Goal: Transaction & Acquisition: Purchase product/service

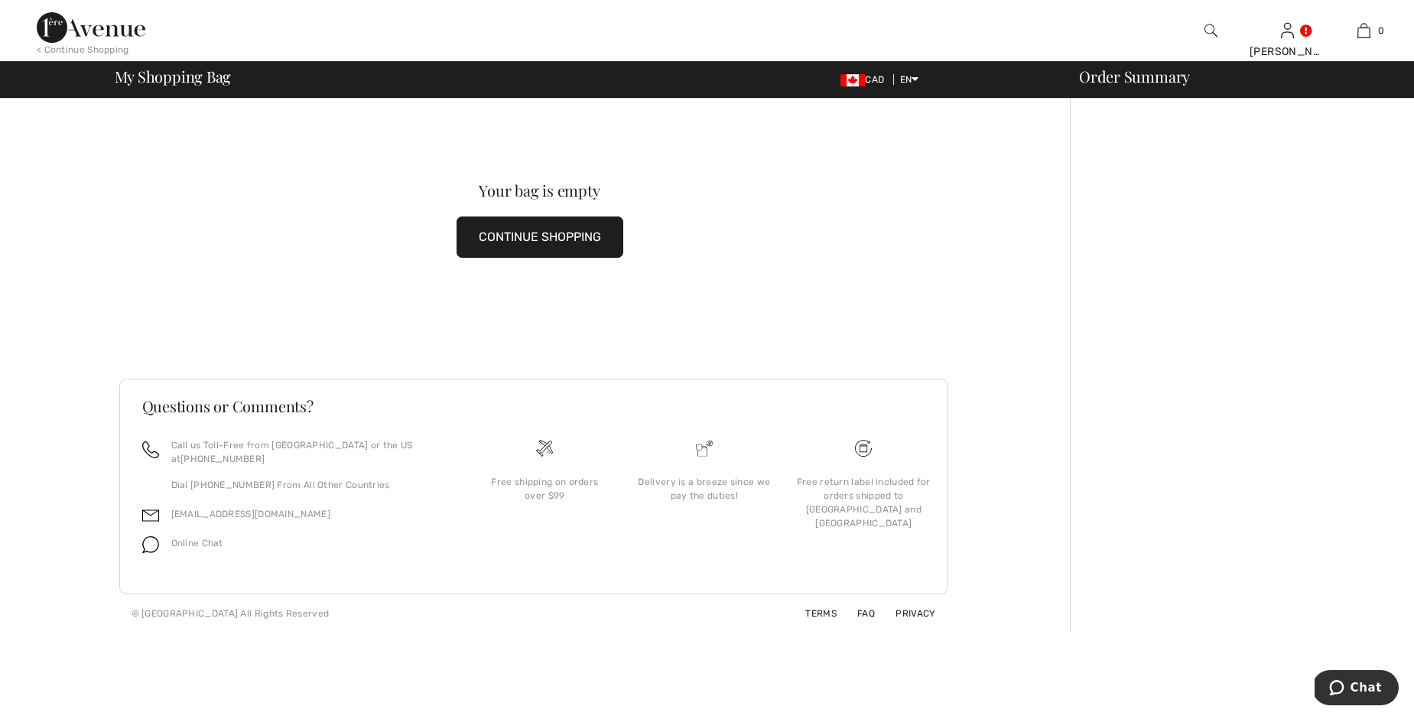
click at [514, 244] on button "CONTINUE SHOPPING" at bounding box center [540, 236] width 167 height 41
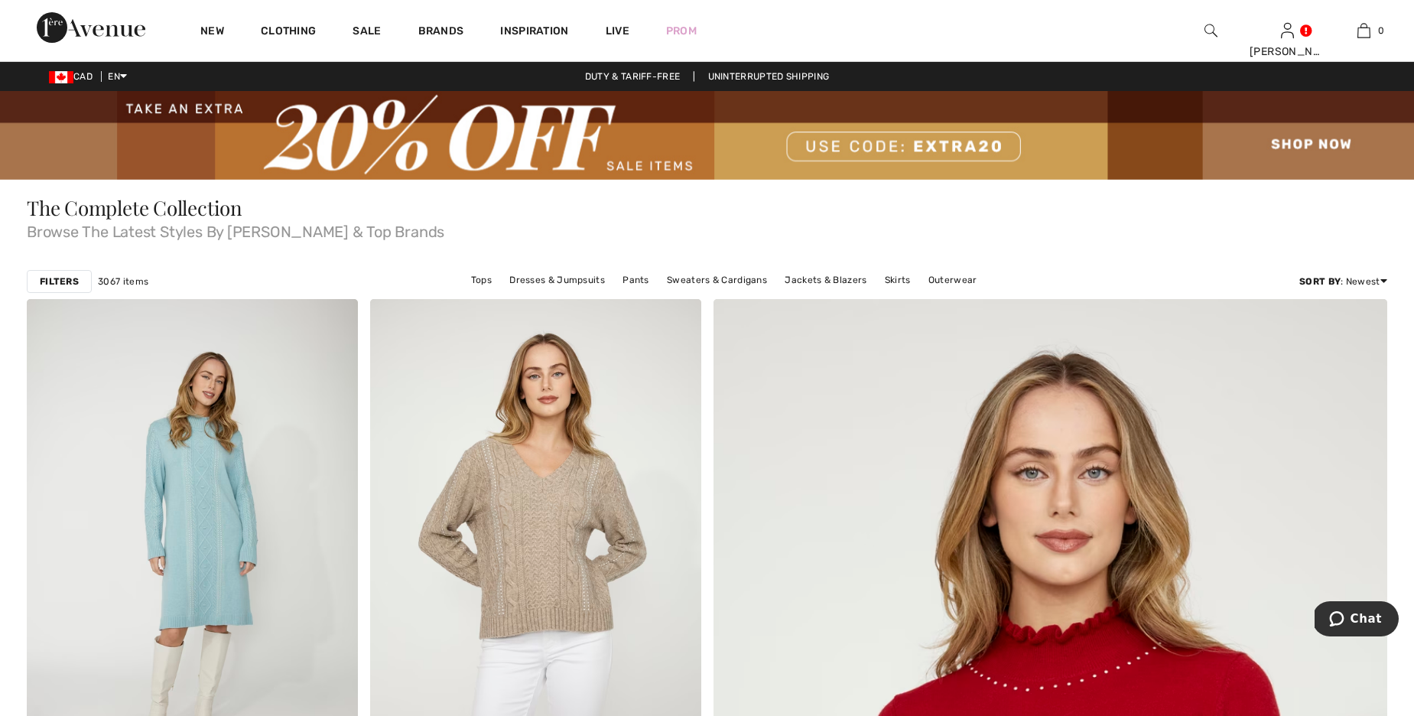
click at [941, 150] on img at bounding box center [707, 135] width 1414 height 89
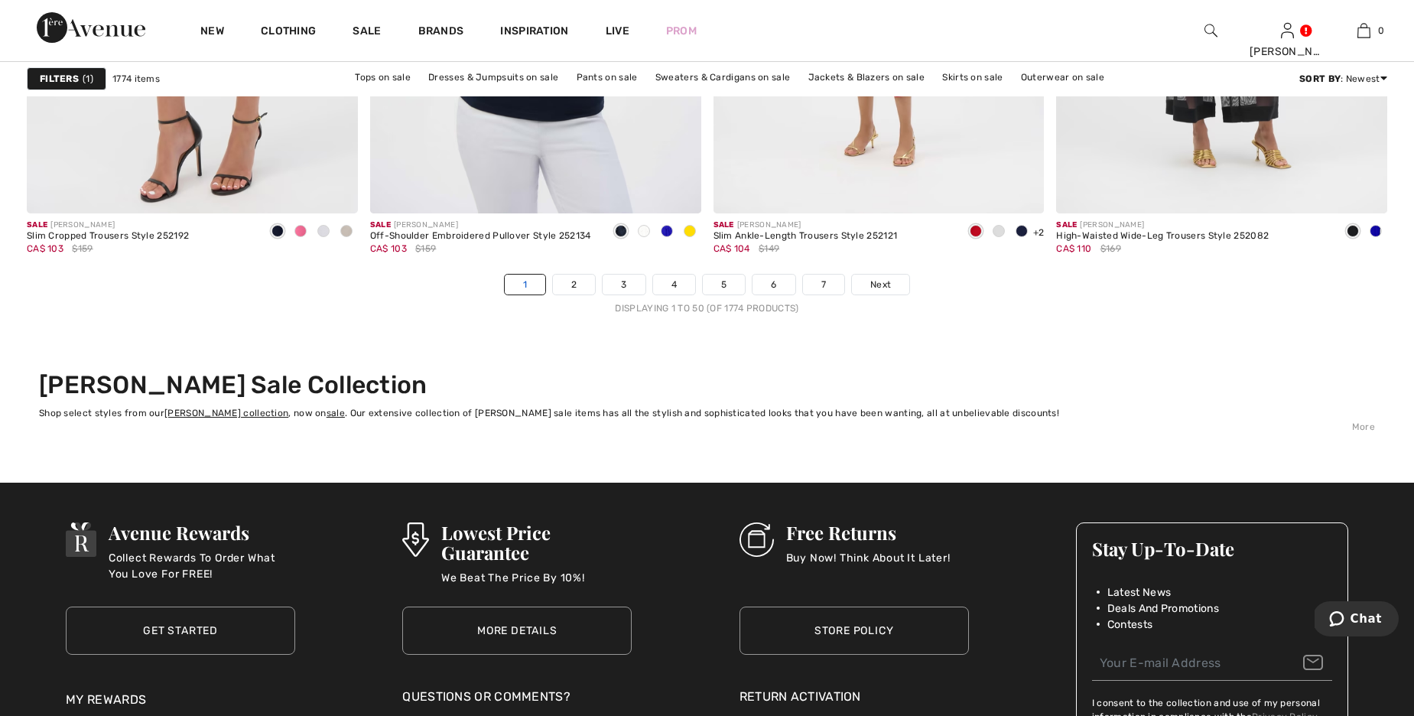
scroll to position [8654, 0]
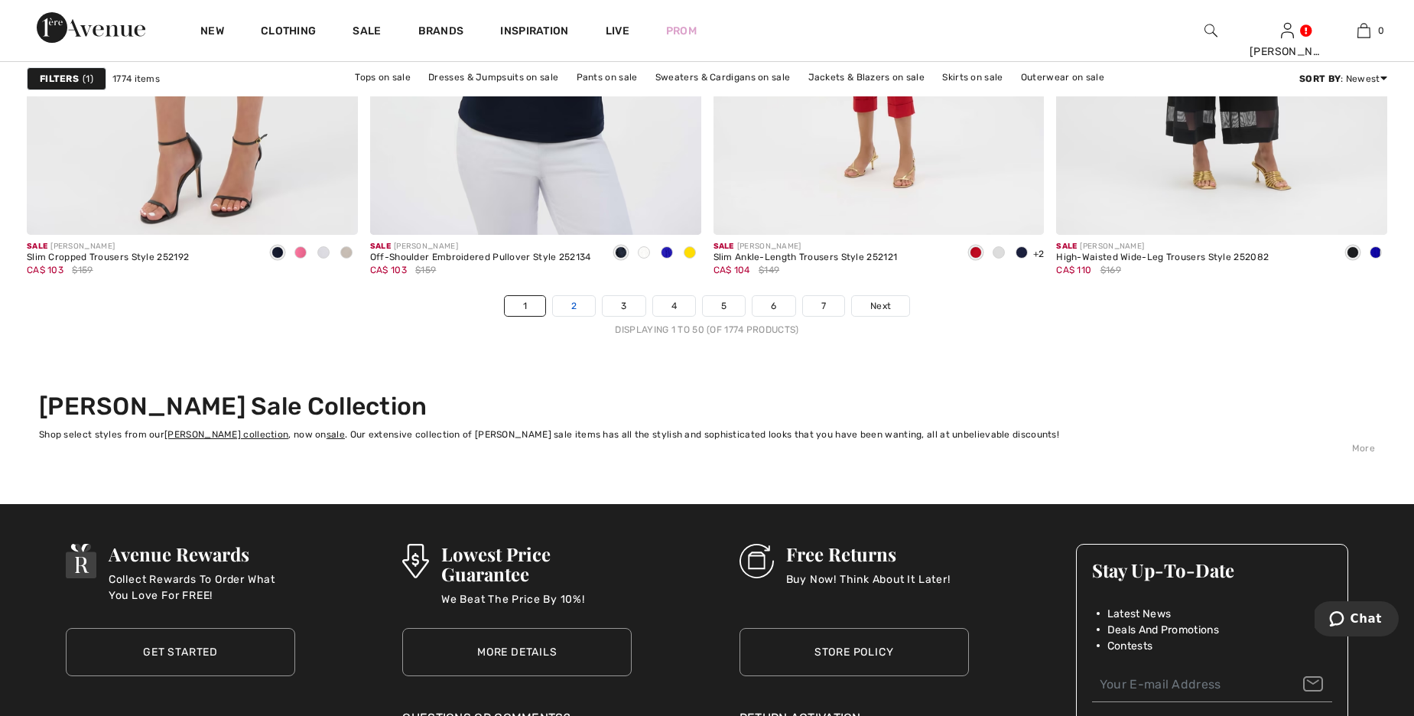
click at [570, 309] on link "2" at bounding box center [574, 306] width 42 height 20
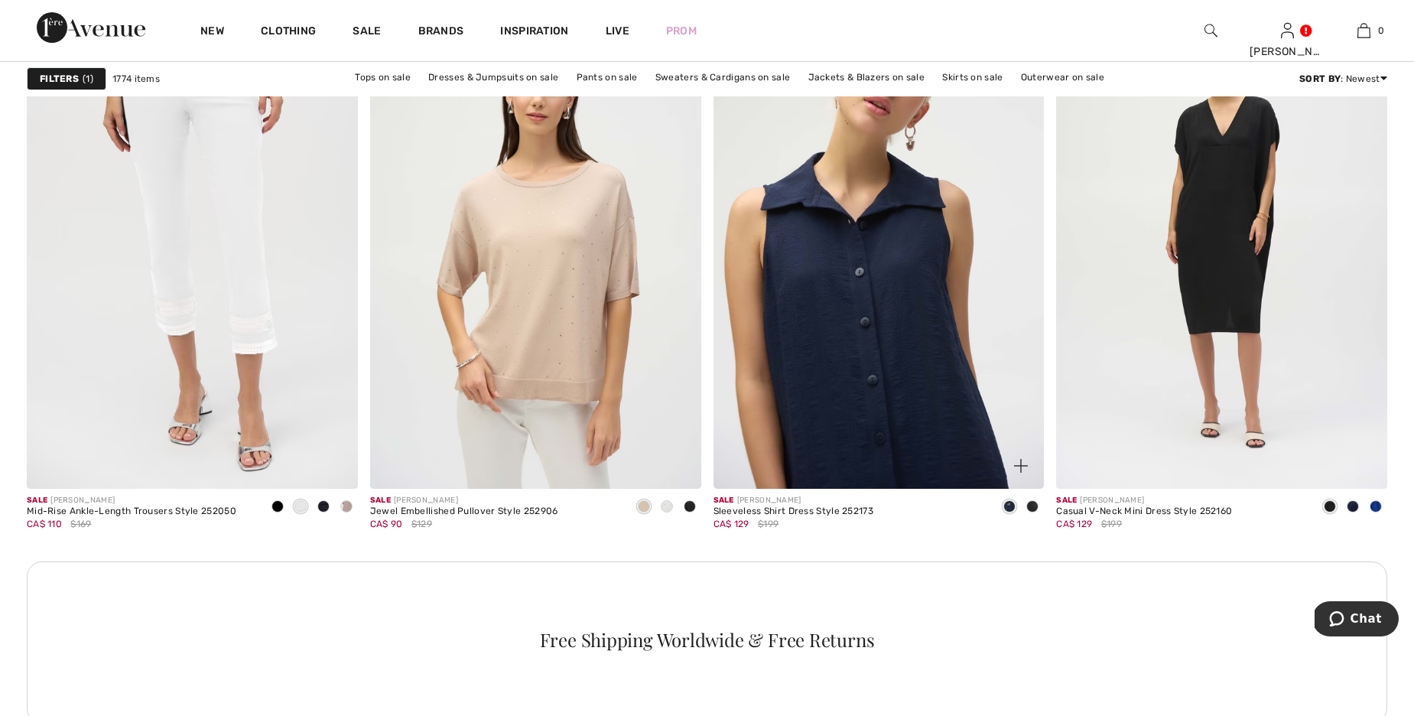
scroll to position [2062, 0]
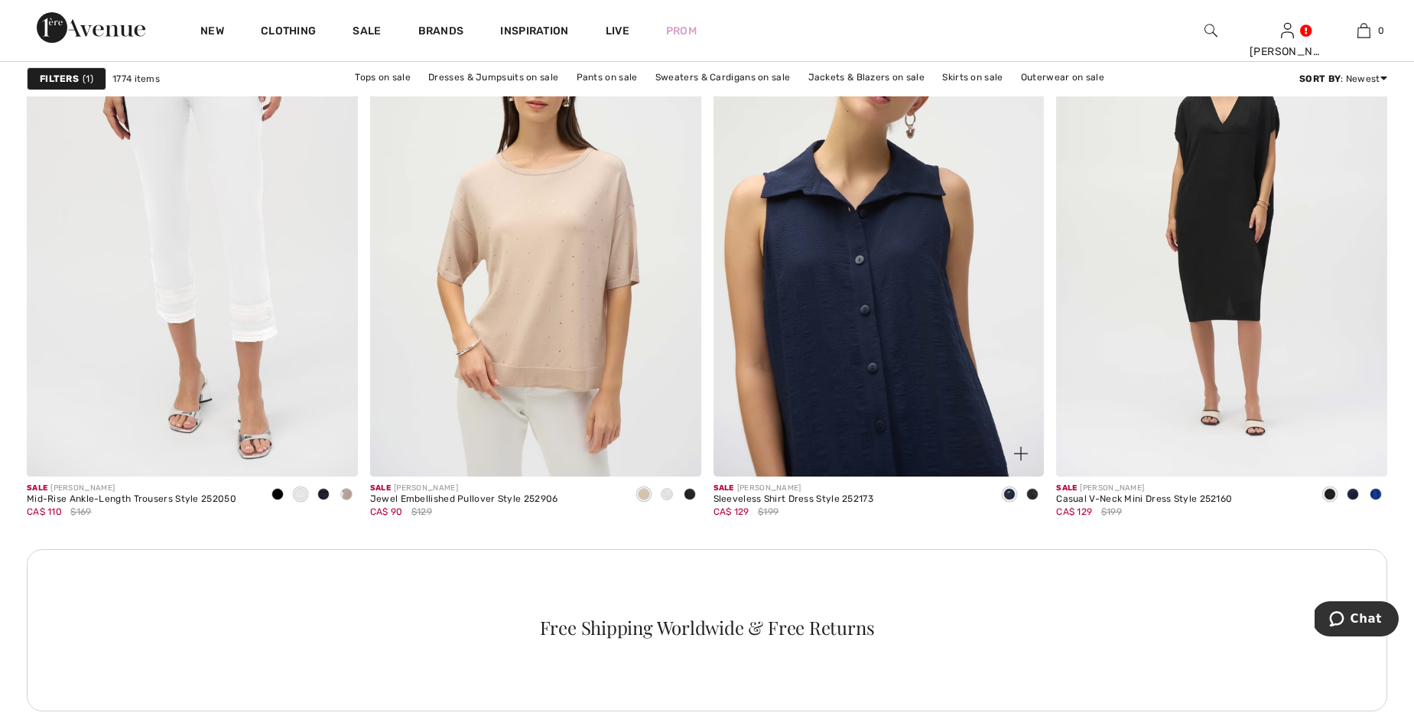
click at [899, 401] on img at bounding box center [878, 228] width 331 height 496
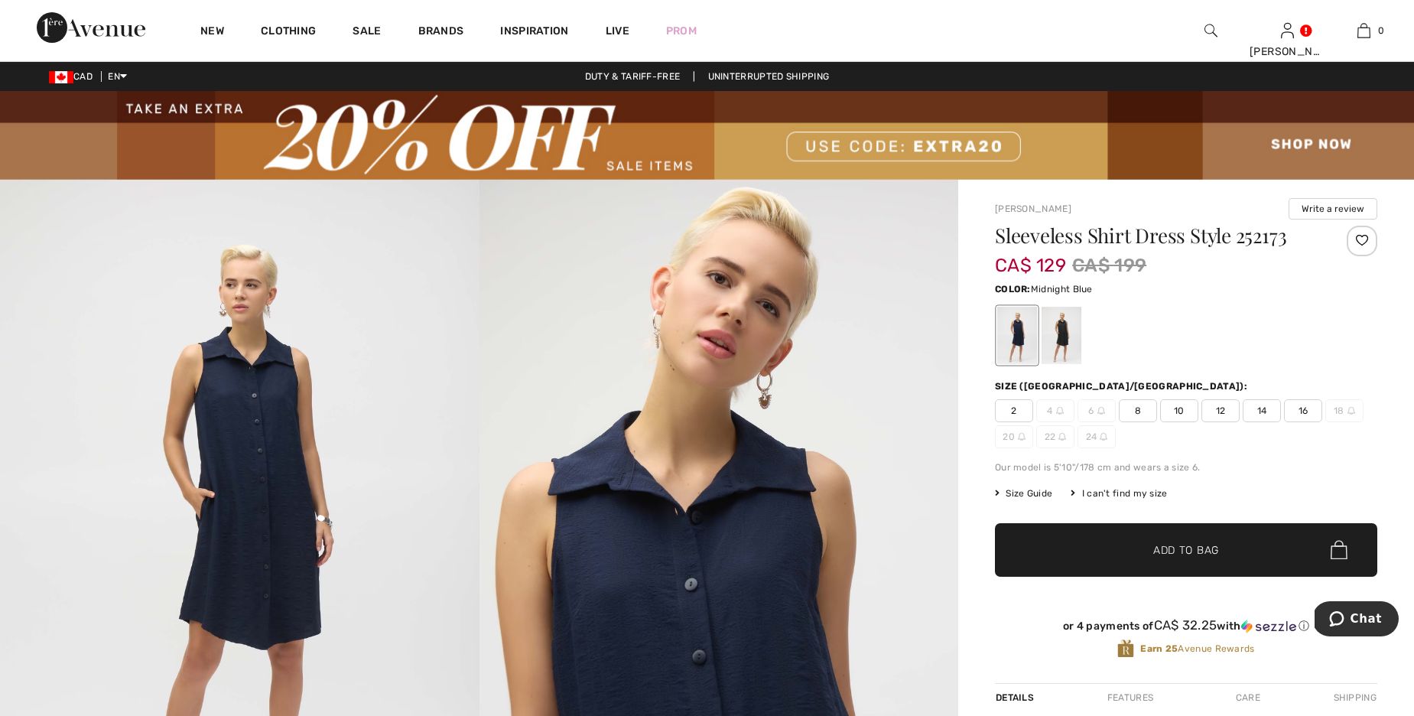
click at [1224, 408] on span "12" at bounding box center [1220, 410] width 38 height 23
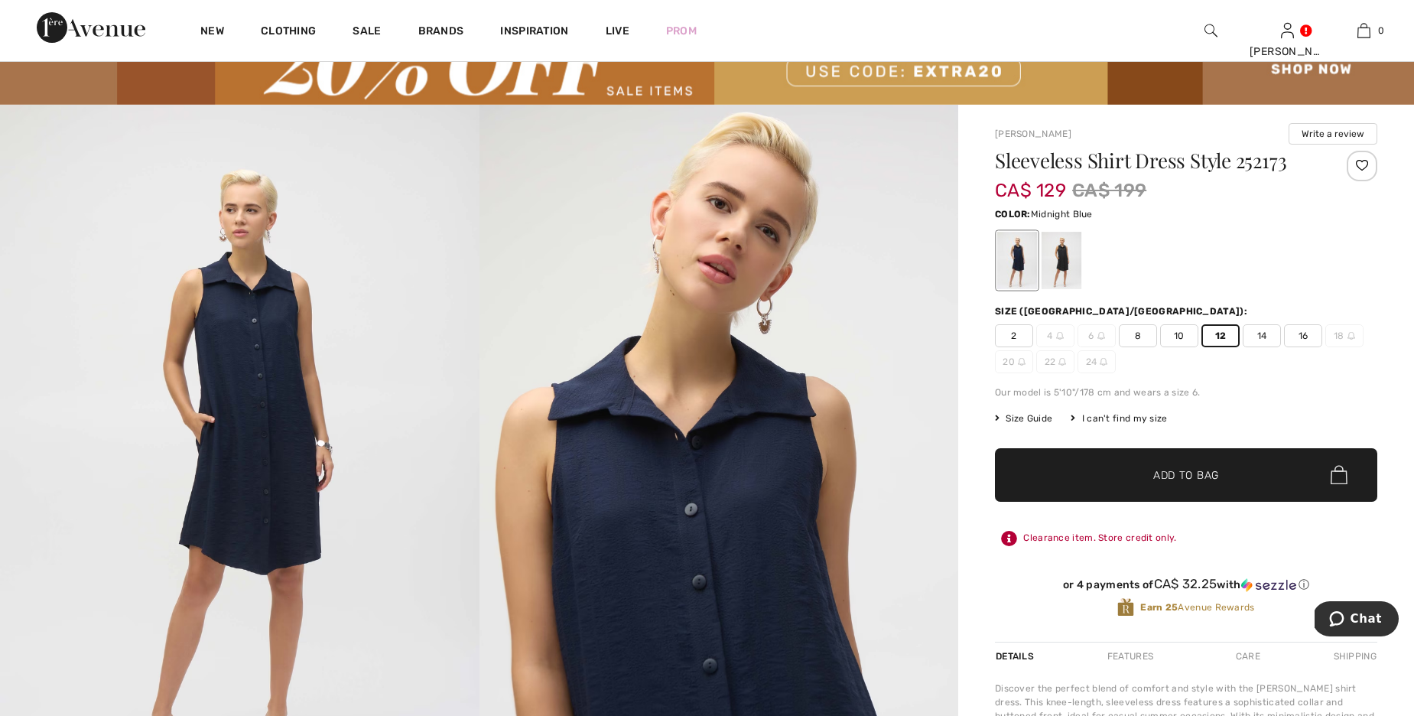
scroll to position [76, 0]
click at [1135, 473] on span "✔ Added to Bag" at bounding box center [1162, 474] width 93 height 16
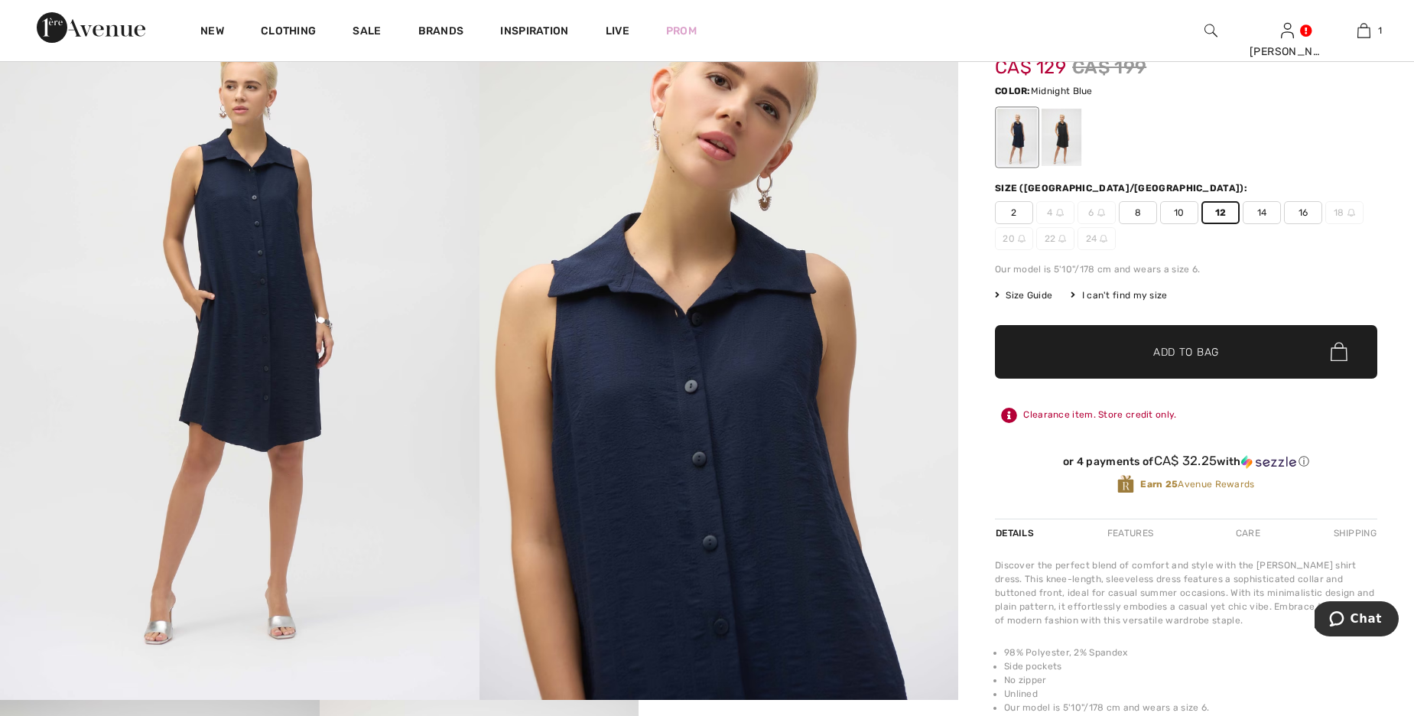
scroll to position [203, 0]
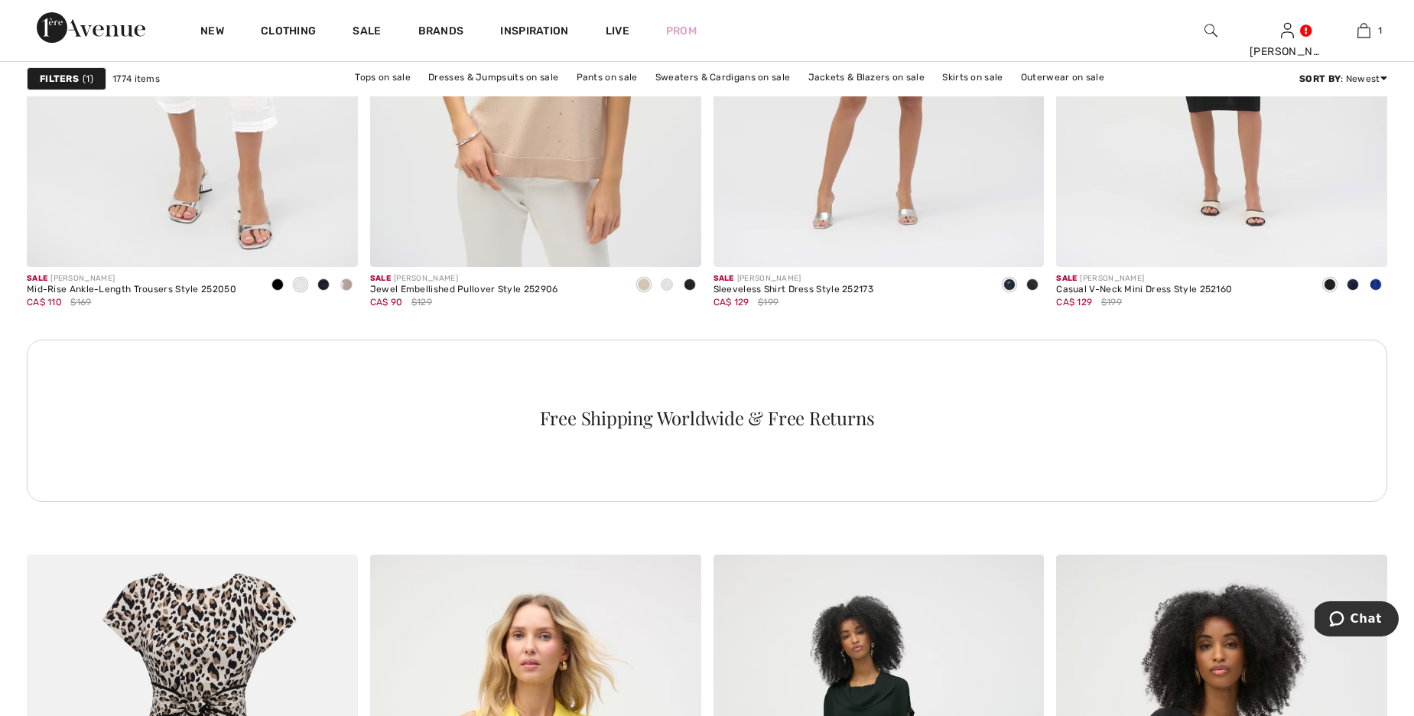
scroll to position [2321, 0]
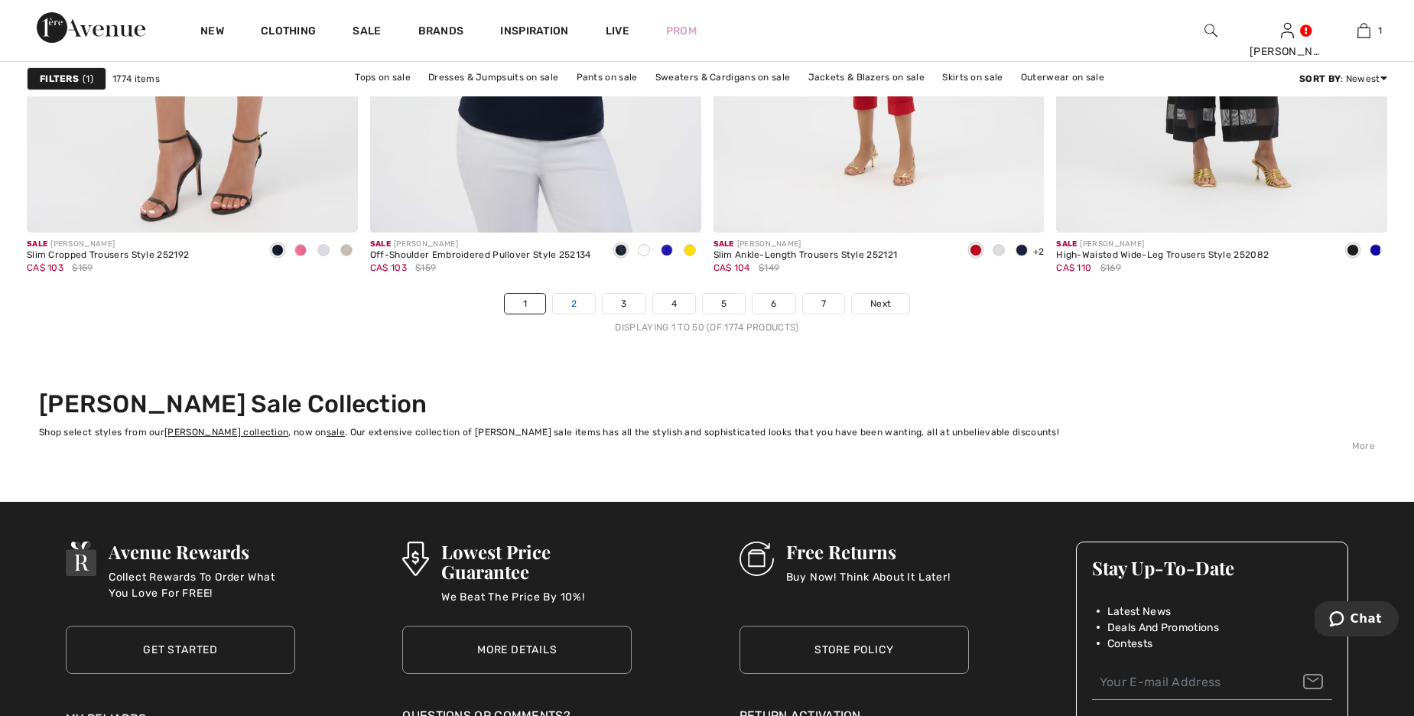
click at [579, 301] on link "2" at bounding box center [574, 304] width 42 height 20
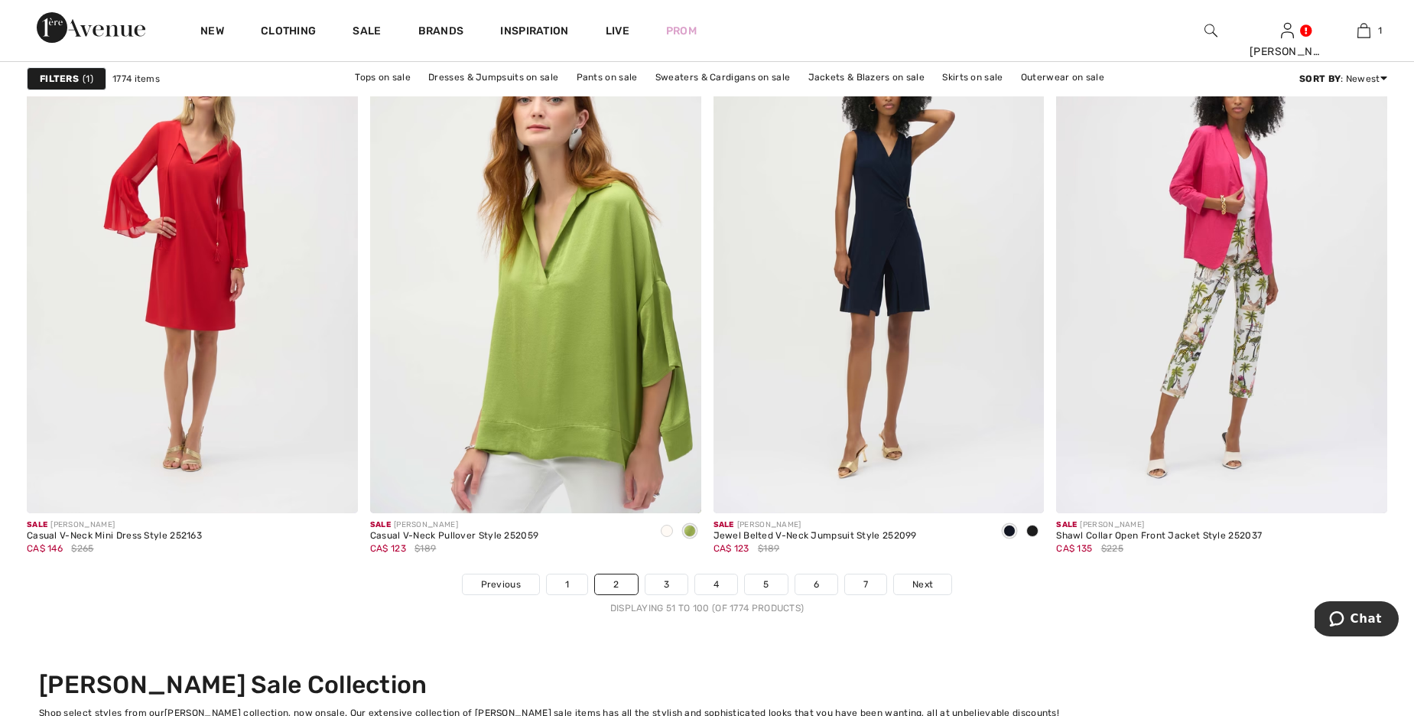
scroll to position [8379, 0]
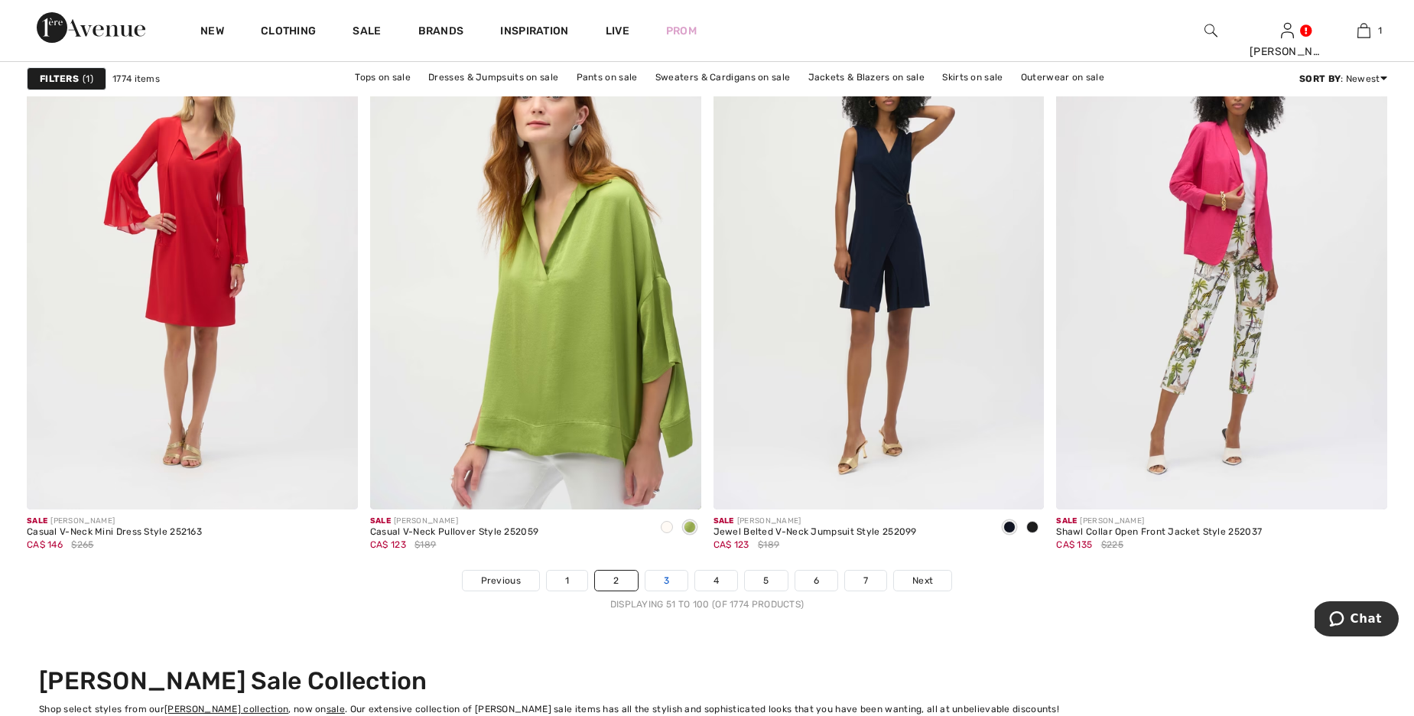
click at [661, 575] on link "3" at bounding box center [666, 580] width 42 height 20
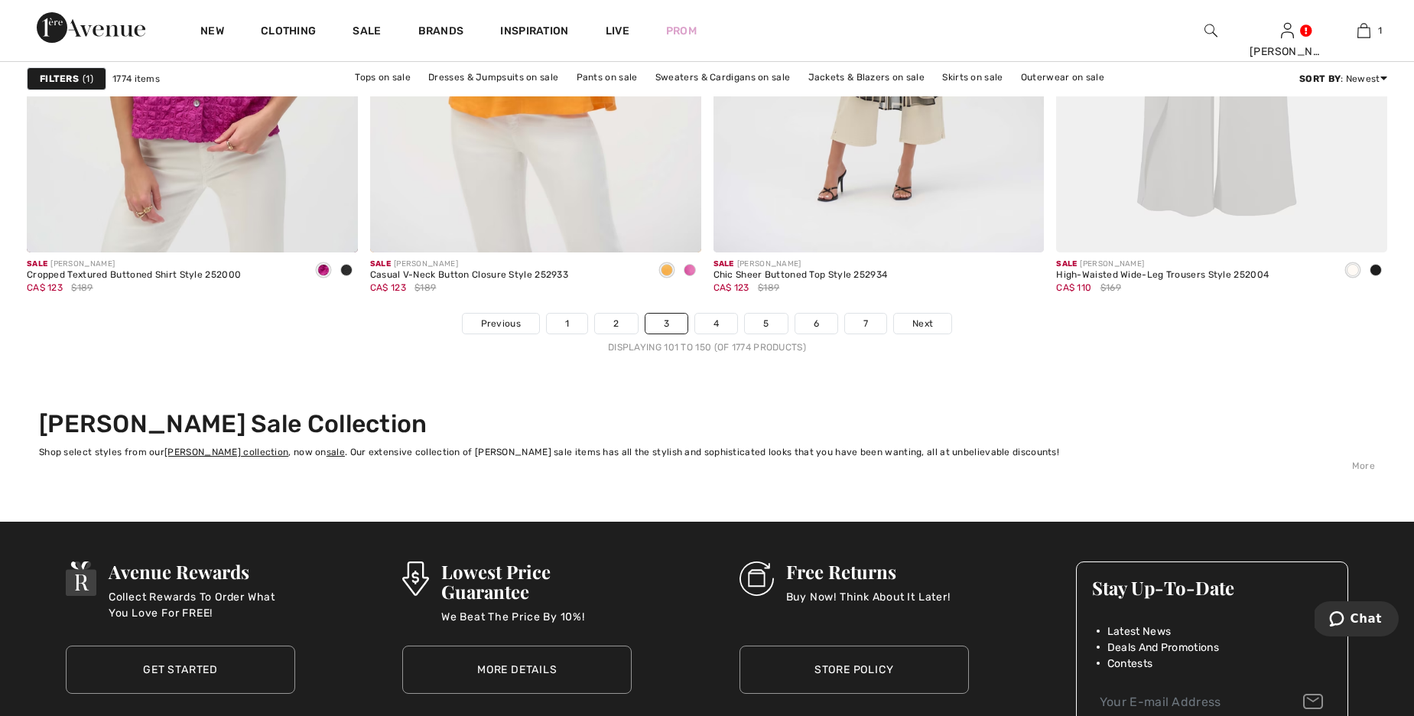
scroll to position [8657, 0]
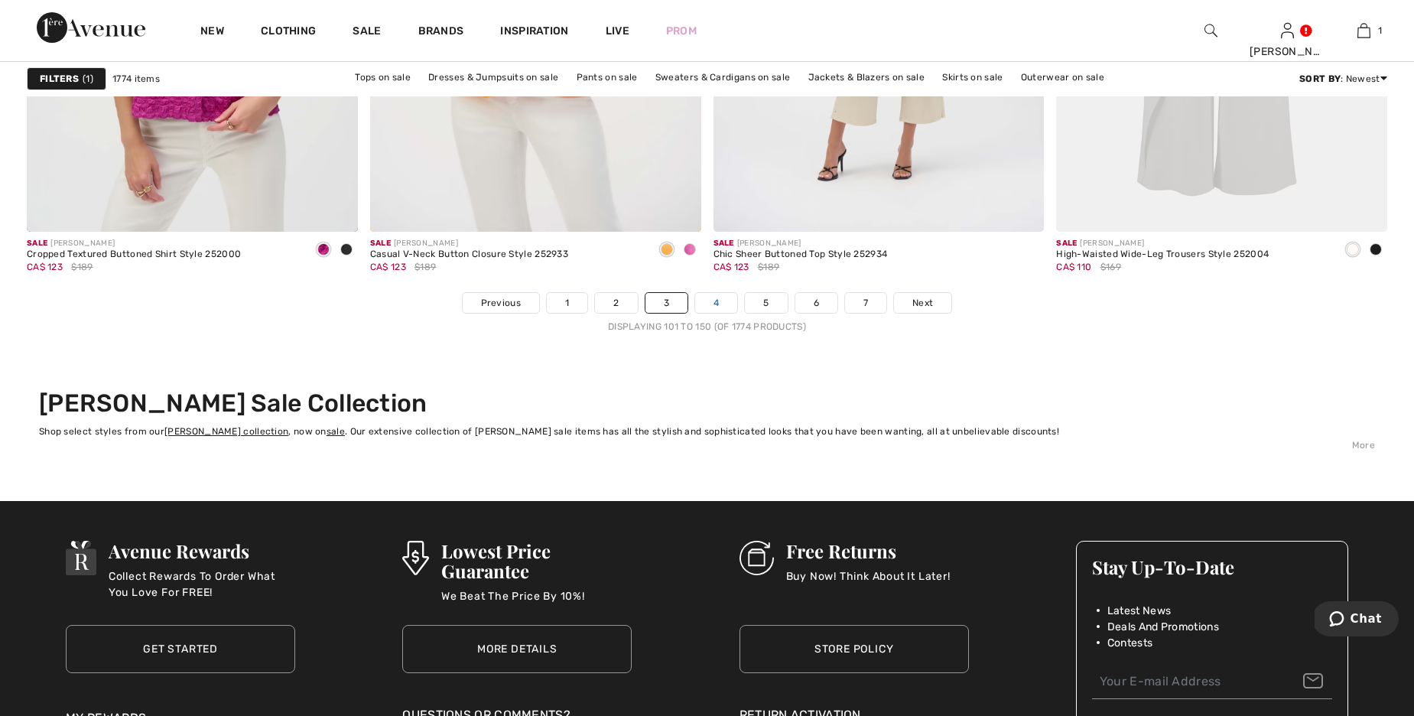
click at [717, 303] on link "4" at bounding box center [716, 303] width 42 height 20
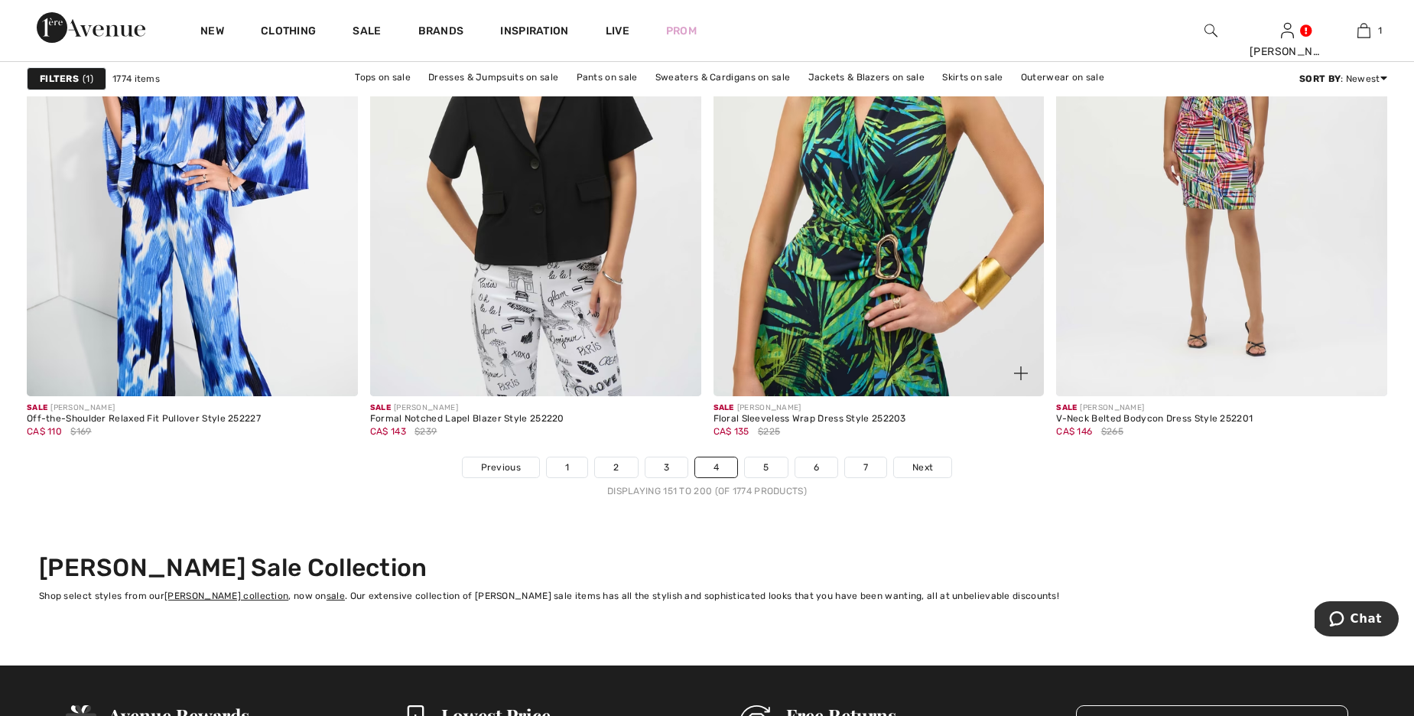
scroll to position [8522, 0]
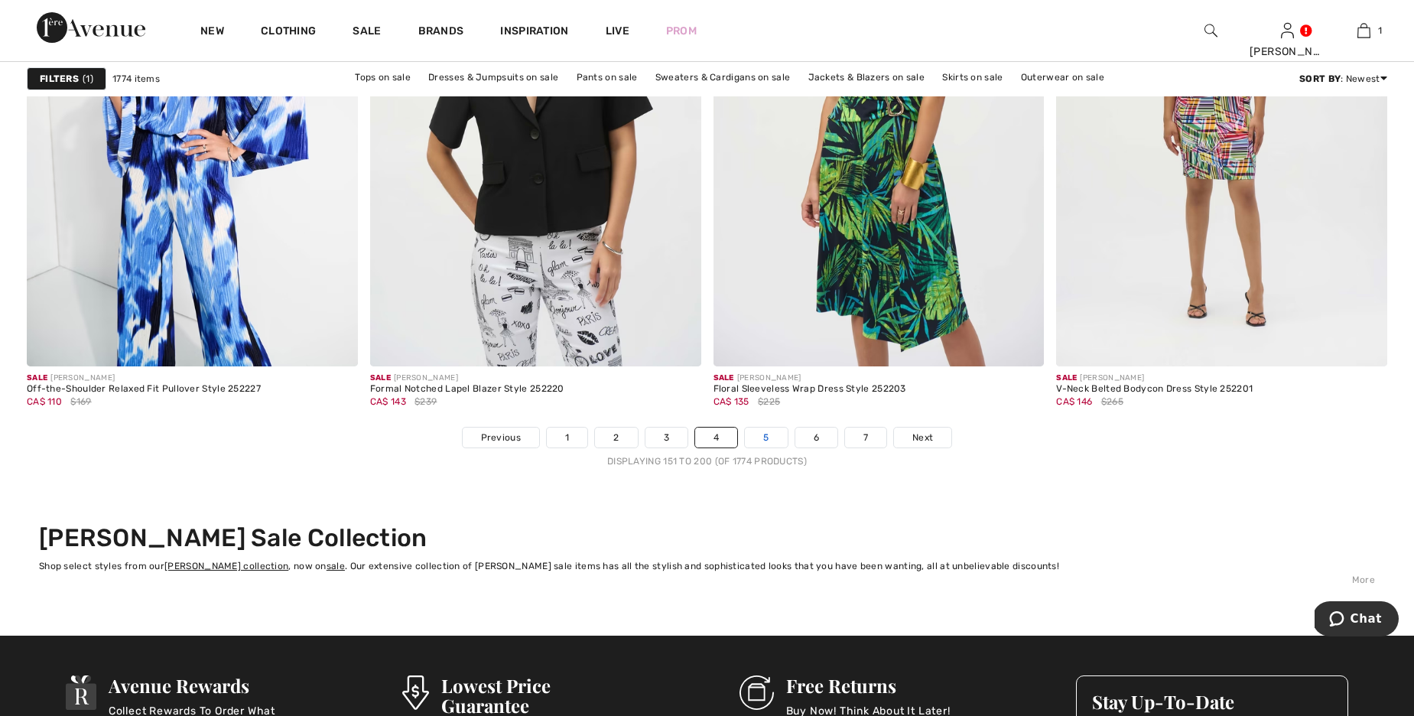
click at [767, 438] on link "5" at bounding box center [766, 437] width 42 height 20
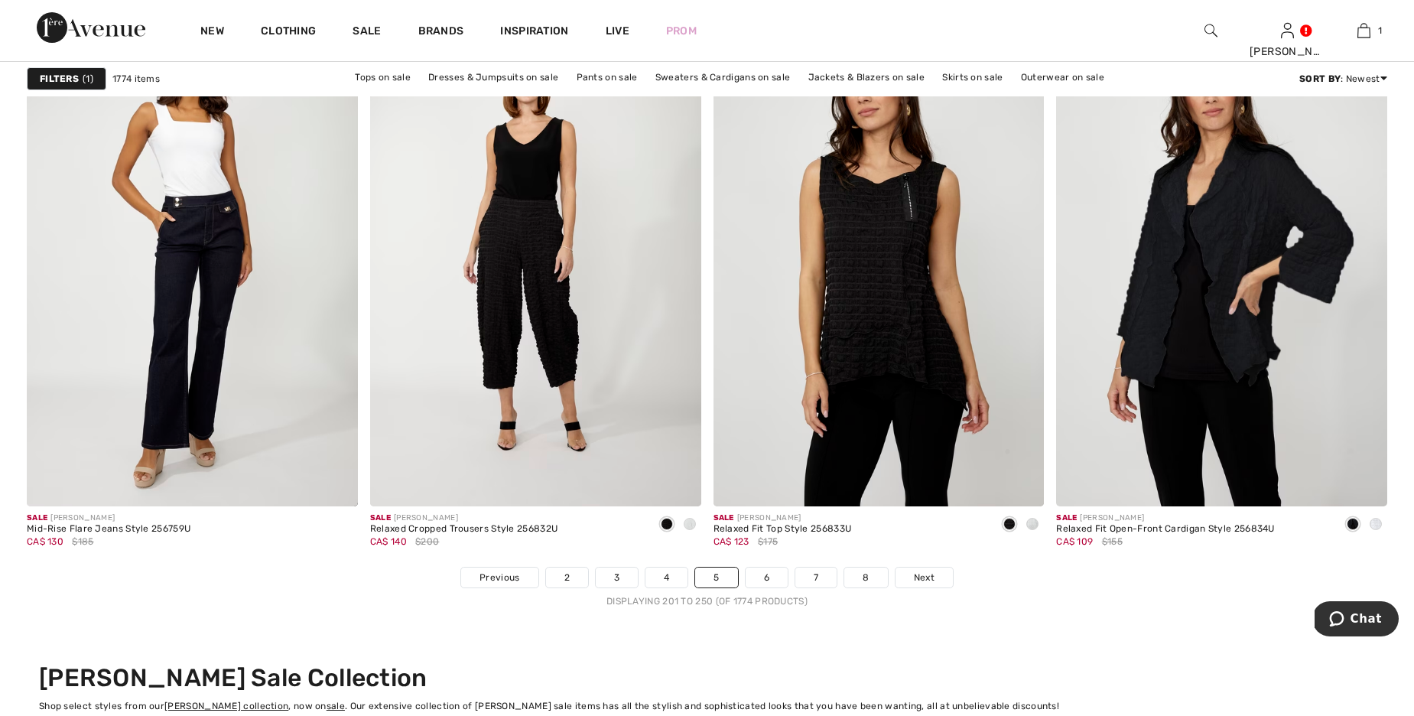
scroll to position [8316, 0]
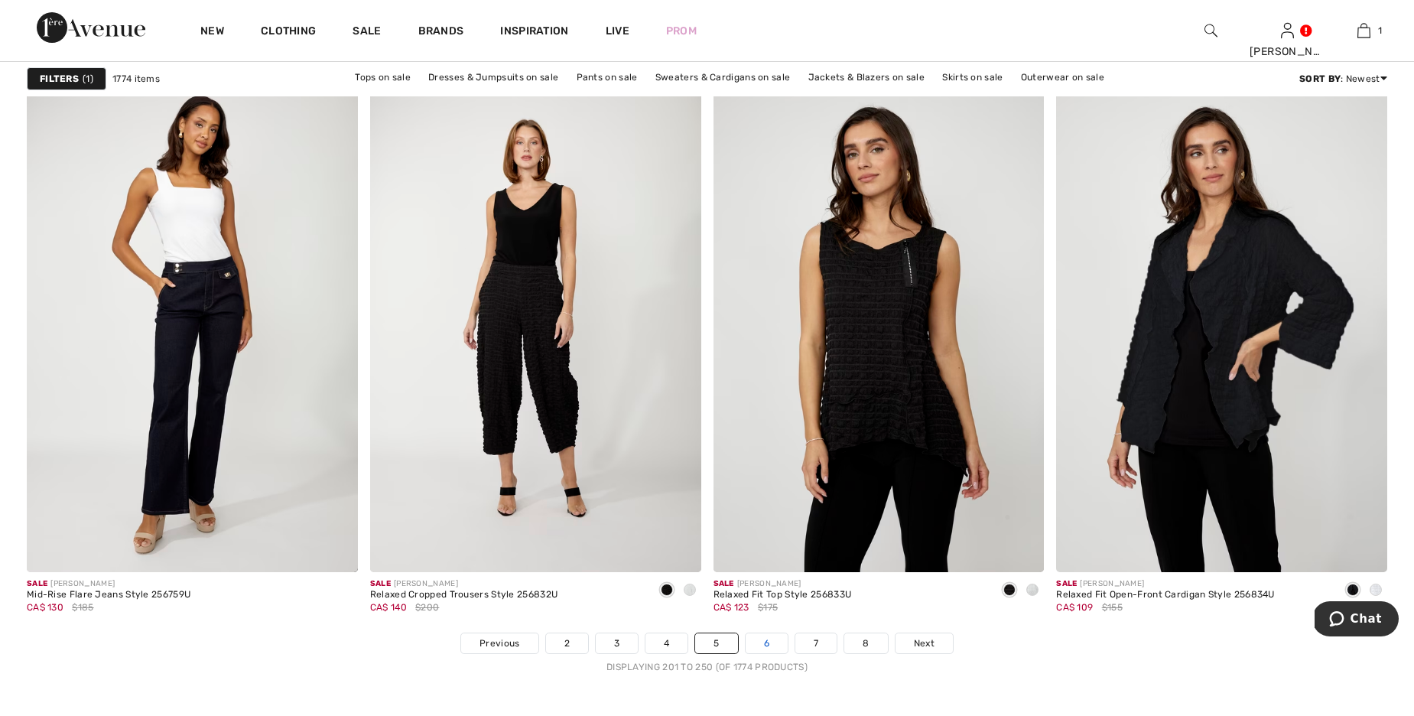
click at [763, 644] on link "6" at bounding box center [767, 643] width 42 height 20
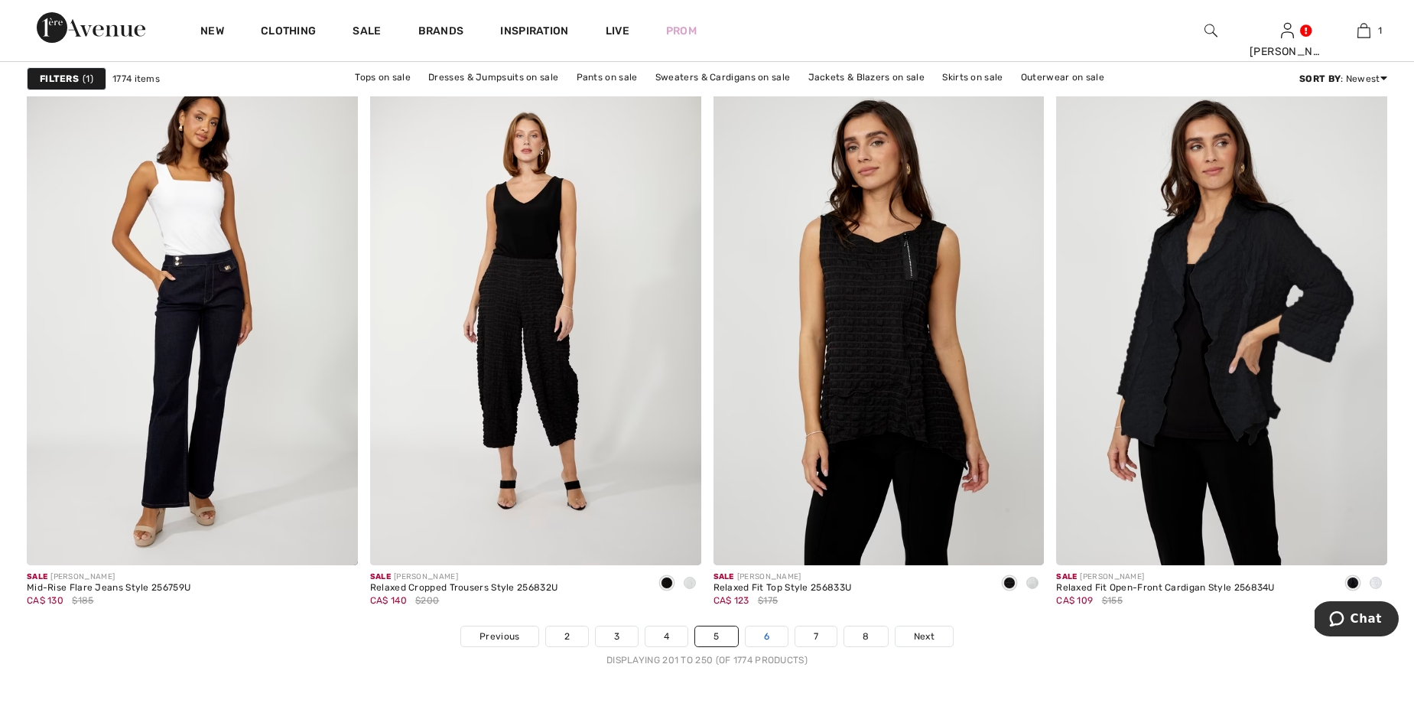
scroll to position [8322, 0]
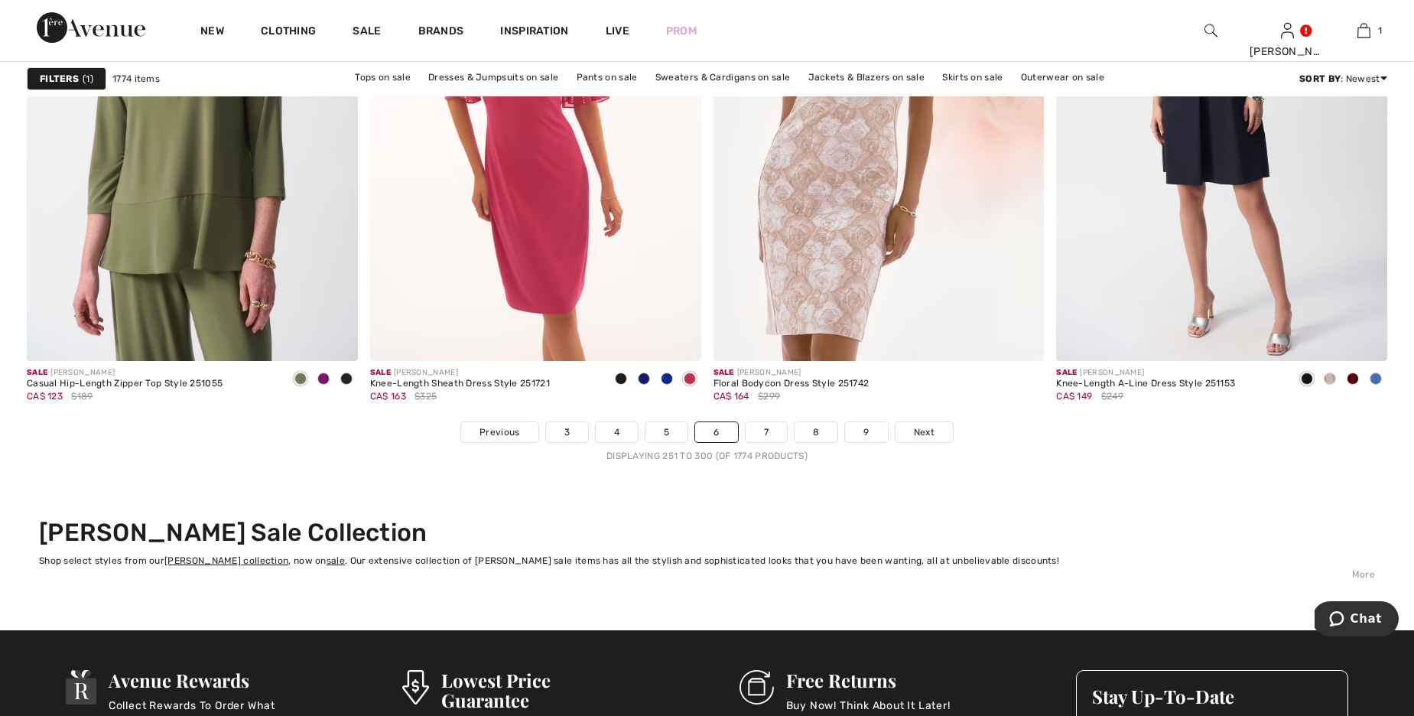
scroll to position [8570, 0]
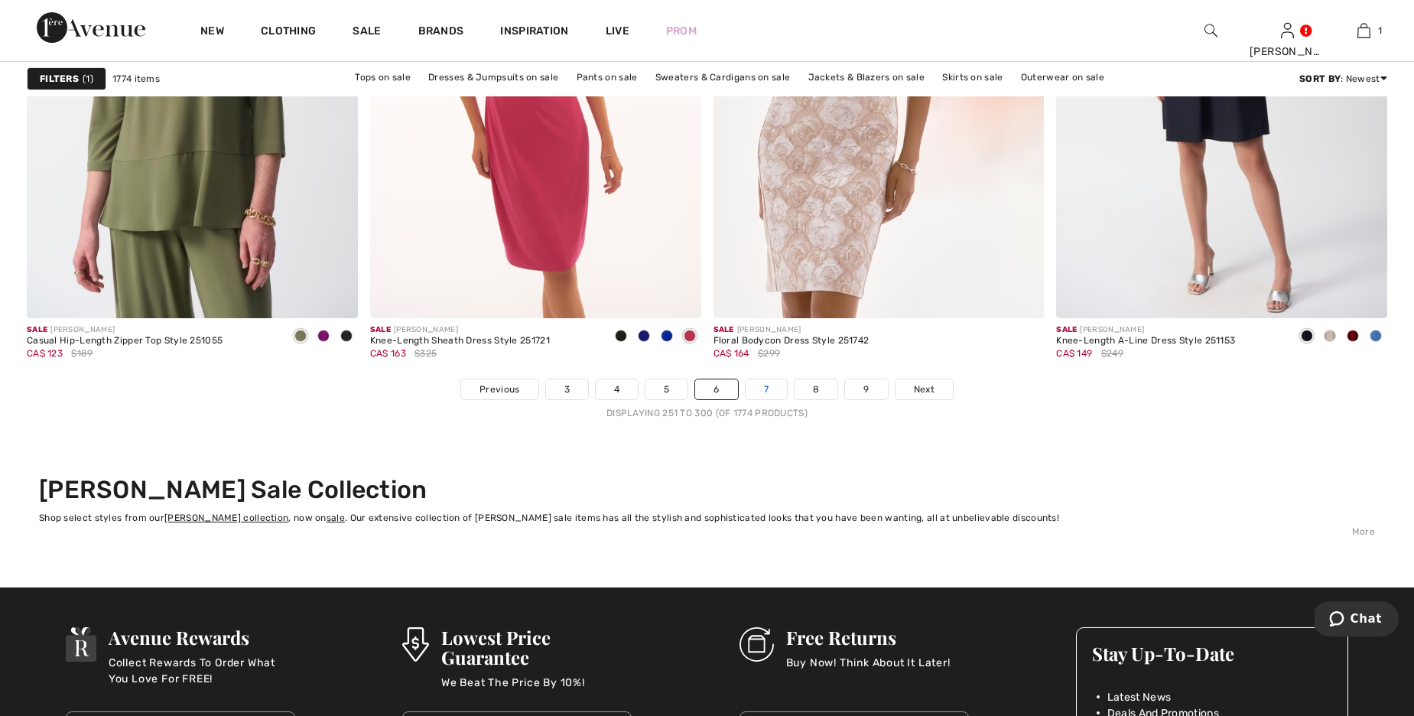
click at [769, 391] on link "7" at bounding box center [766, 389] width 41 height 20
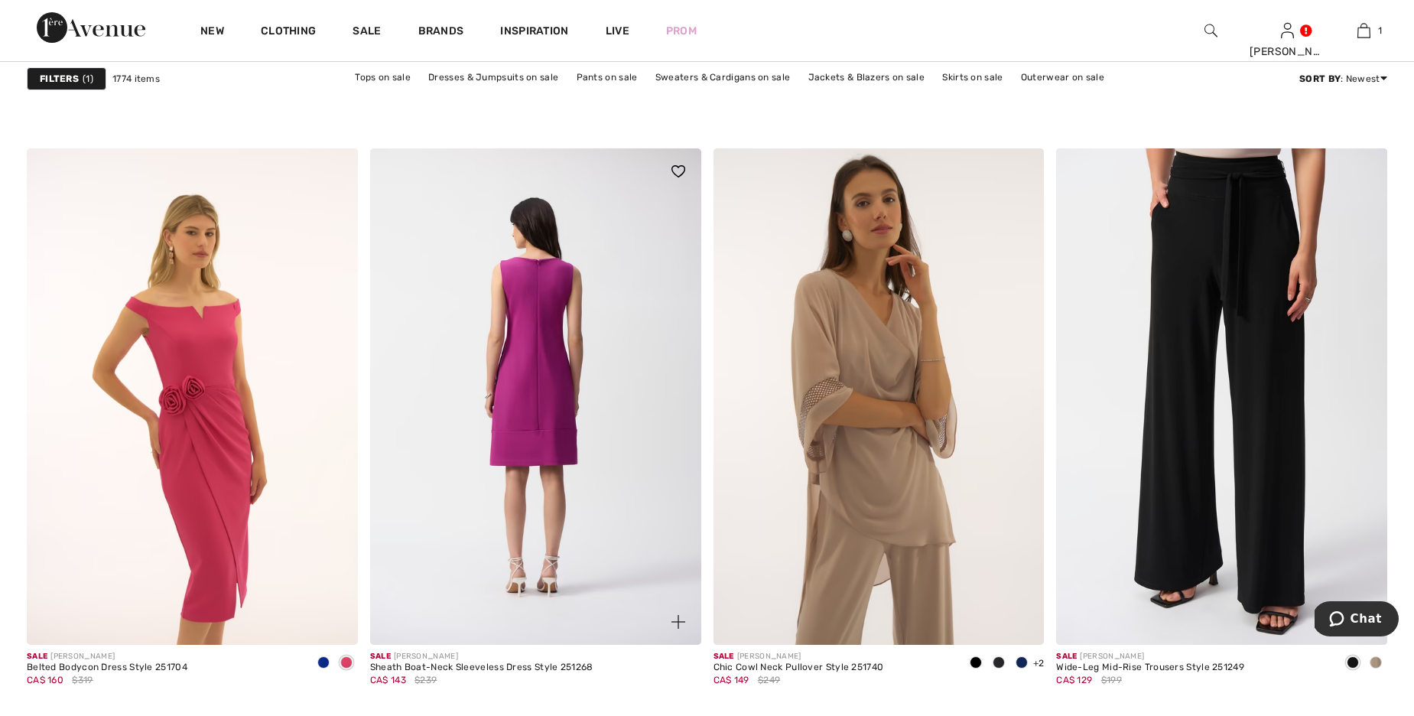
scroll to position [7104, 0]
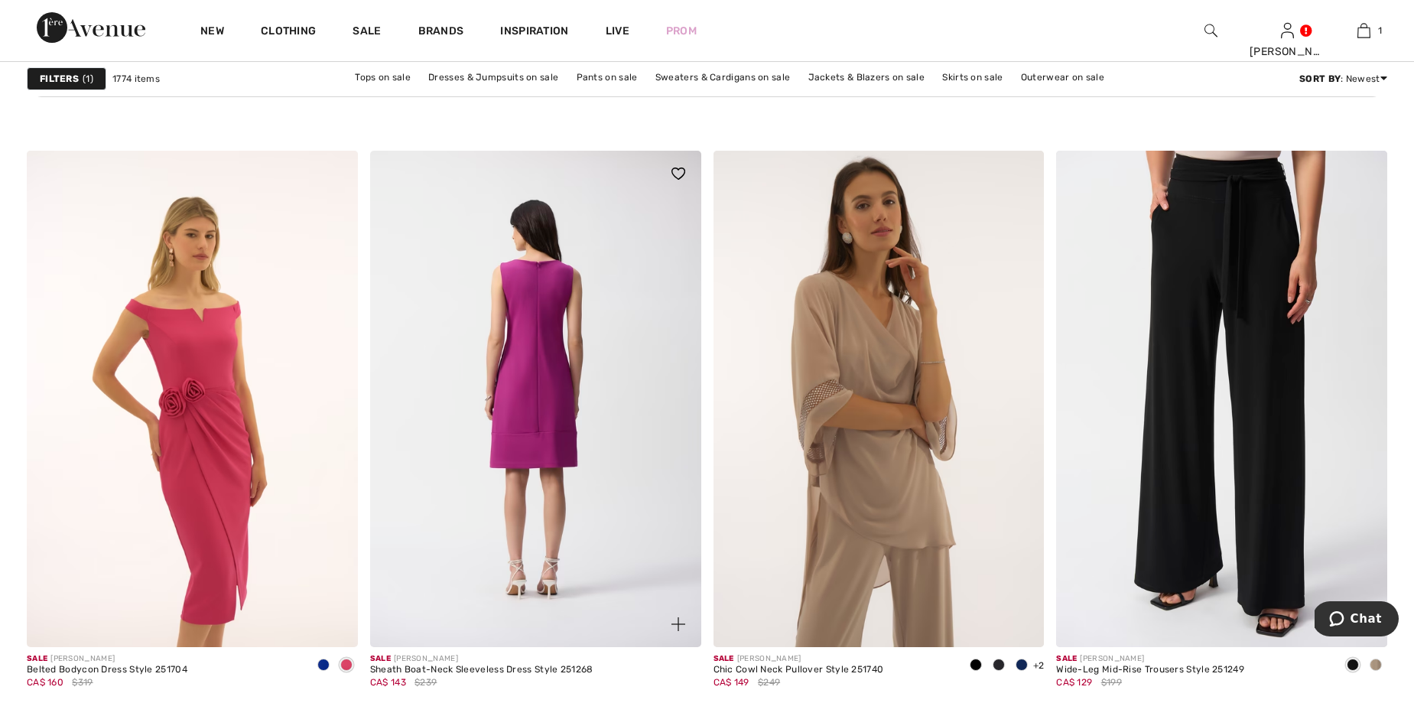
click at [523, 356] on img at bounding box center [535, 399] width 331 height 496
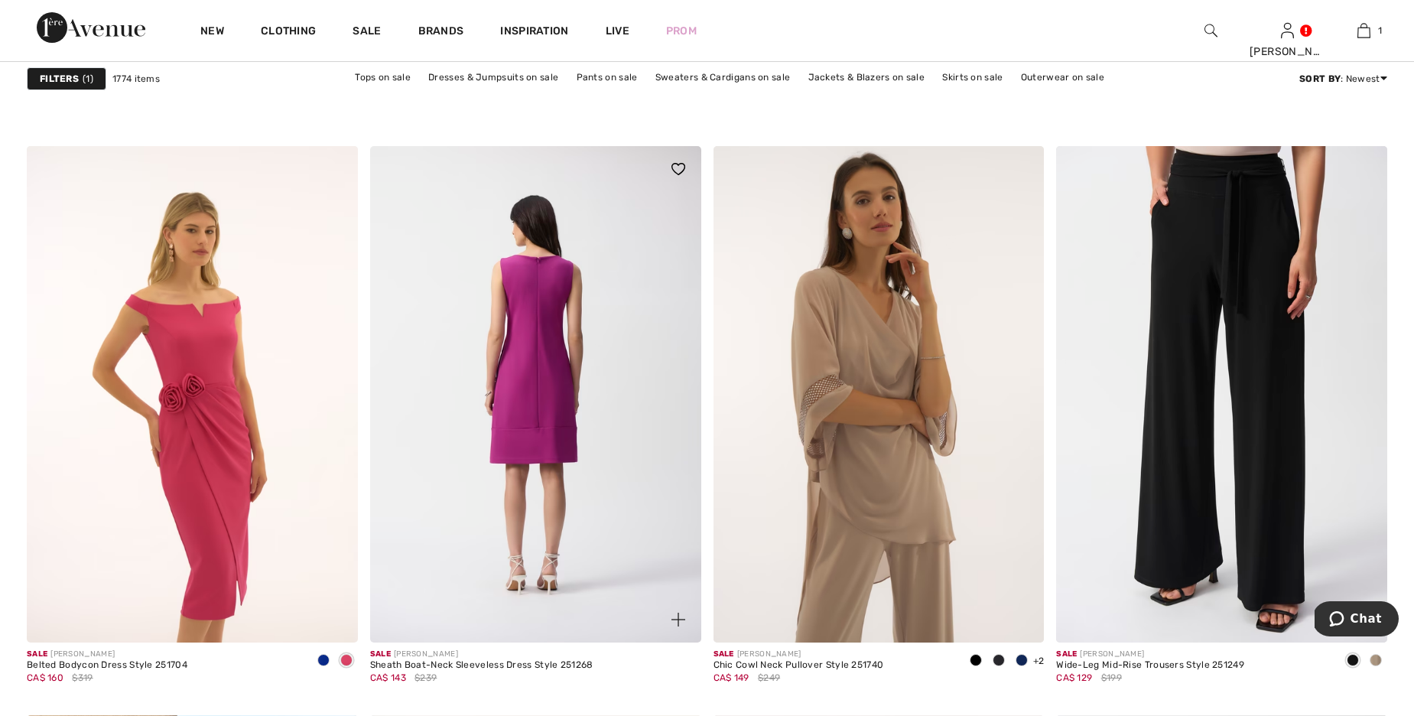
scroll to position [7110, 0]
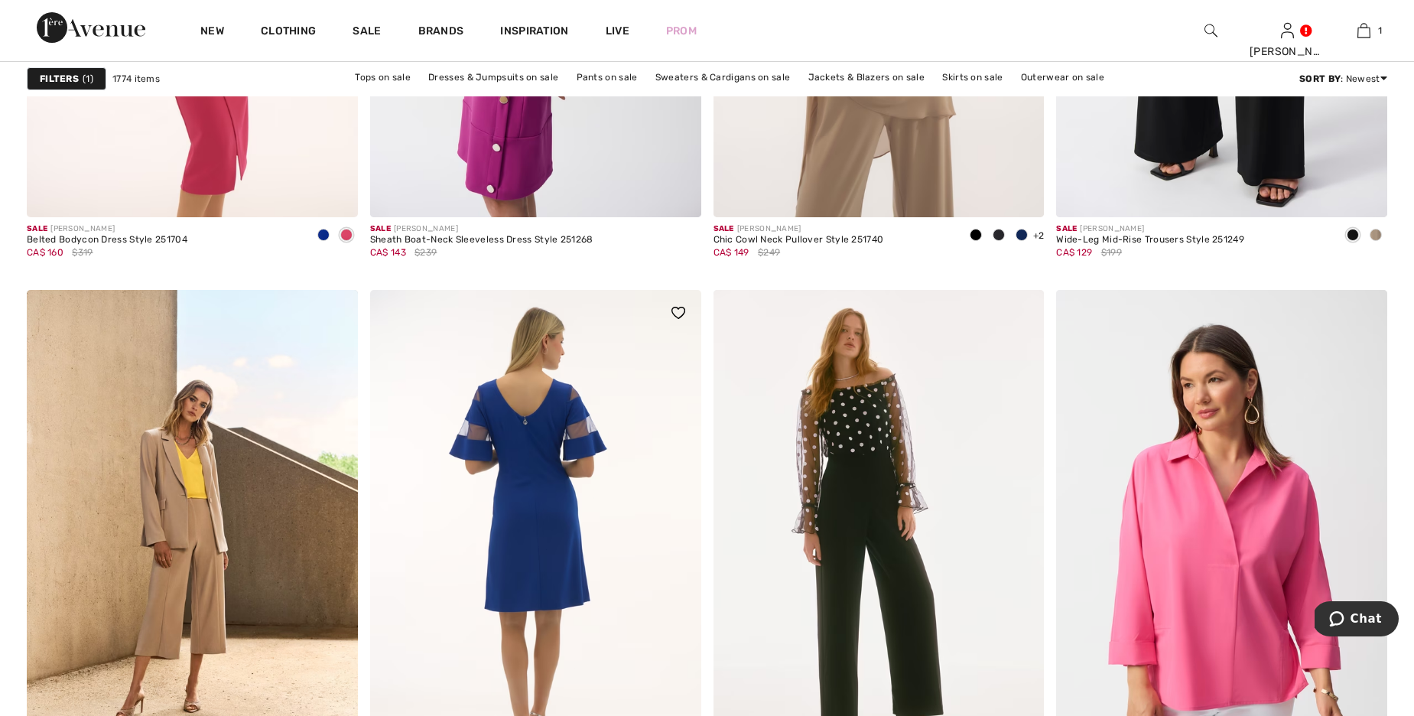
scroll to position [7663, 0]
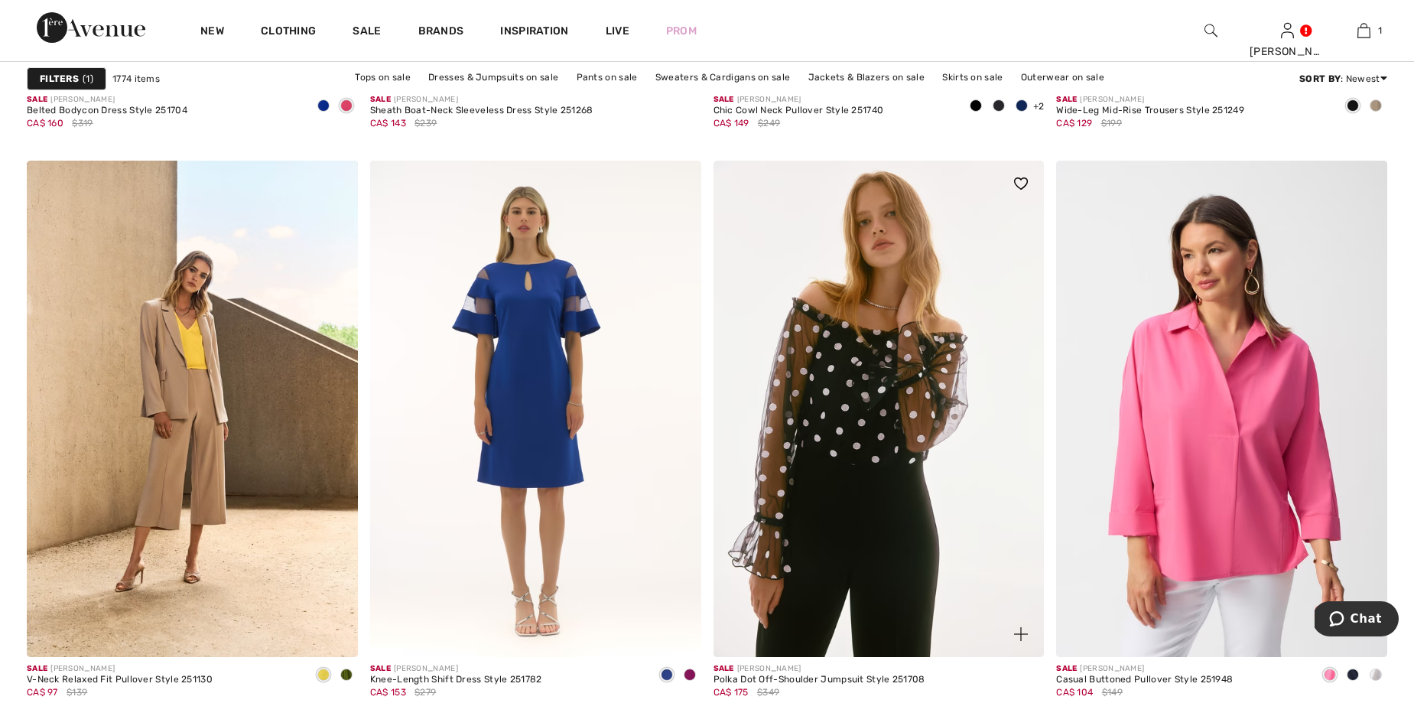
click at [832, 496] on img at bounding box center [878, 409] width 331 height 496
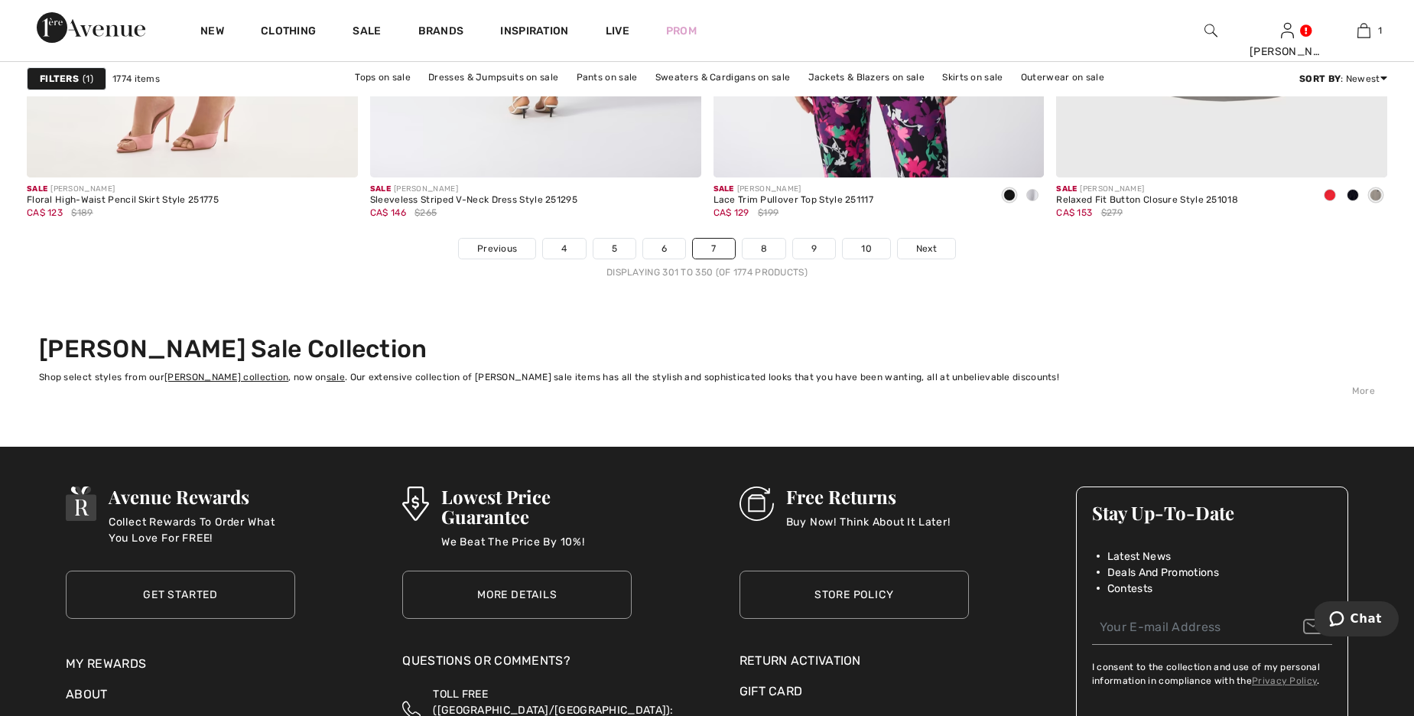
scroll to position [8719, 0]
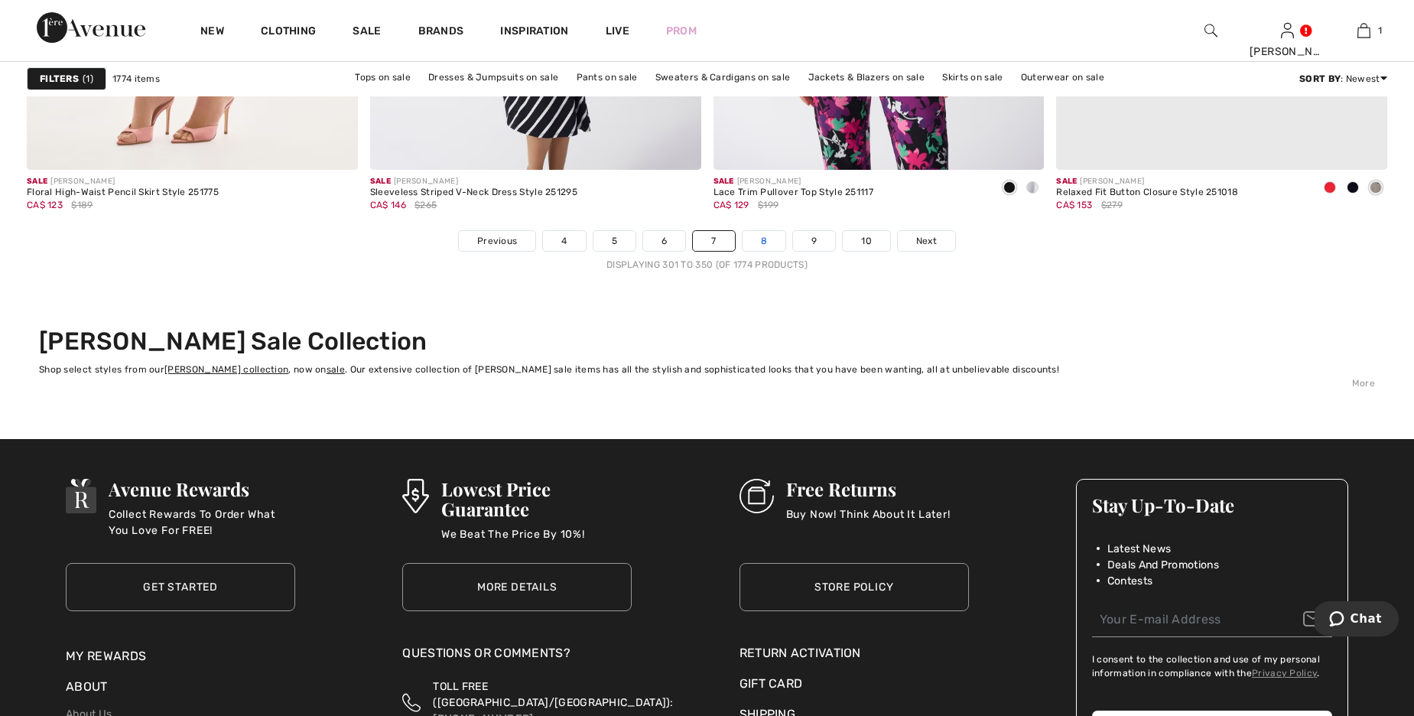
click at [768, 239] on link "8" at bounding box center [764, 241] width 43 height 20
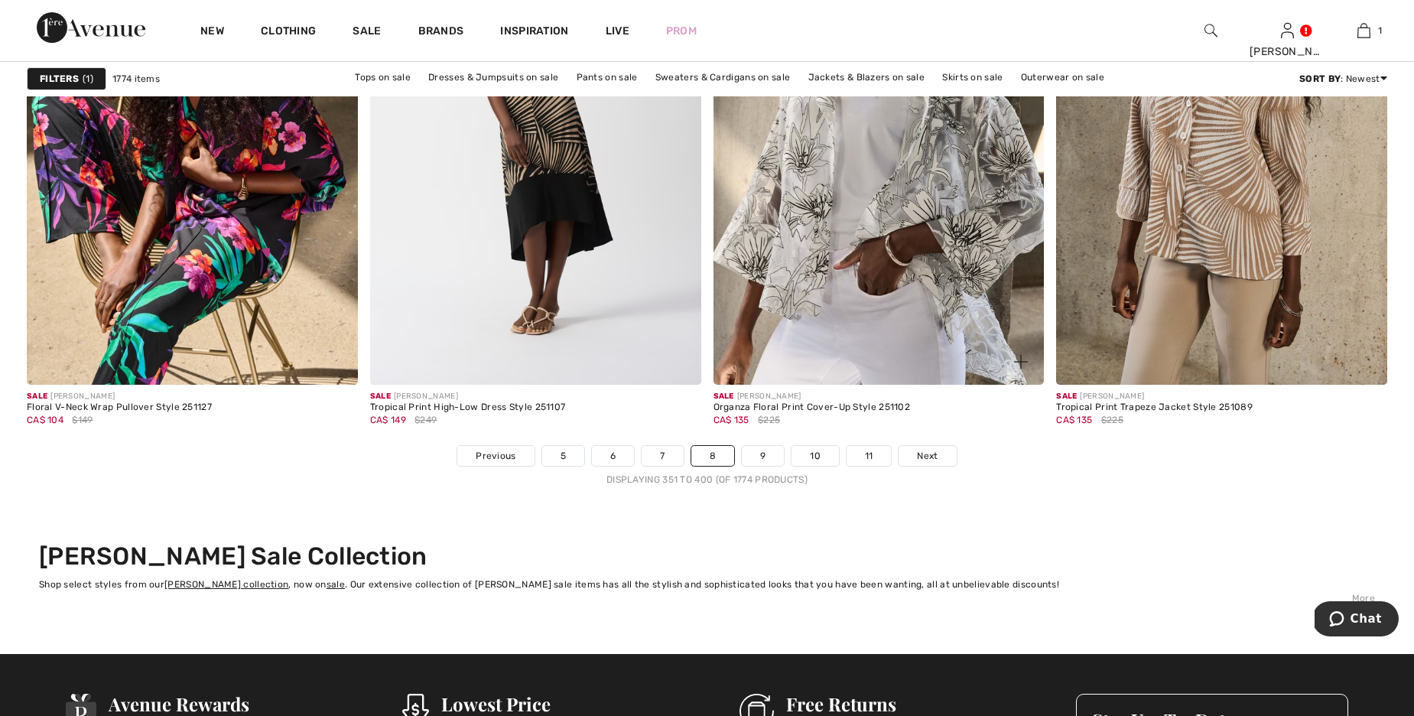
scroll to position [8504, 0]
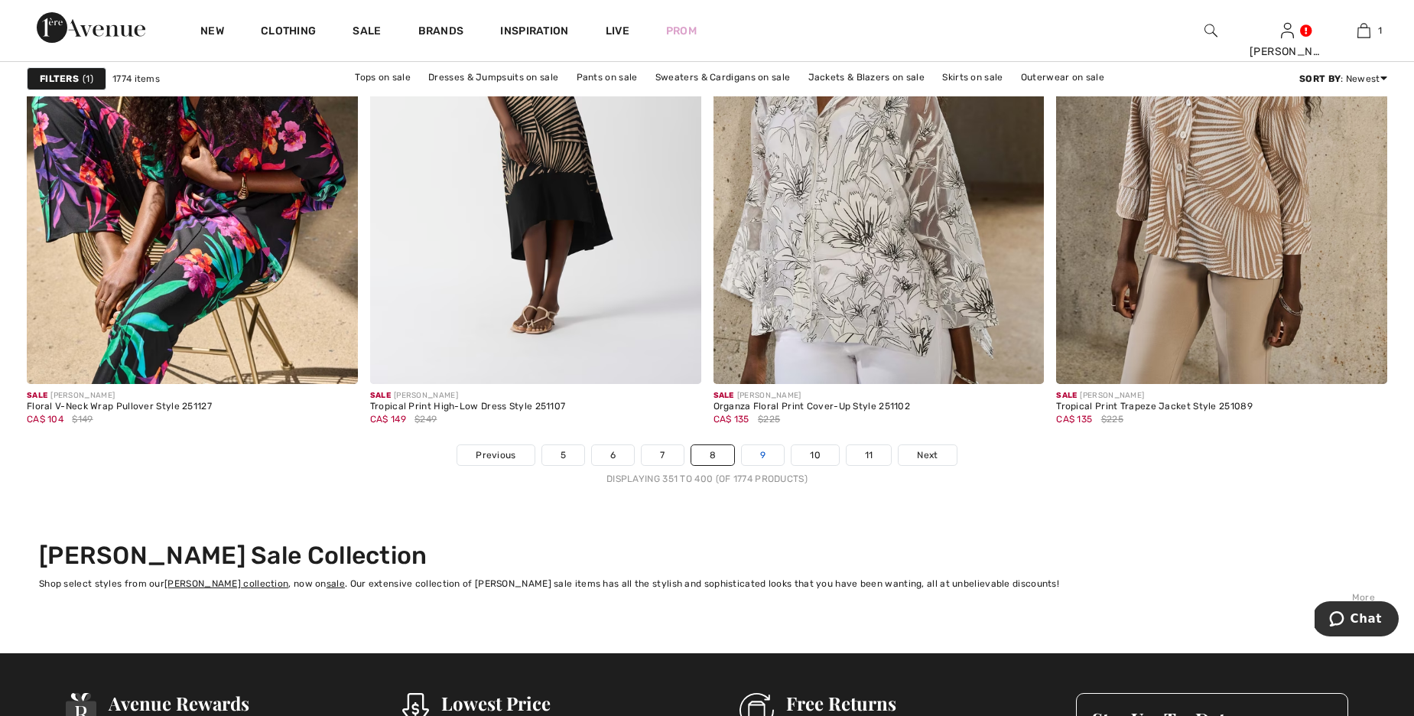
click at [757, 453] on link "9" at bounding box center [763, 455] width 42 height 20
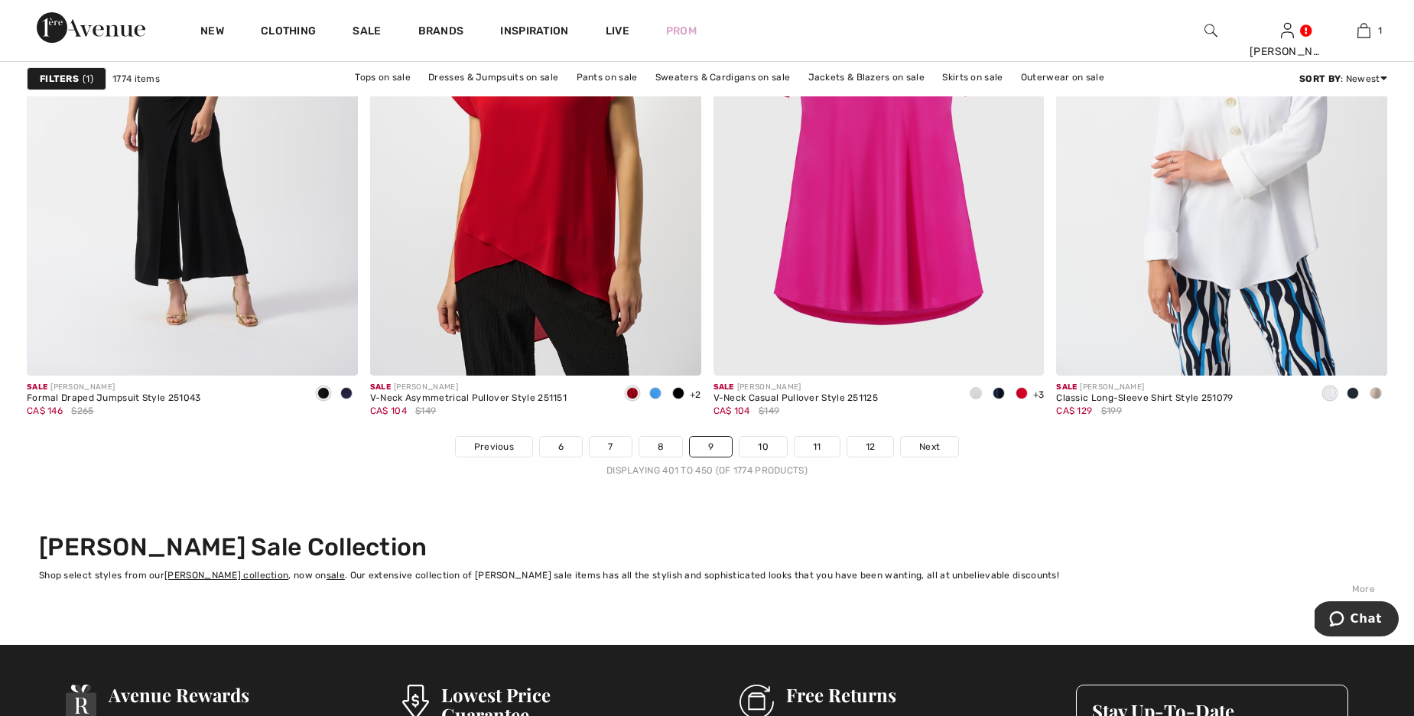
scroll to position [8545, 0]
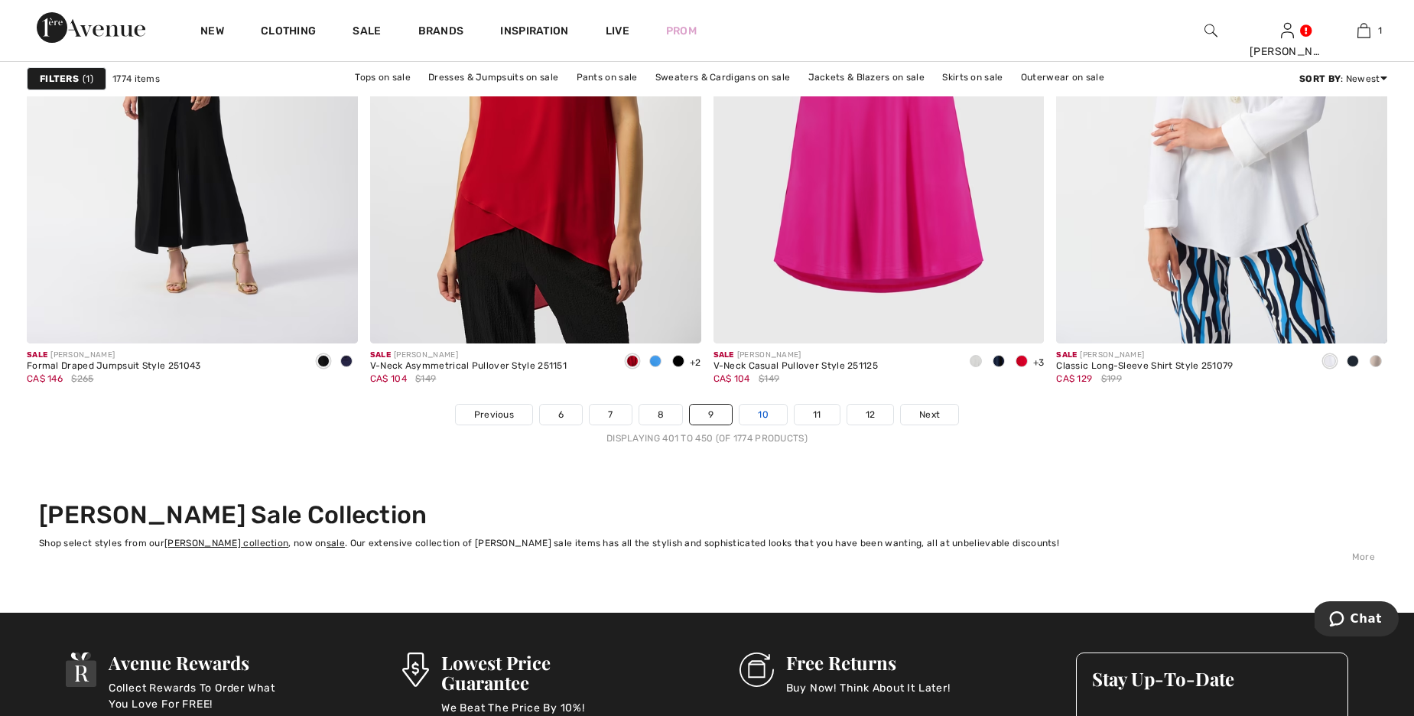
click at [770, 416] on link "10" at bounding box center [762, 415] width 47 height 20
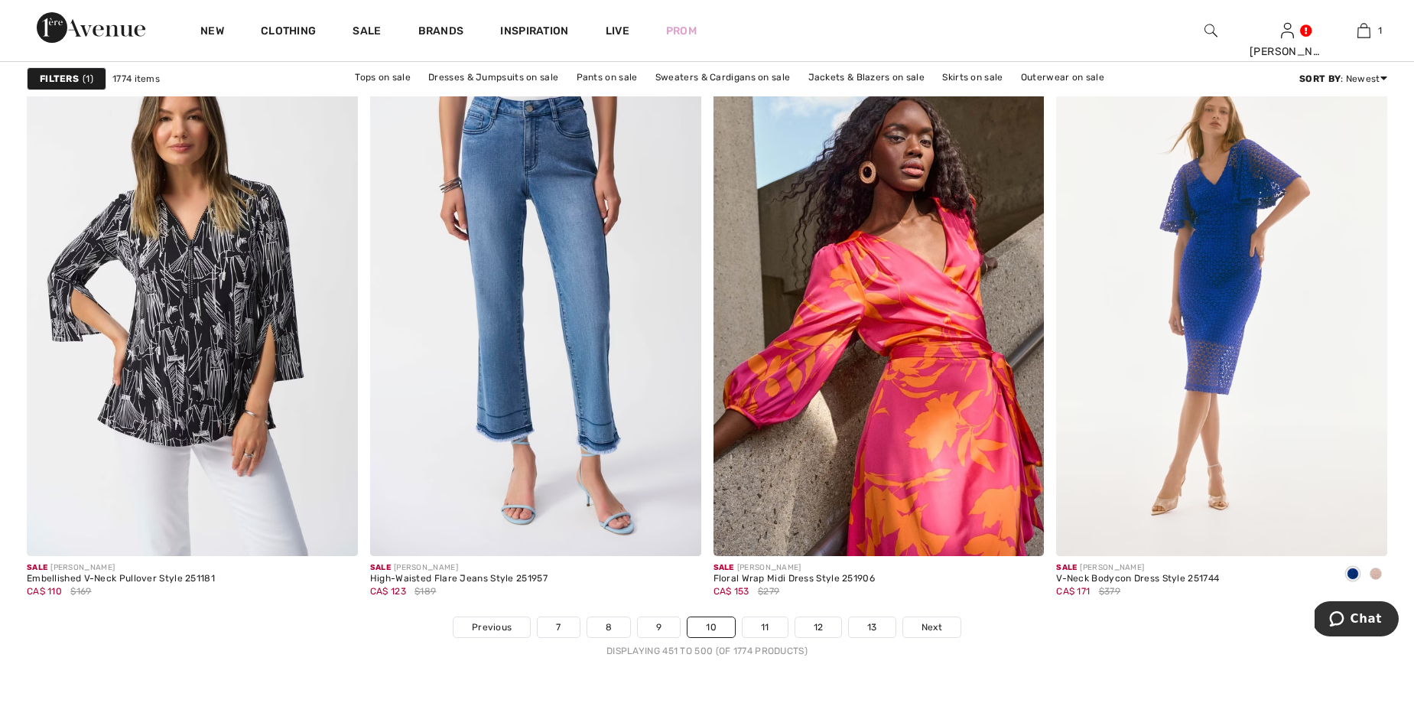
scroll to position [8361, 0]
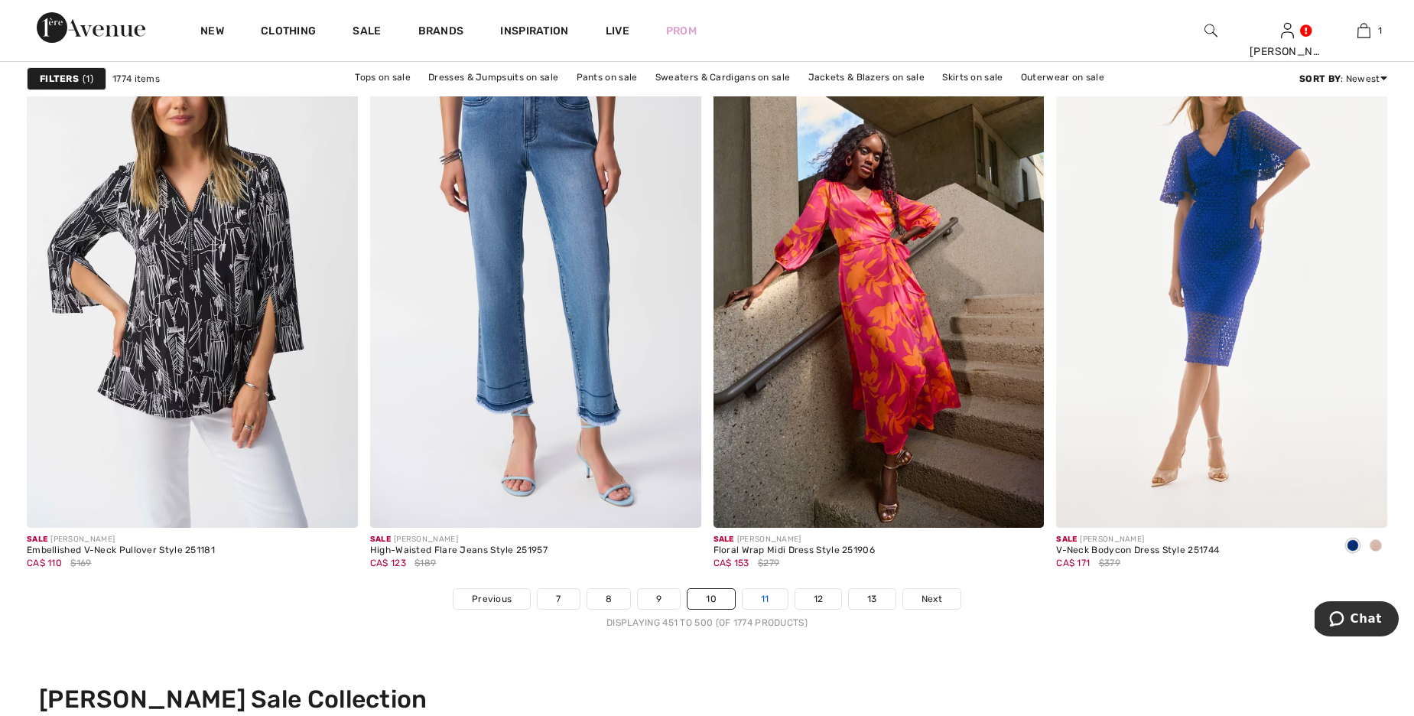
click at [760, 603] on link "11" at bounding box center [765, 599] width 45 height 20
click at [769, 603] on link "11" at bounding box center [765, 599] width 45 height 20
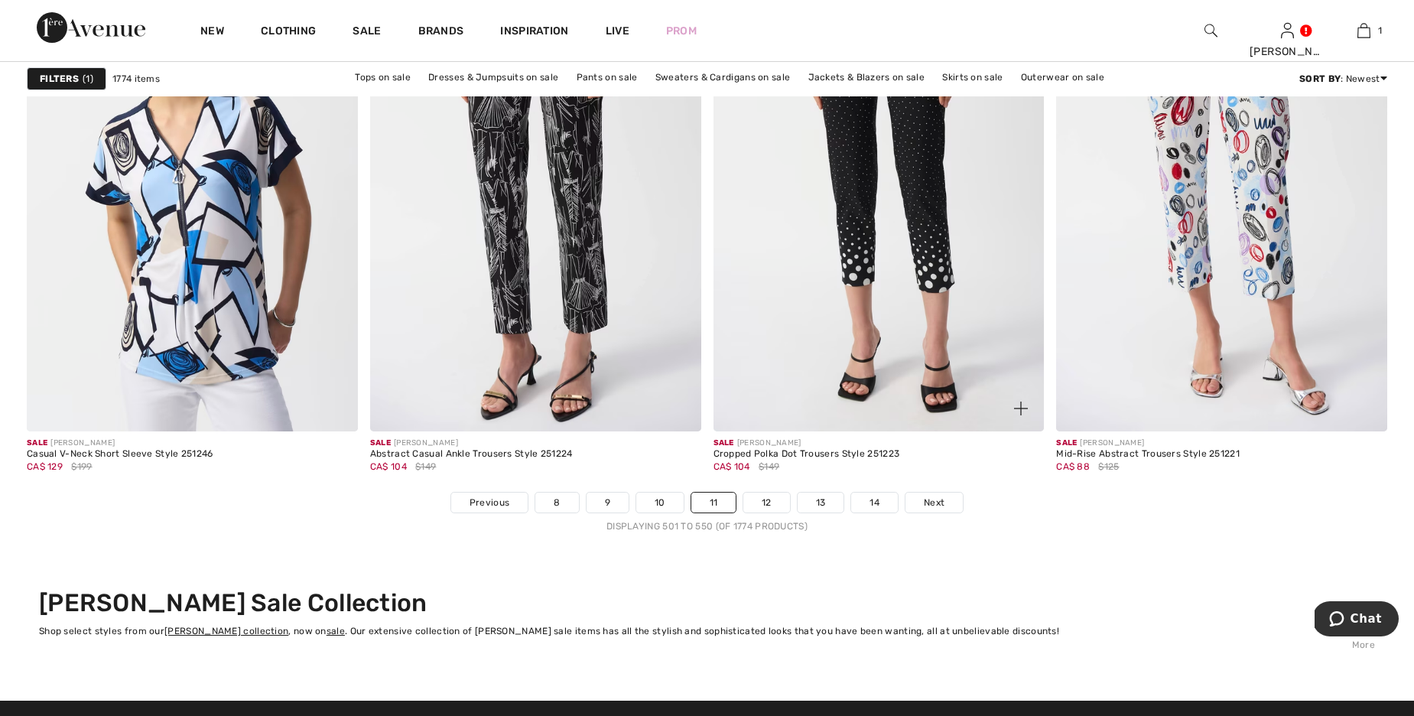
scroll to position [8459, 0]
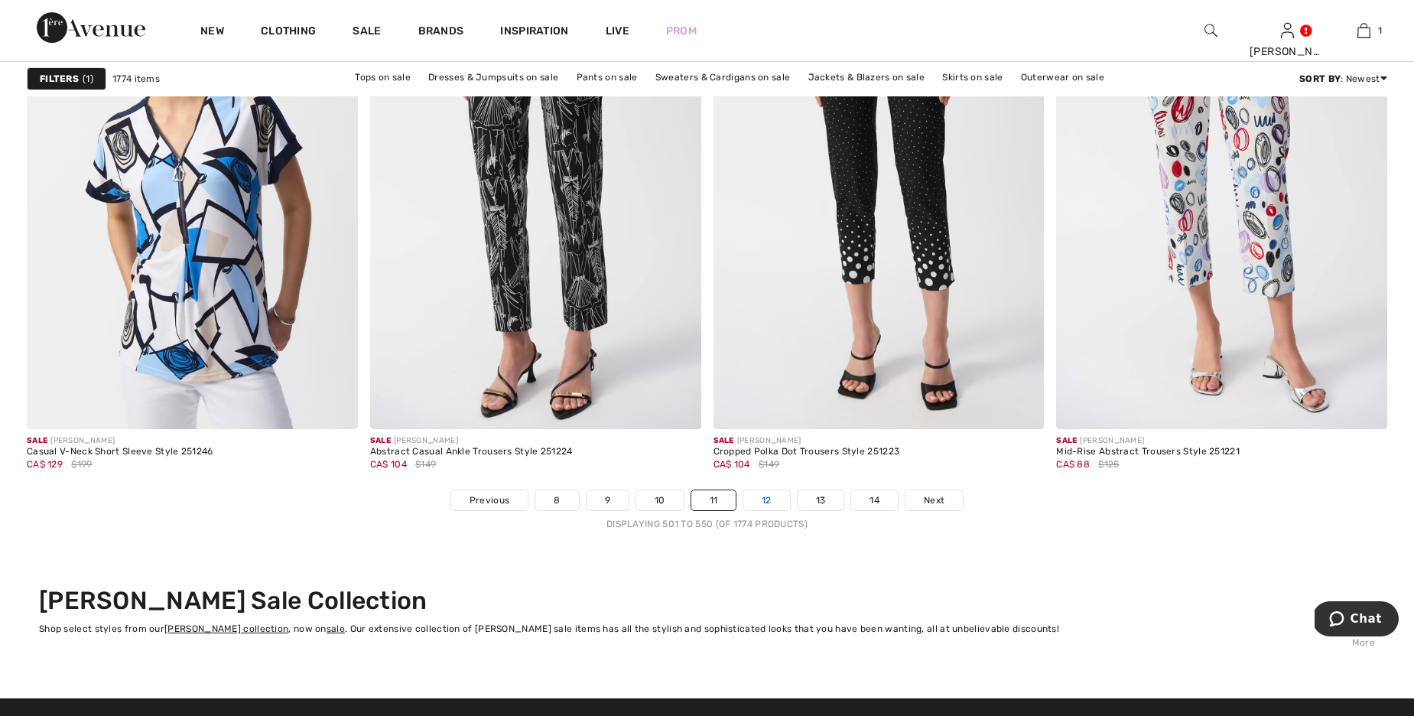
click at [762, 501] on link "12" at bounding box center [766, 500] width 47 height 20
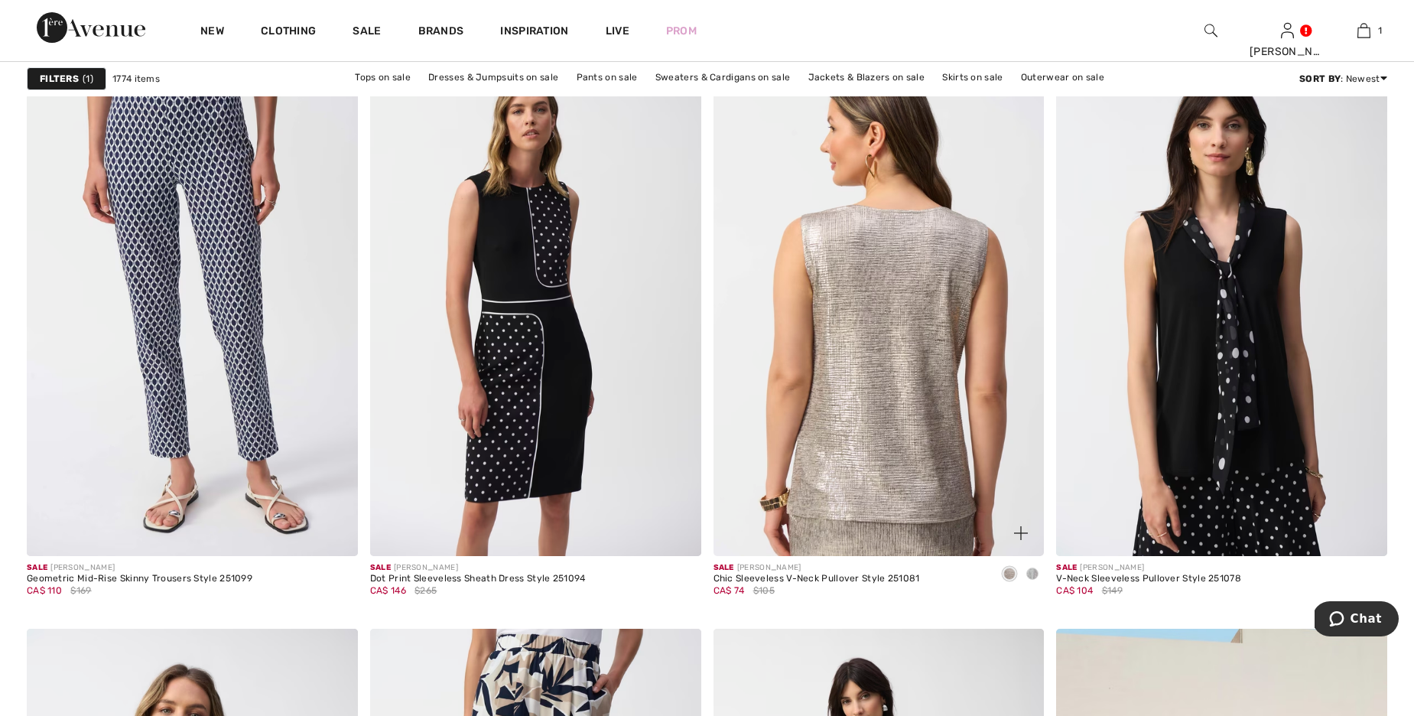
scroll to position [3349, 0]
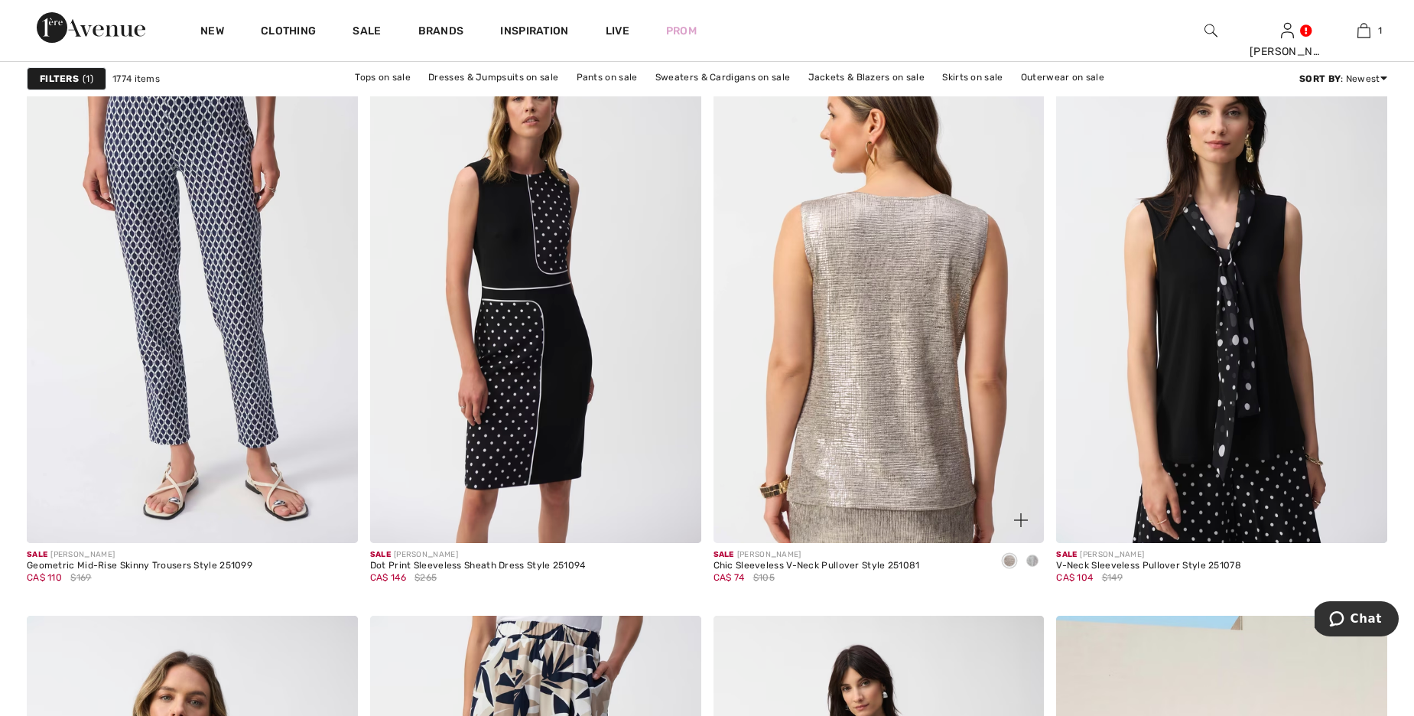
click at [832, 445] on img at bounding box center [878, 294] width 331 height 496
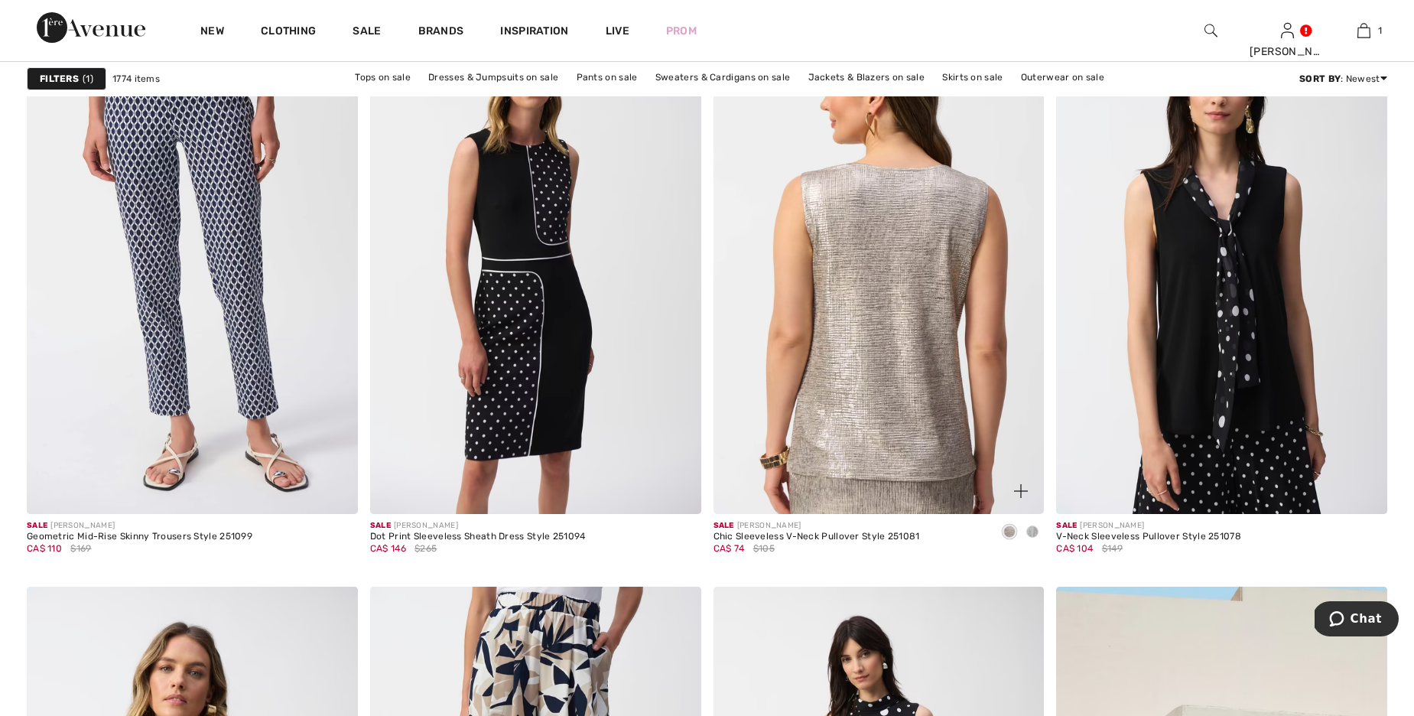
scroll to position [3380, 0]
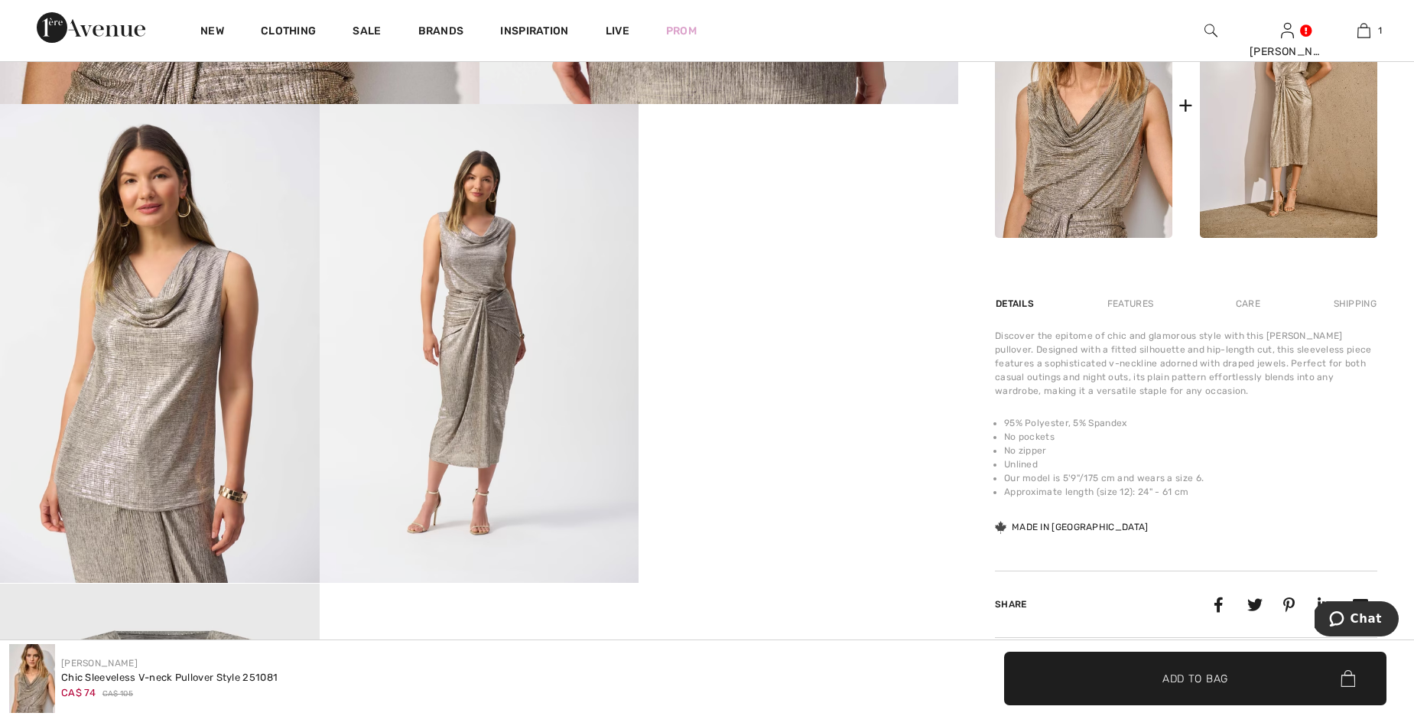
scroll to position [821, 0]
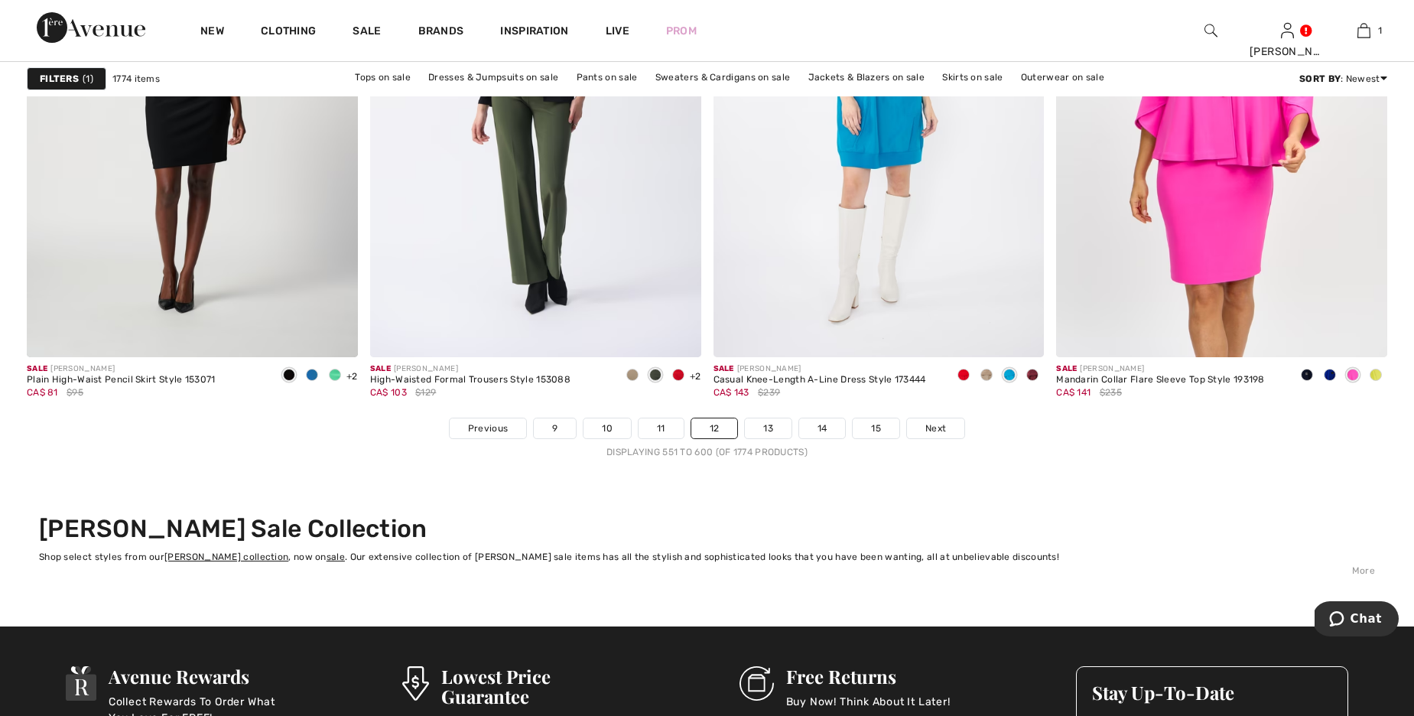
scroll to position [8538, 0]
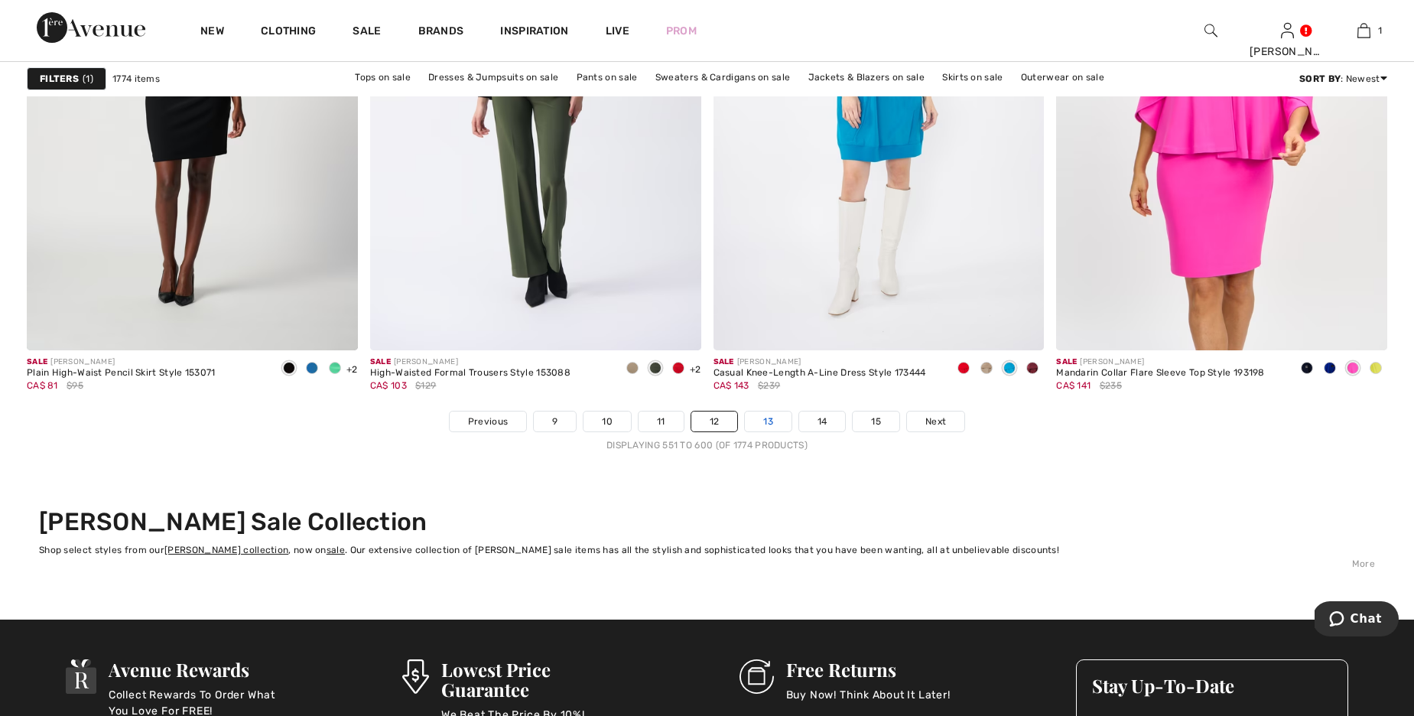
click at [763, 423] on link "13" at bounding box center [768, 421] width 47 height 20
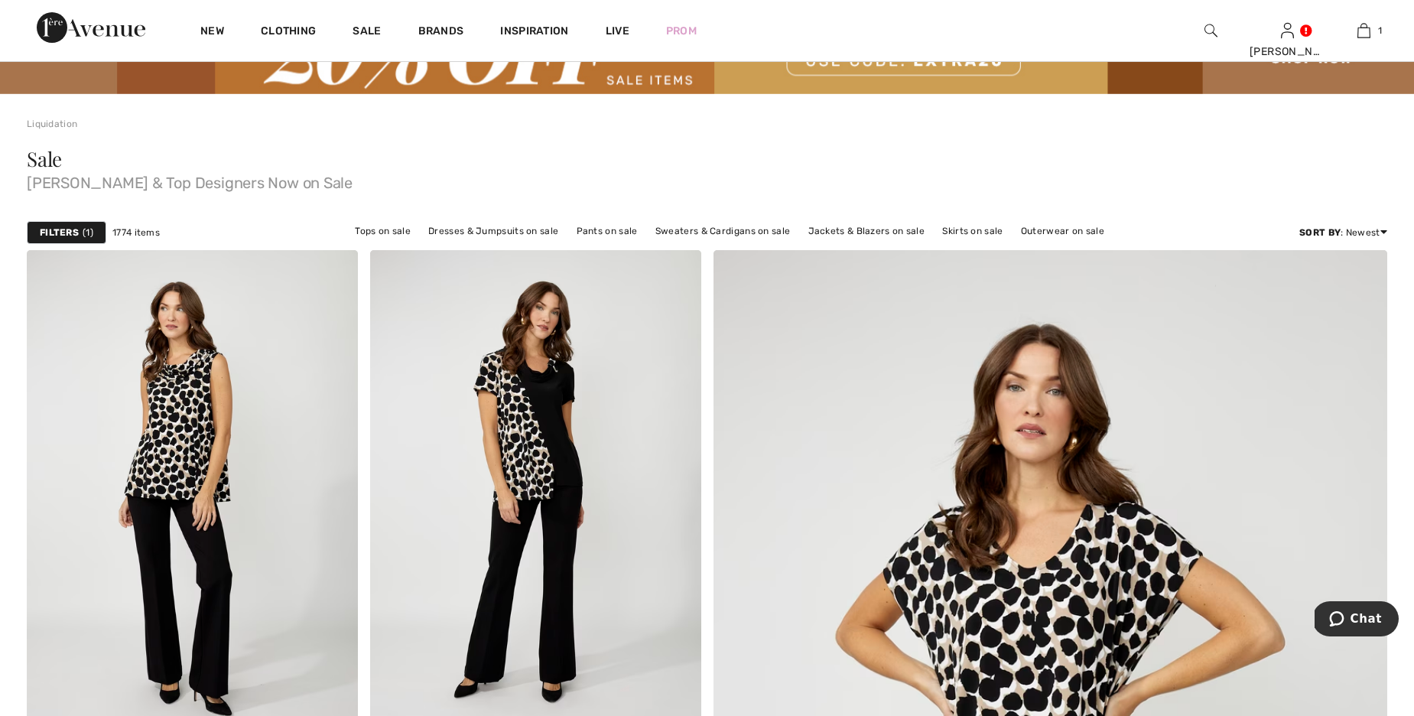
scroll to position [92, 0]
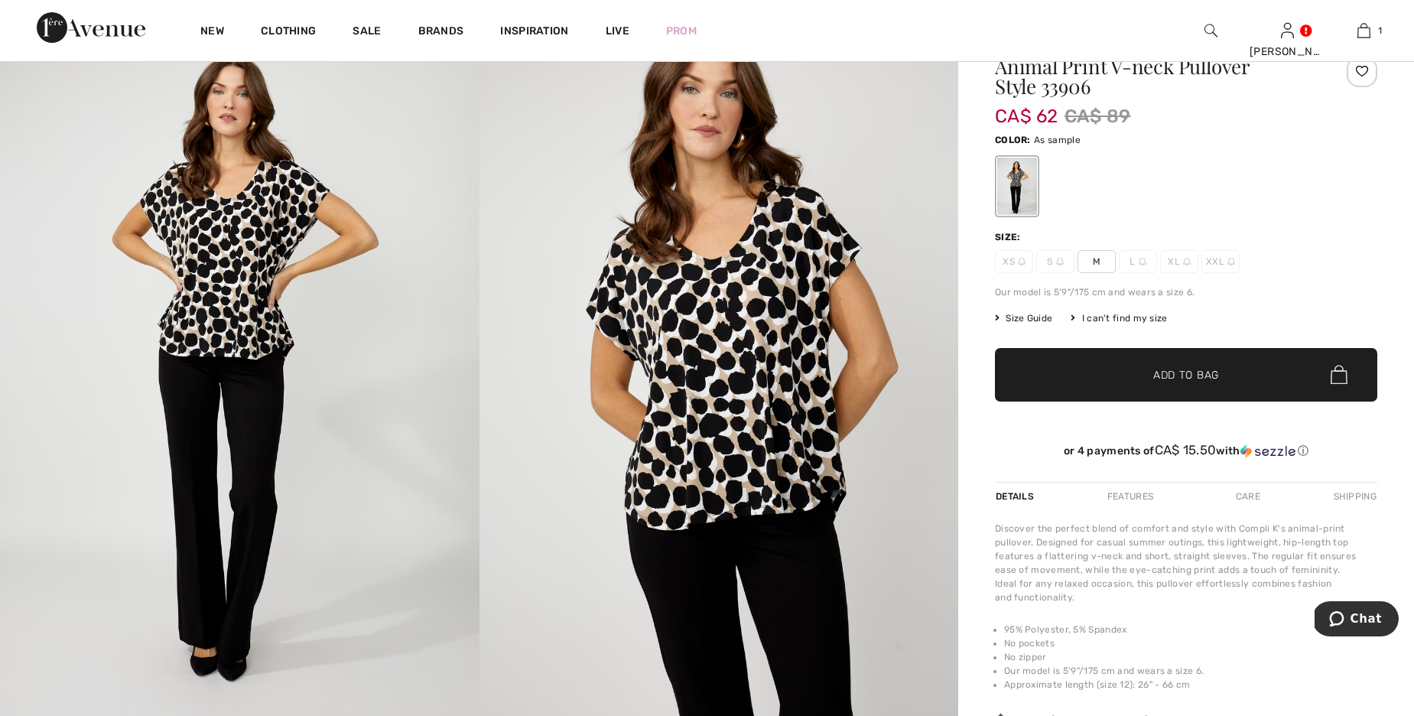
scroll to position [175, 0]
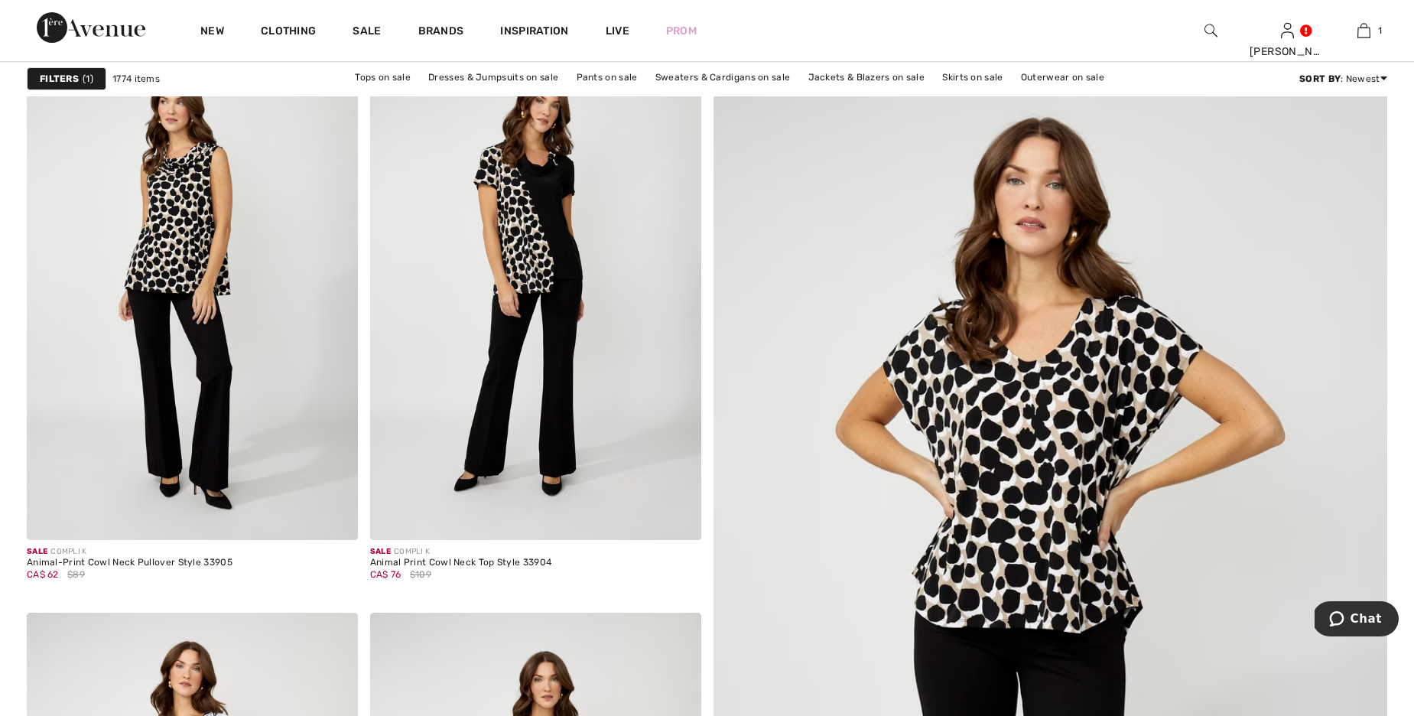
scroll to position [307, 0]
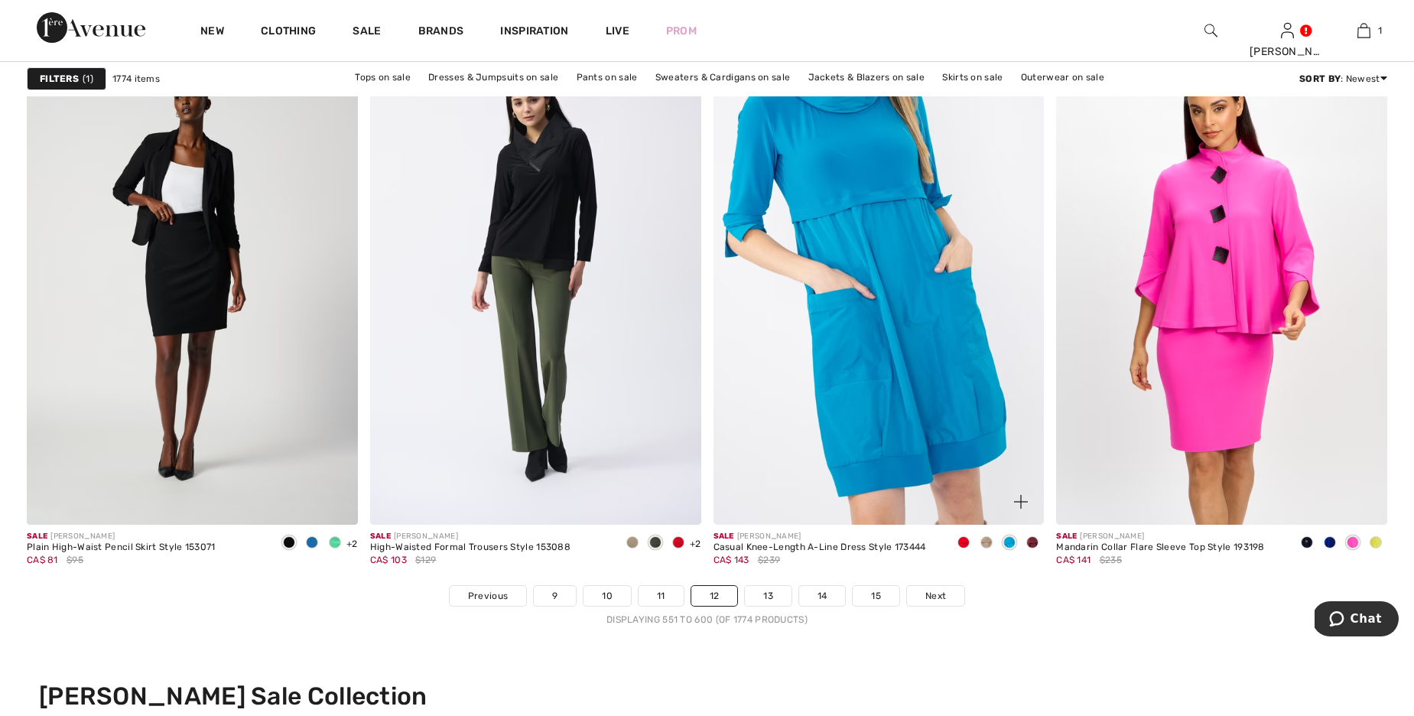
scroll to position [8290, 0]
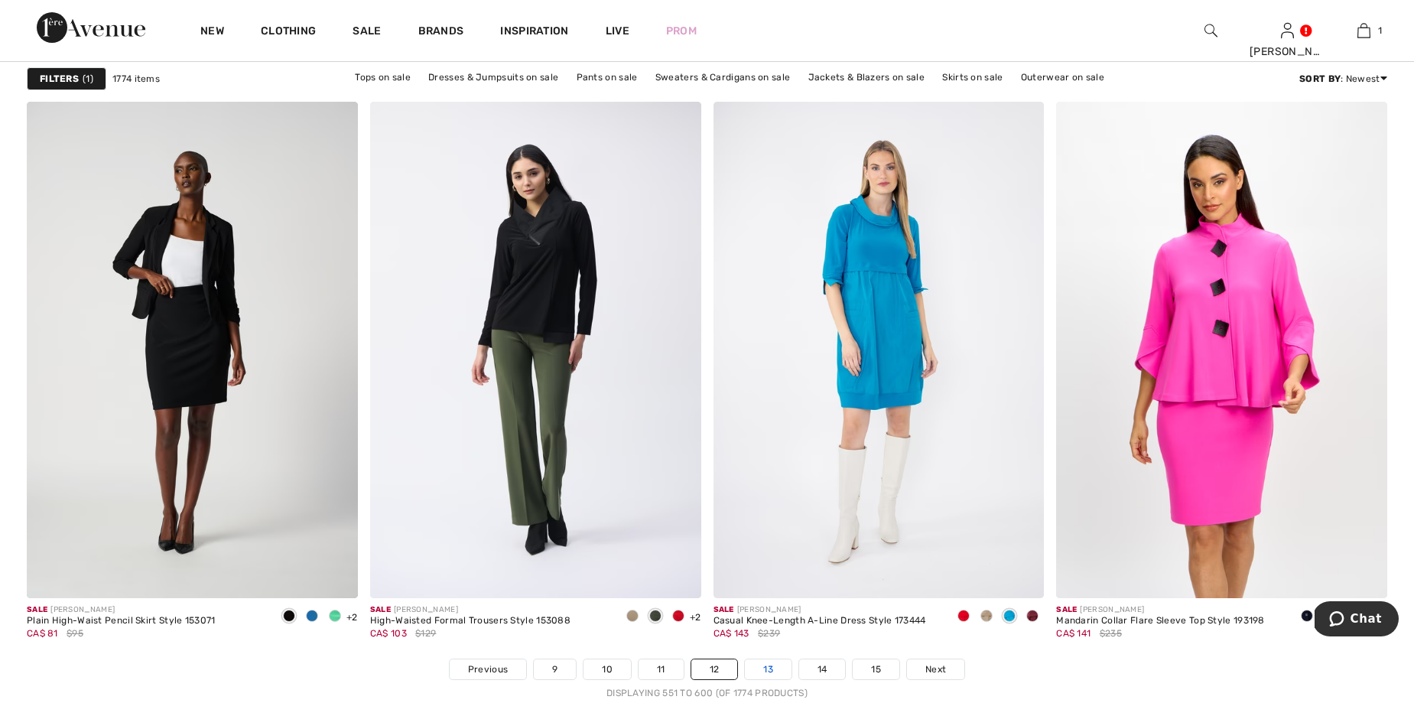
click at [766, 672] on link "13" at bounding box center [768, 669] width 47 height 20
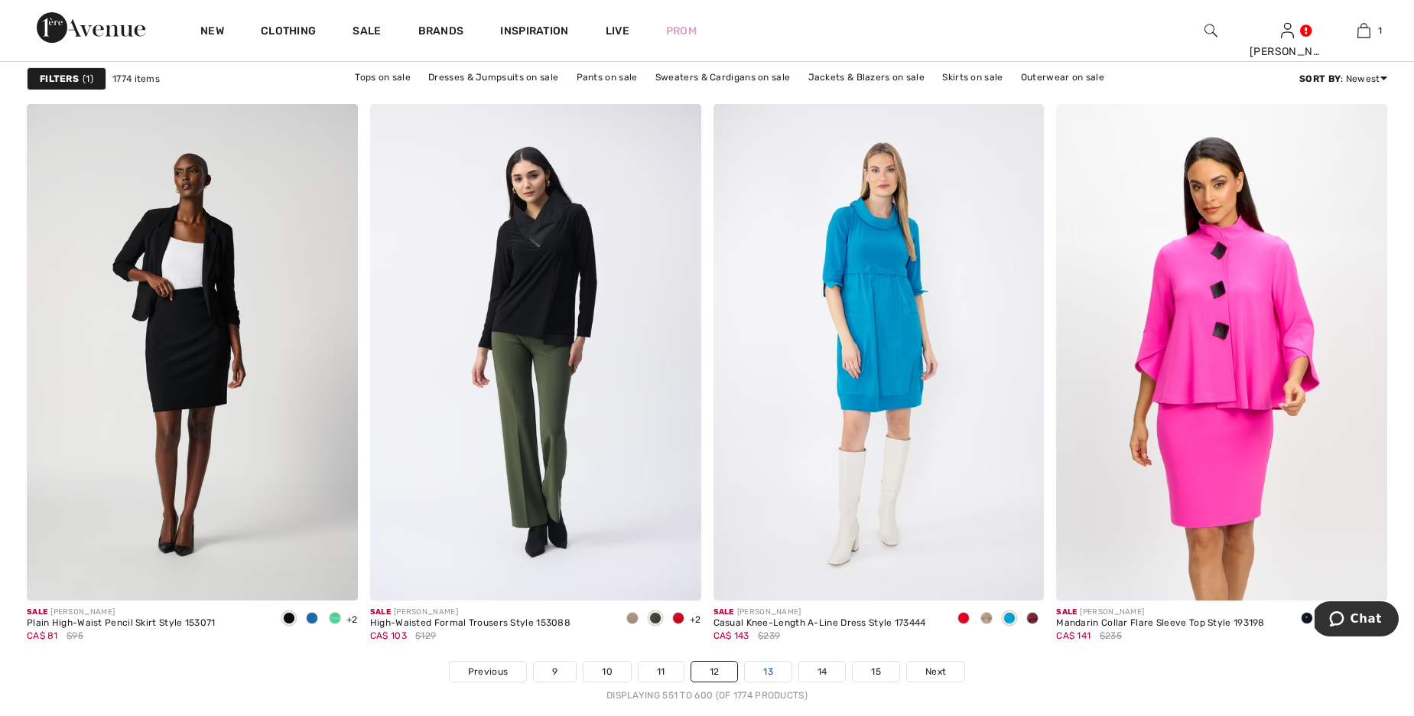
scroll to position [8285, 0]
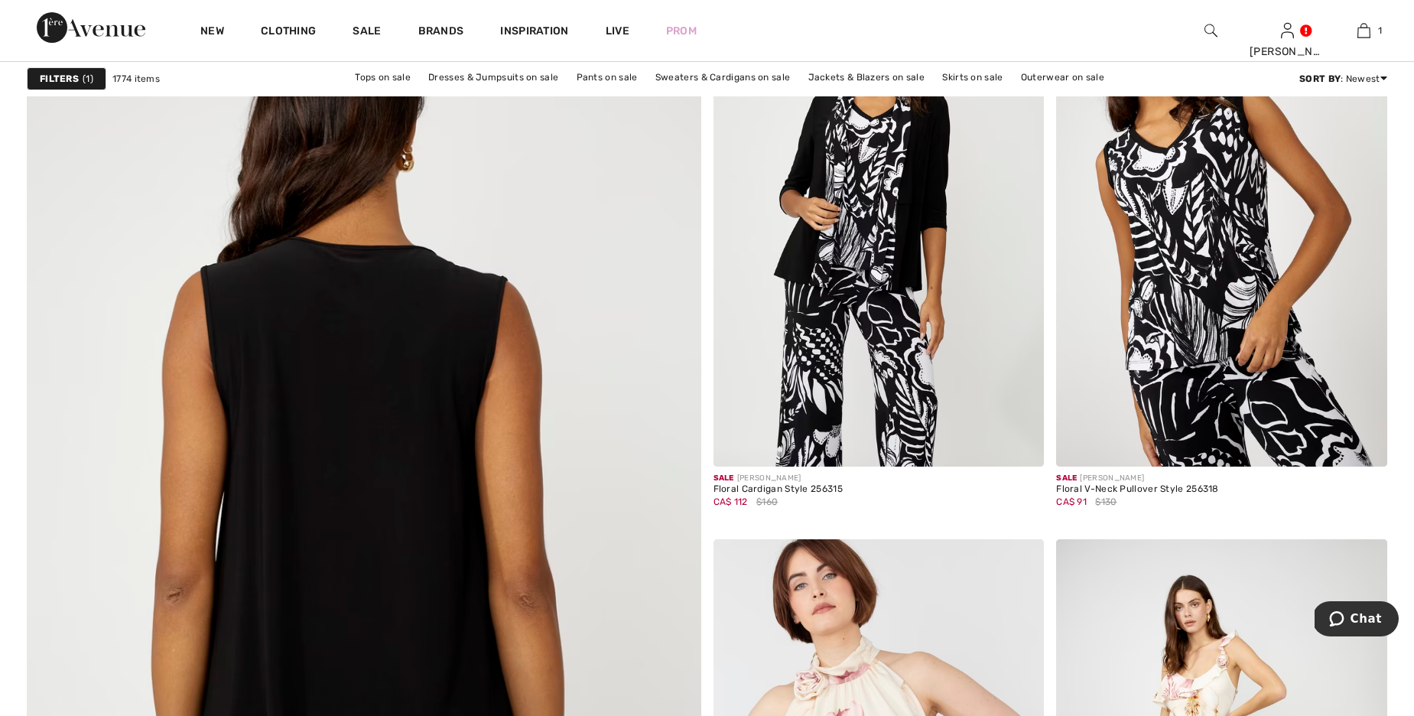
scroll to position [4795, 0]
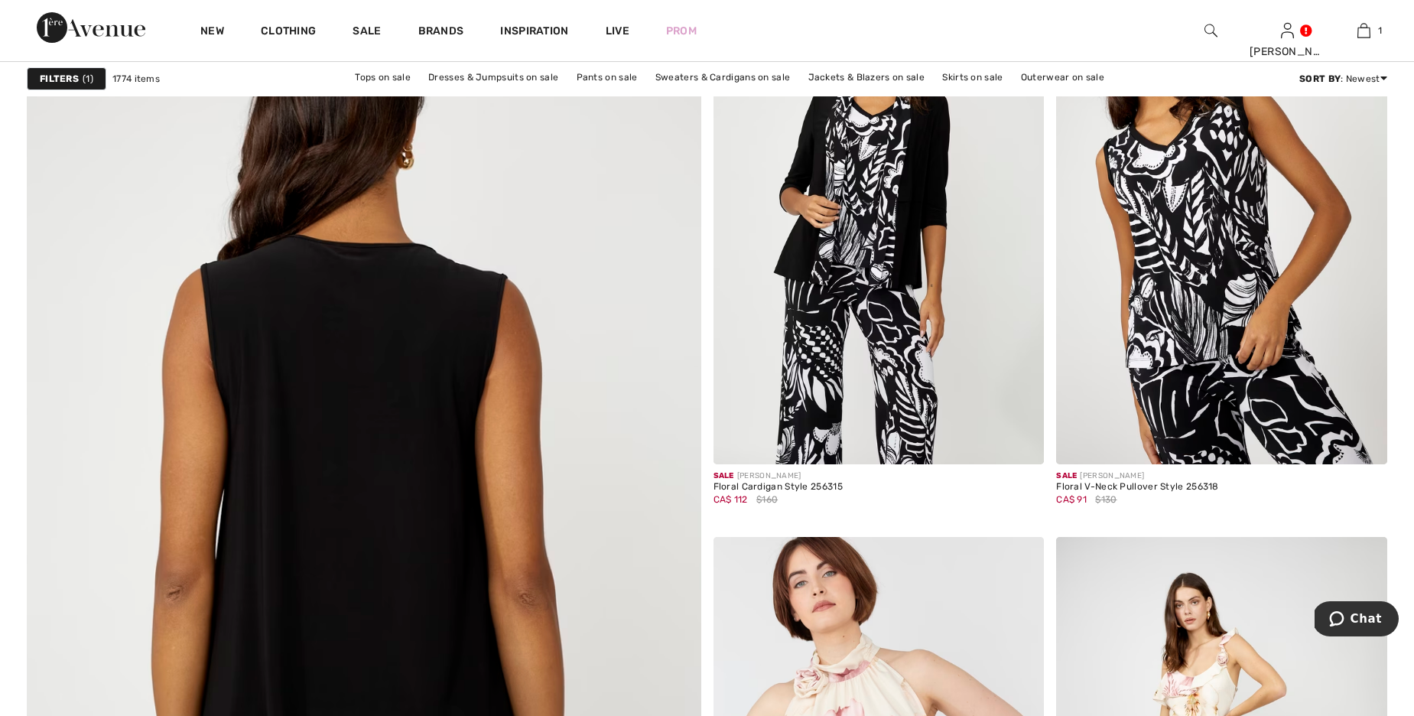
click at [401, 468] on img at bounding box center [363, 575] width 809 height 1214
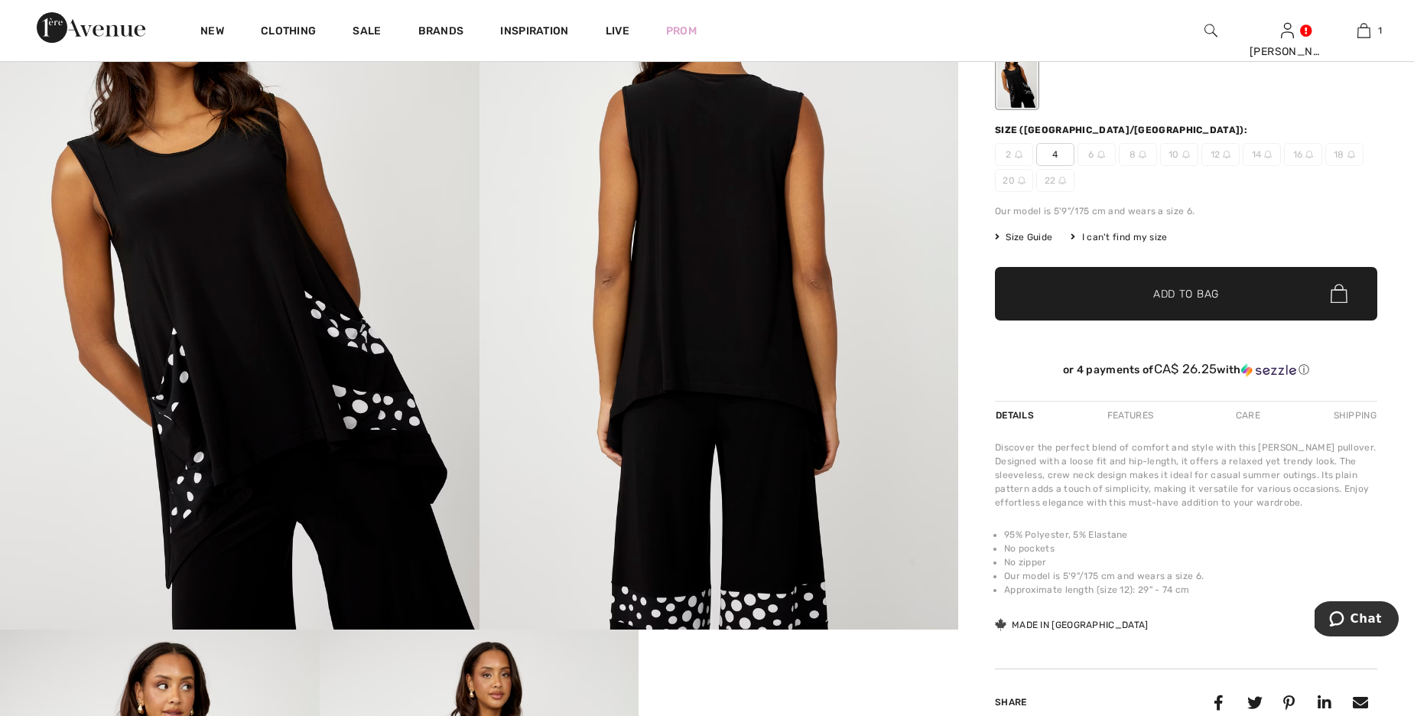
scroll to position [270, 0]
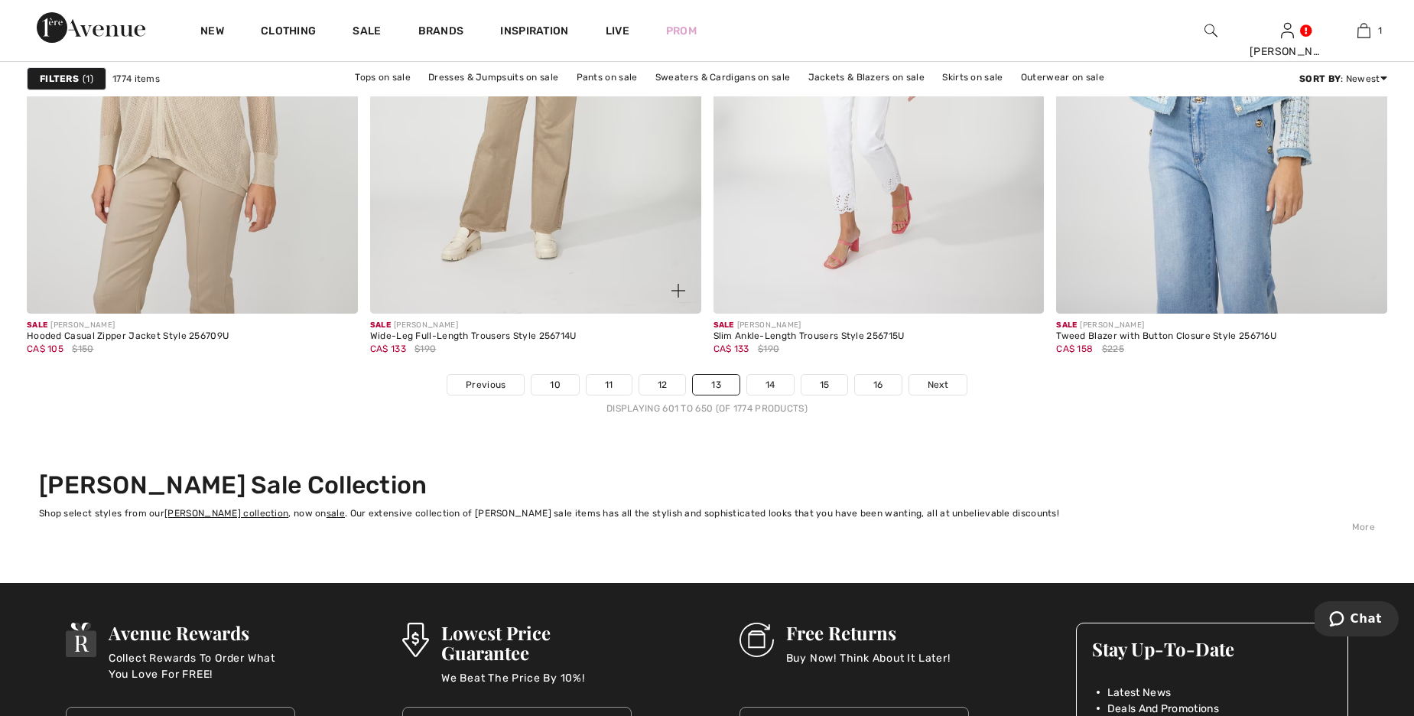
scroll to position [8576, 0]
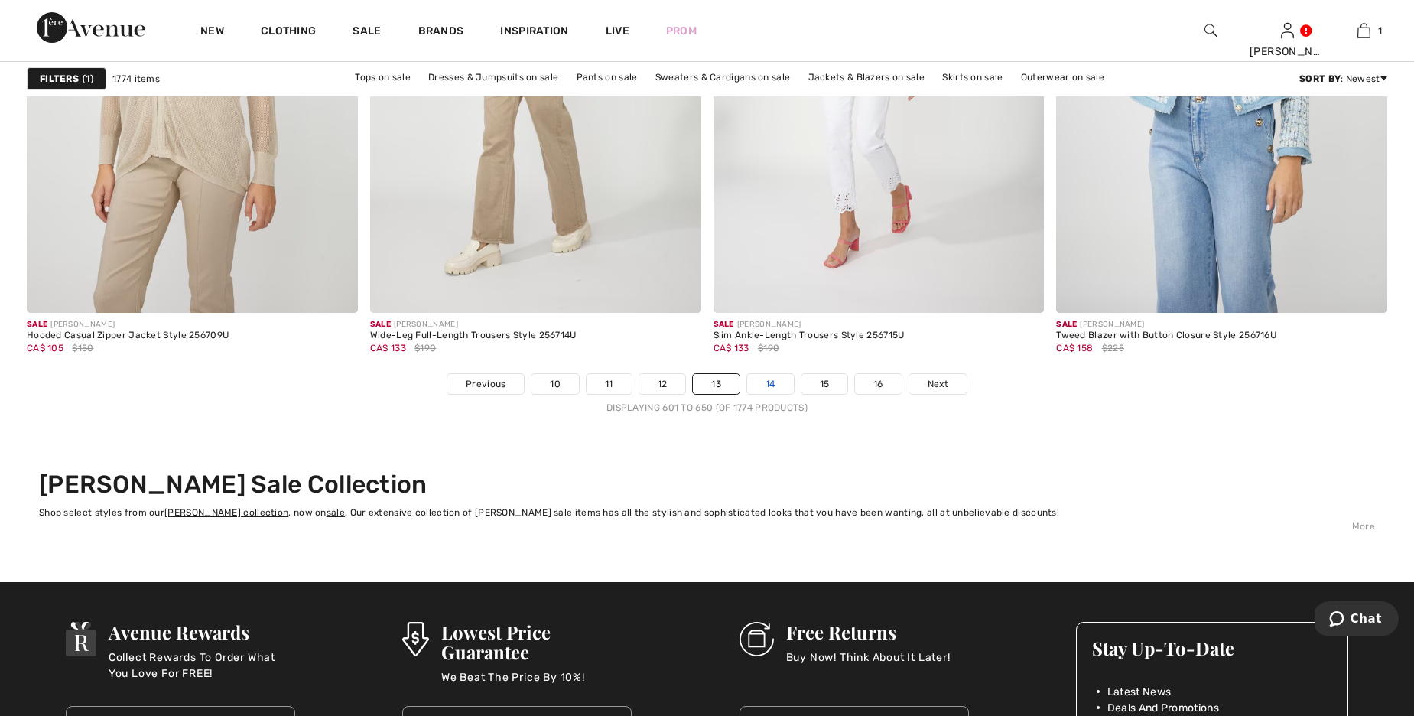
click at [775, 386] on link "14" at bounding box center [770, 384] width 47 height 20
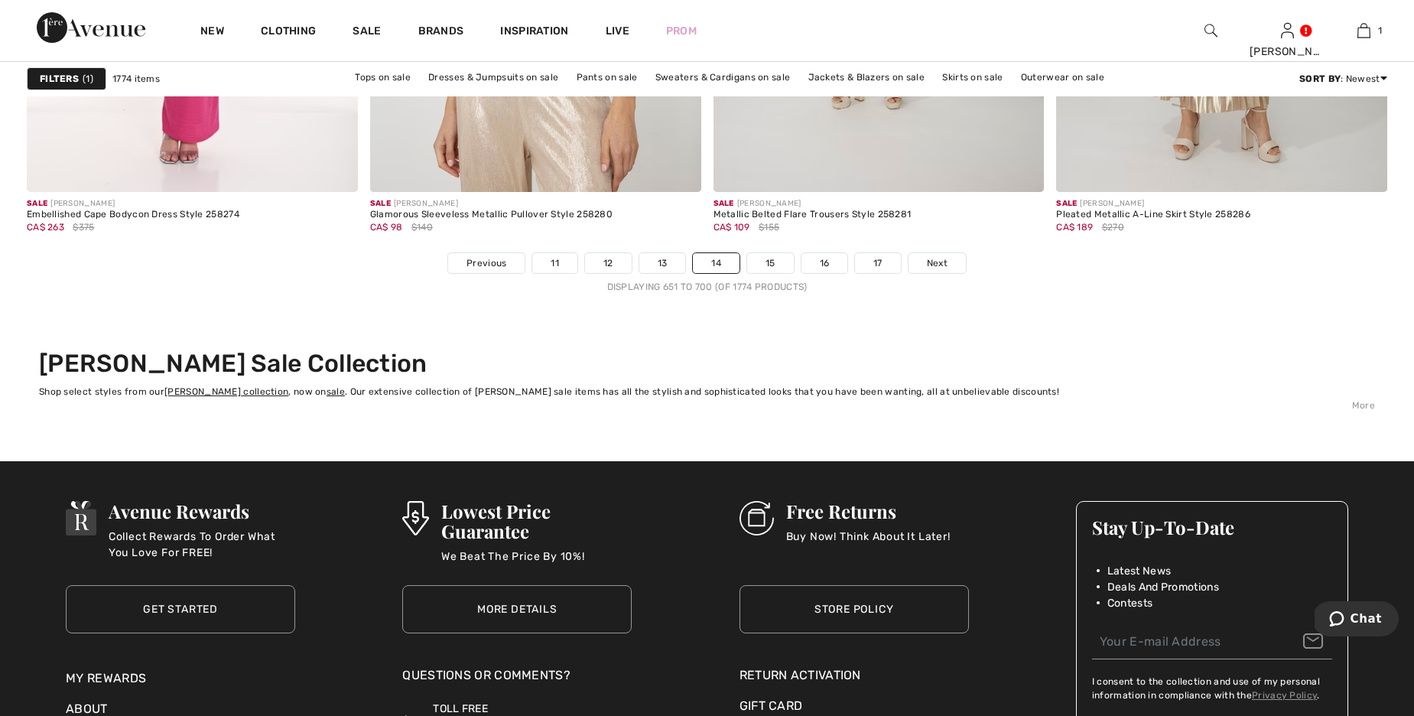
scroll to position [8707, 0]
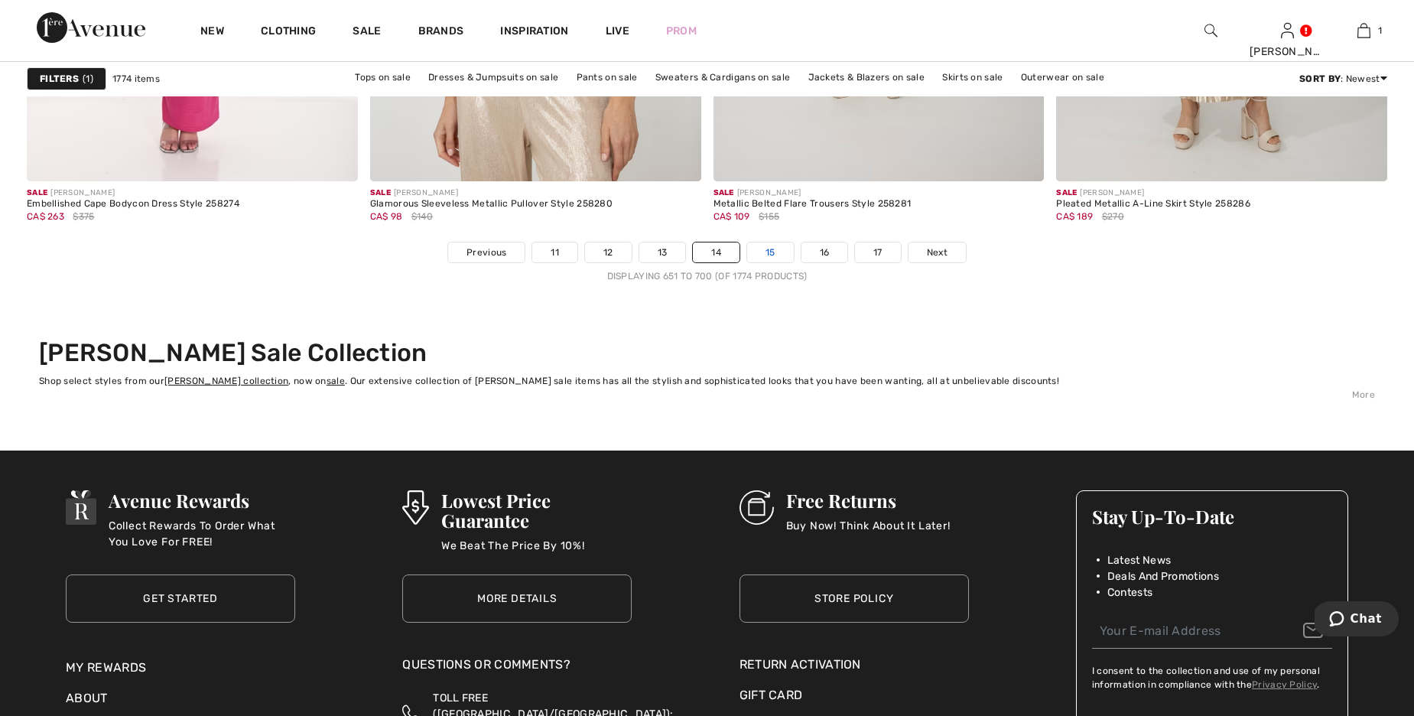
click at [763, 255] on link "15" at bounding box center [770, 252] width 47 height 20
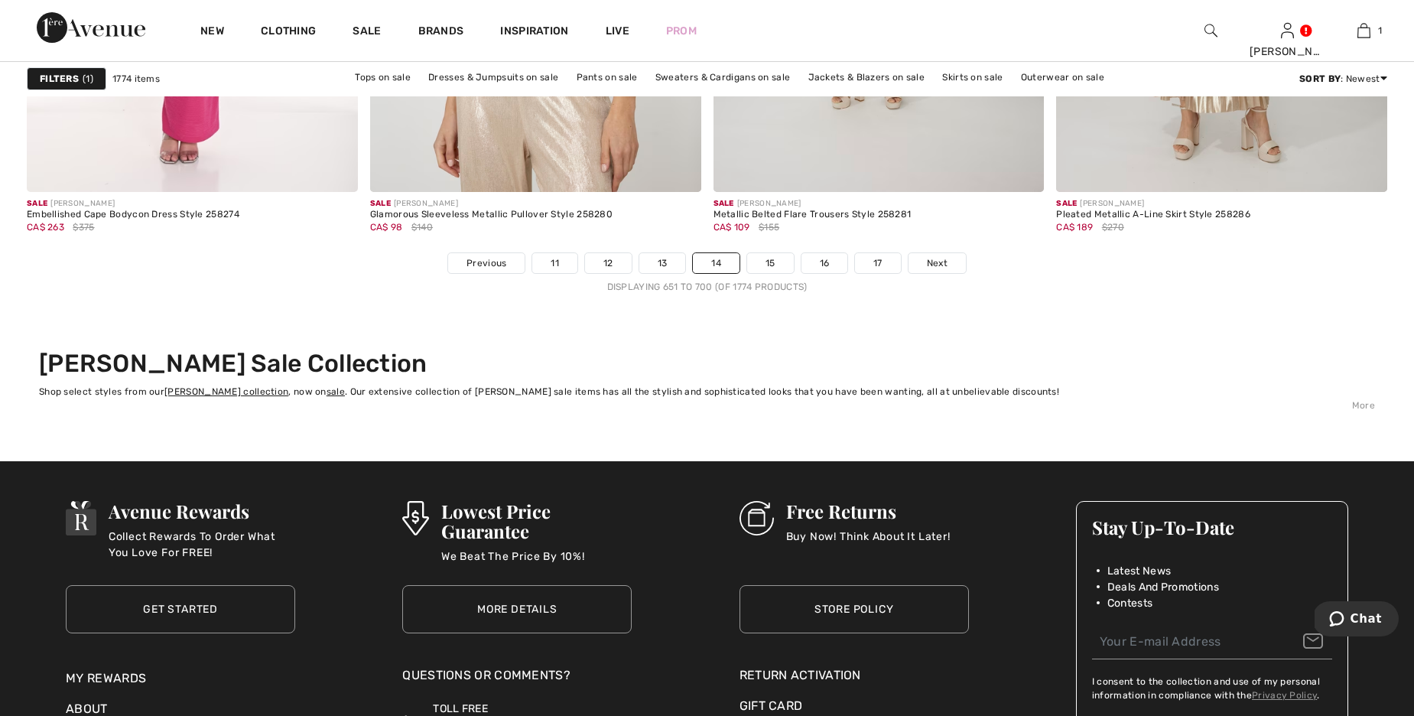
scroll to position [8695, 0]
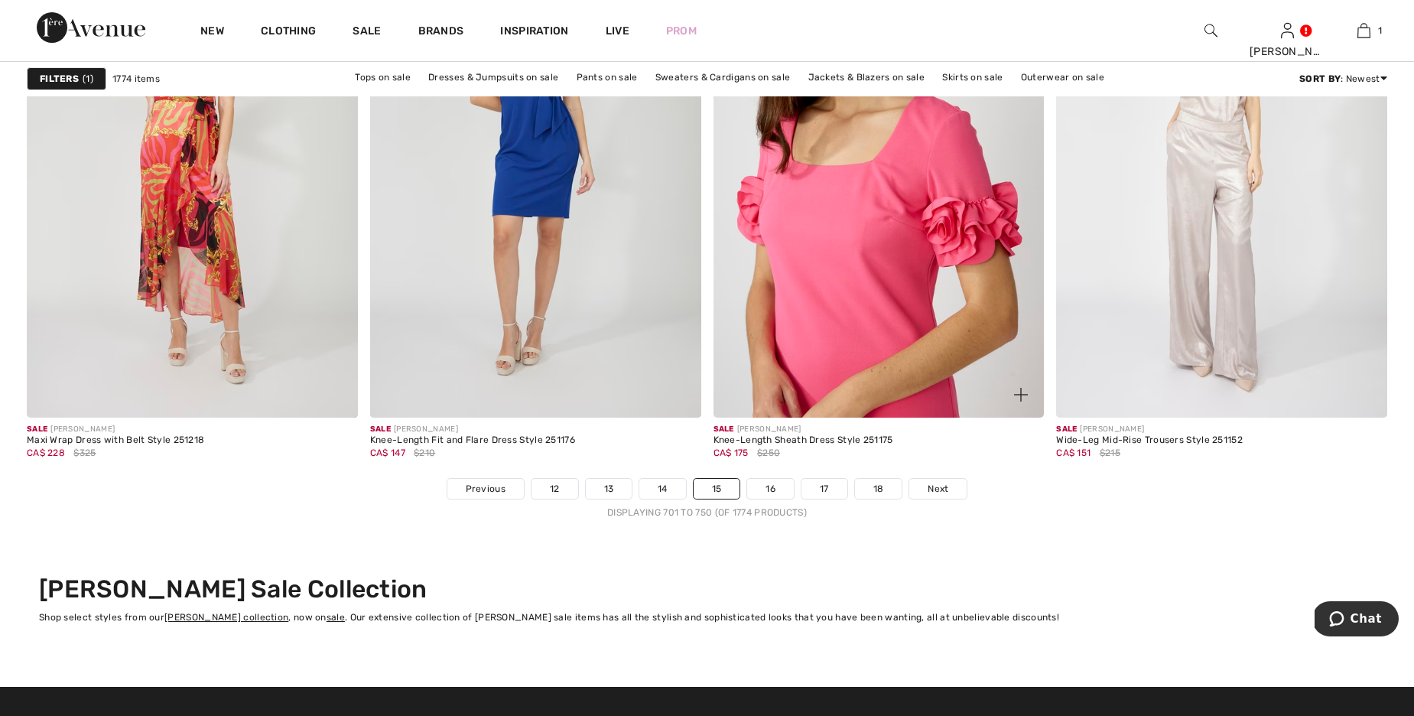
scroll to position [8472, 0]
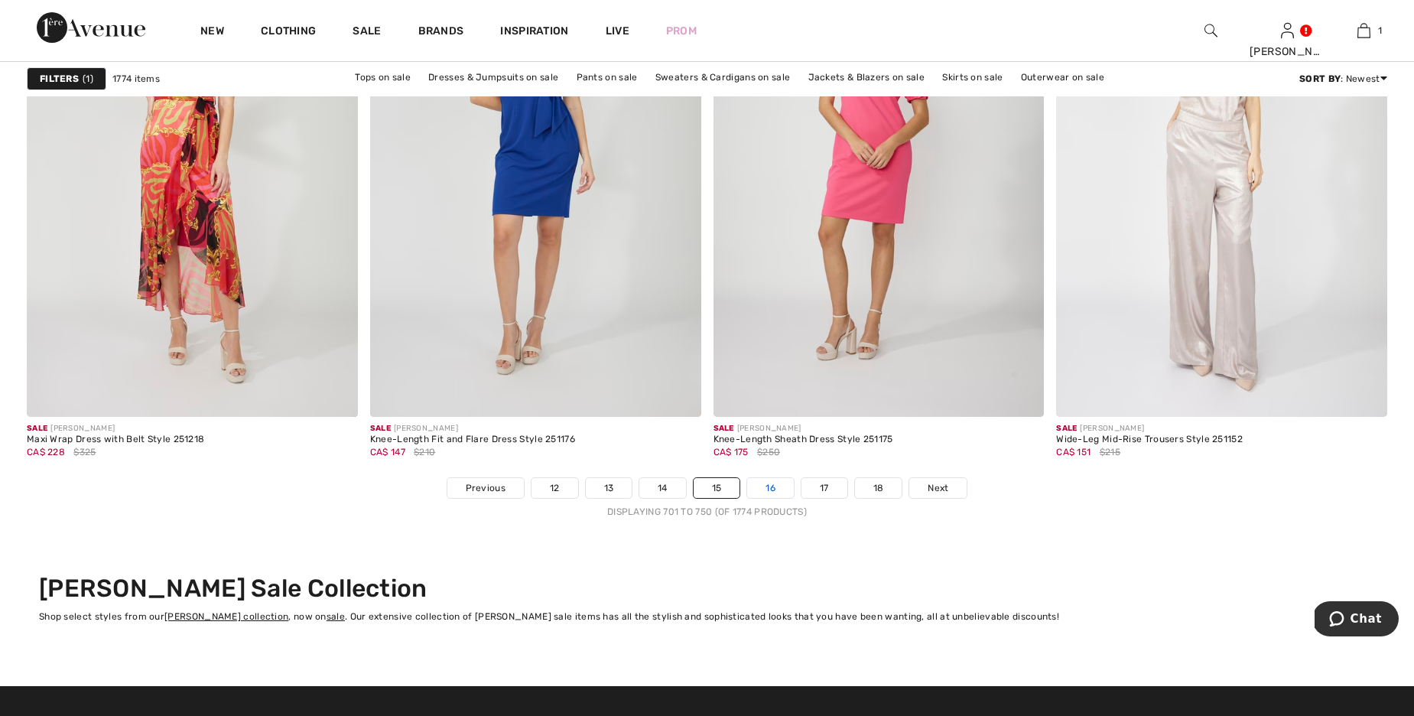
click at [775, 490] on link "16" at bounding box center [770, 488] width 47 height 20
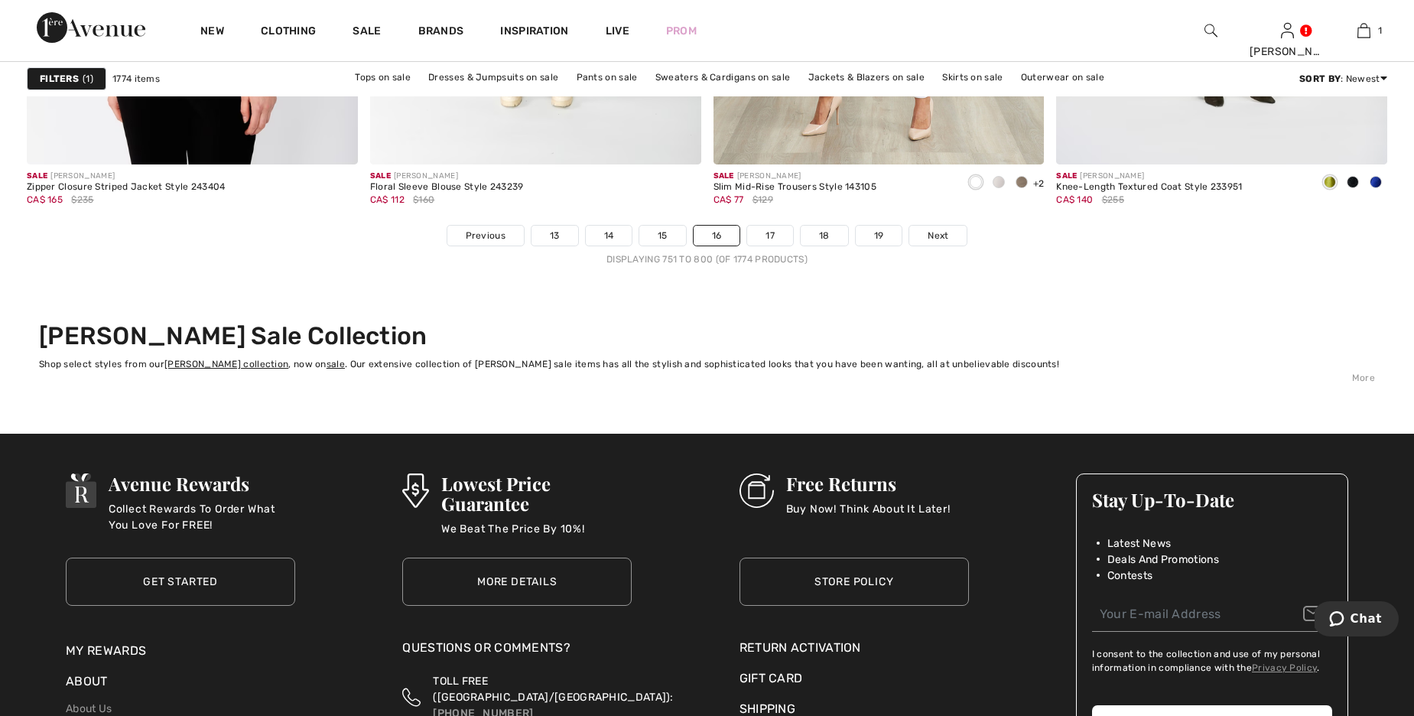
scroll to position [8748, 0]
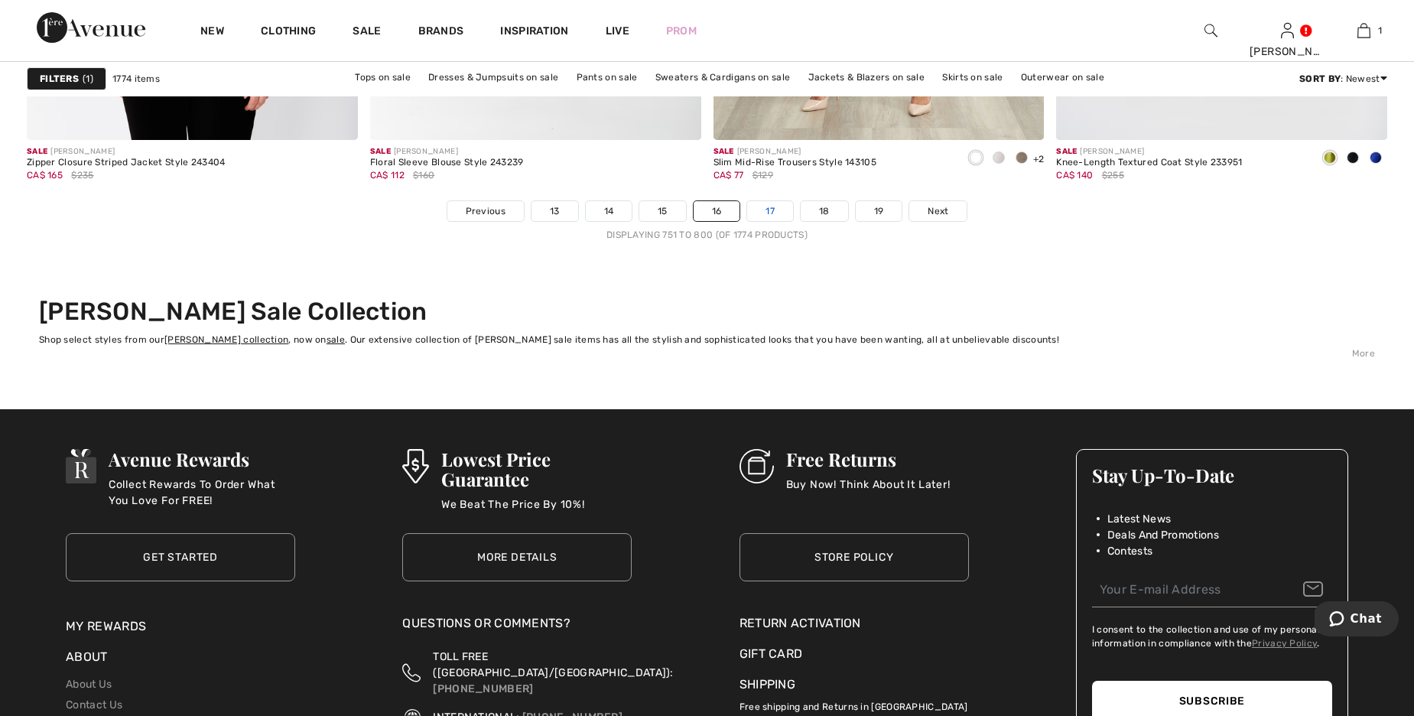
click at [770, 206] on link "17" at bounding box center [770, 211] width 46 height 20
click at [773, 208] on link "17" at bounding box center [770, 211] width 46 height 20
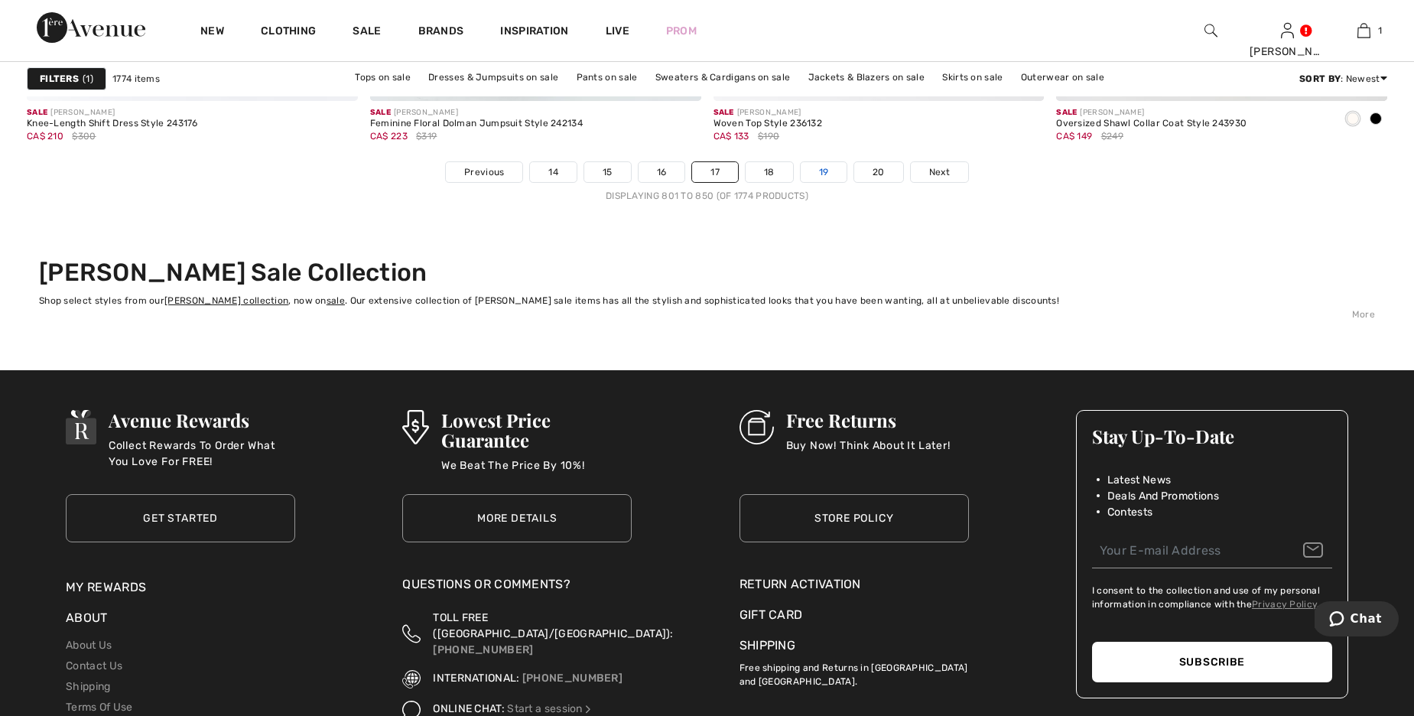
scroll to position [8795, 0]
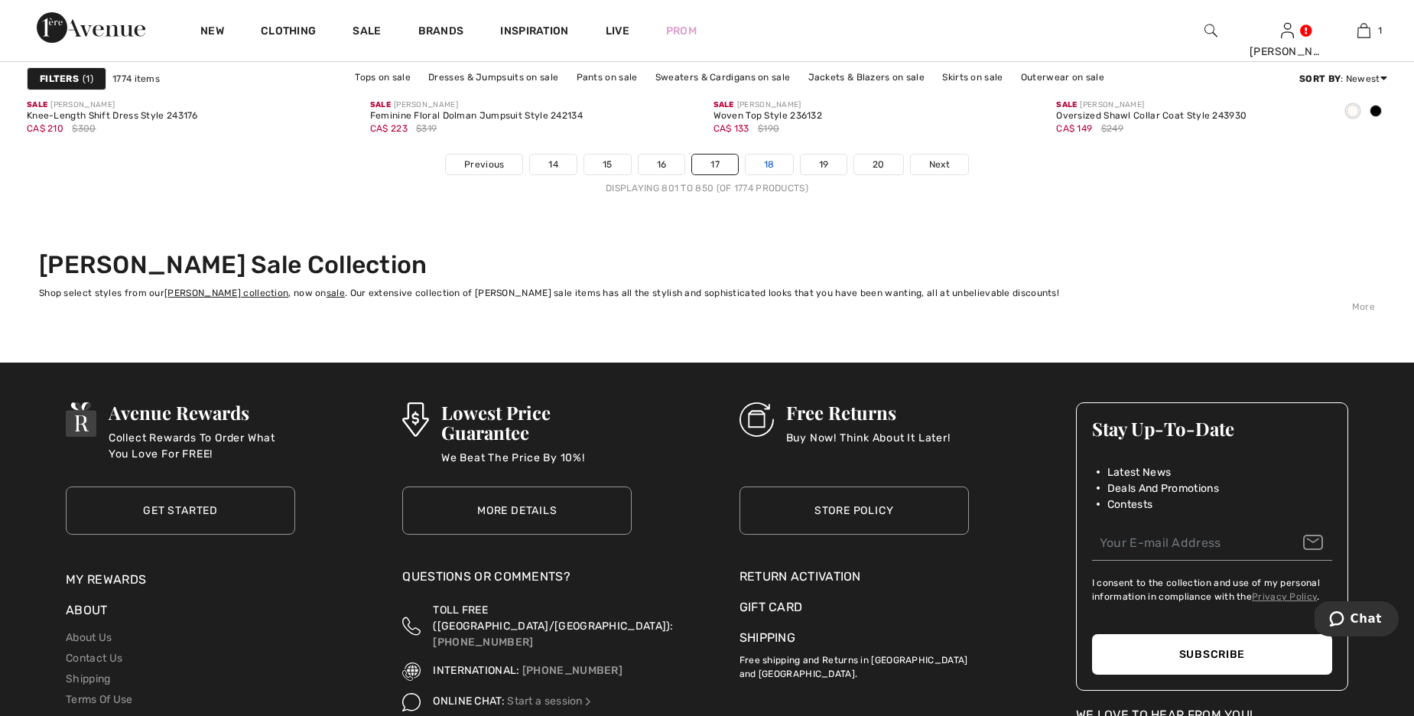
click at [774, 171] on link "18" at bounding box center [769, 164] width 47 height 20
click at [770, 161] on link "18" at bounding box center [769, 164] width 47 height 20
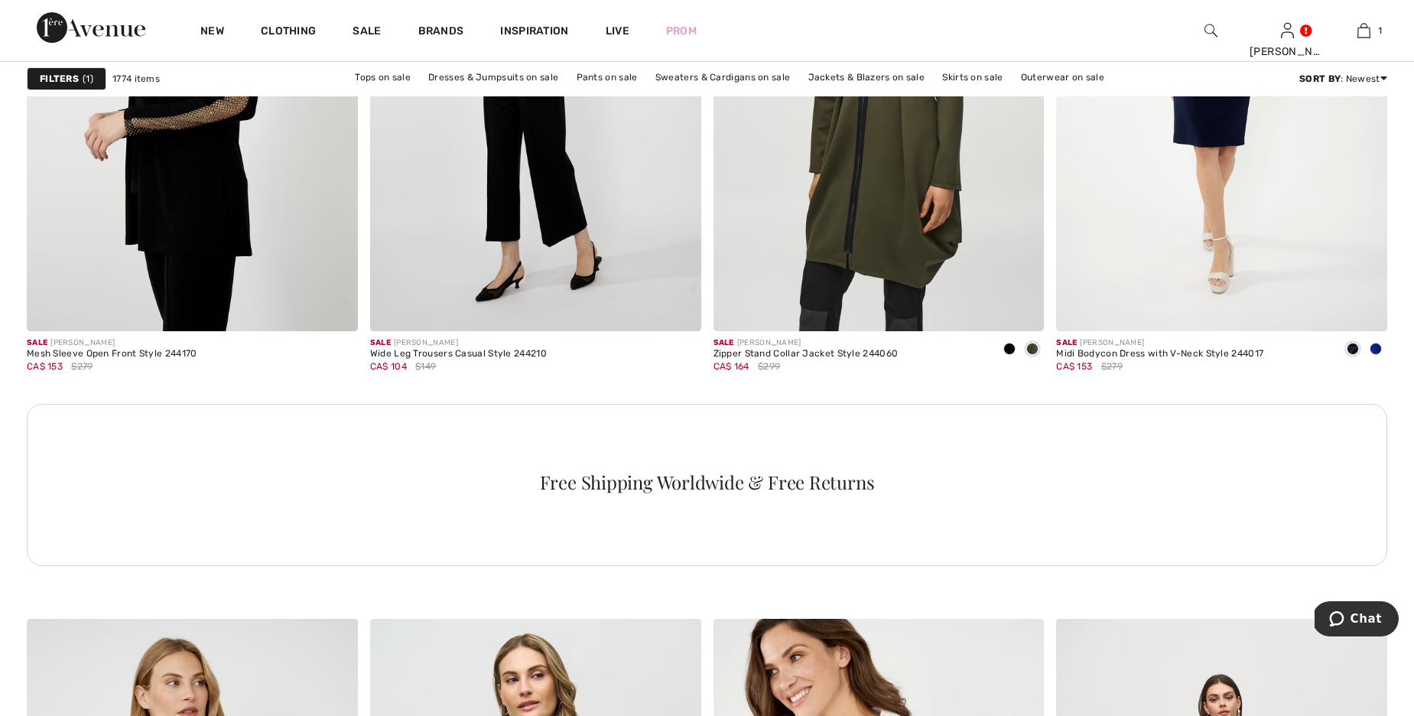
scroll to position [2178, 0]
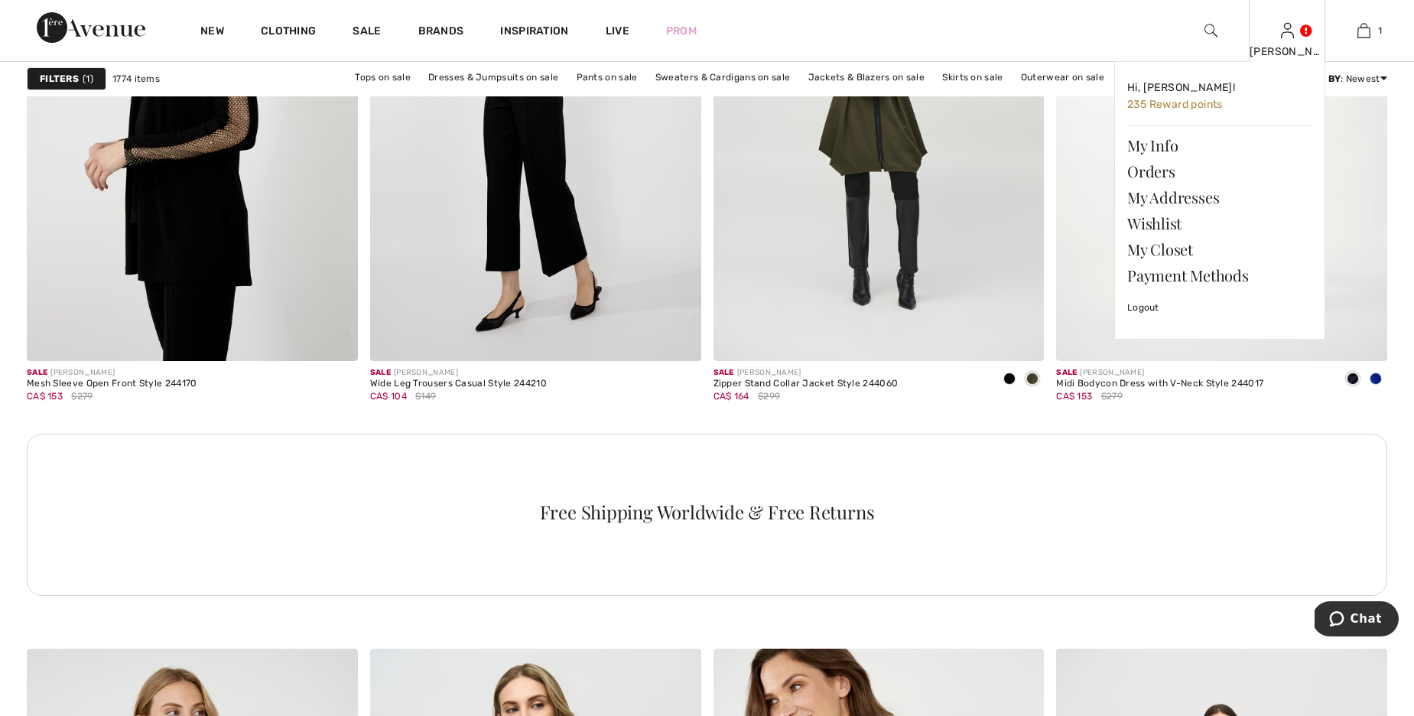
click at [1297, 36] on div "patricia Hi, patricia! 235 Reward points My Info Orders My Addresses Wishlist M…" at bounding box center [1287, 30] width 76 height 61
click at [1294, 28] on link at bounding box center [1287, 30] width 13 height 15
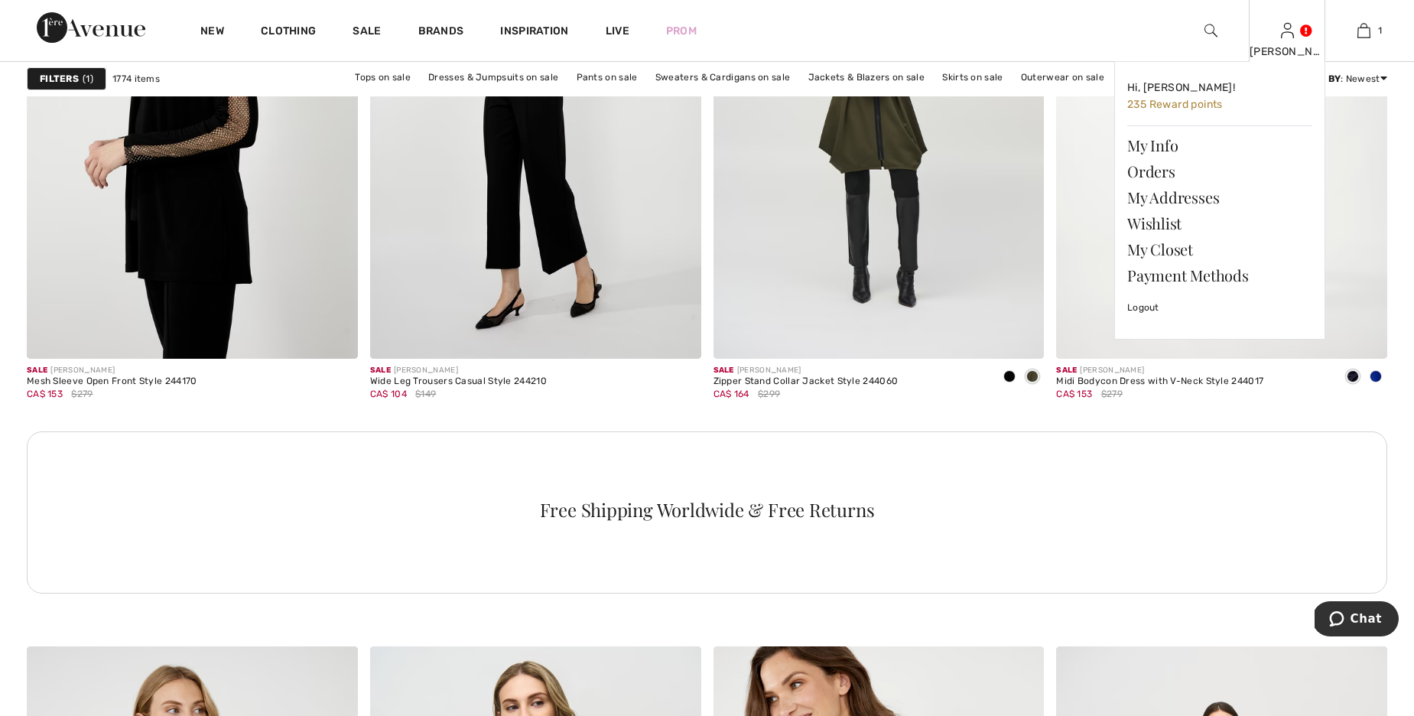
scroll to position [2186, 0]
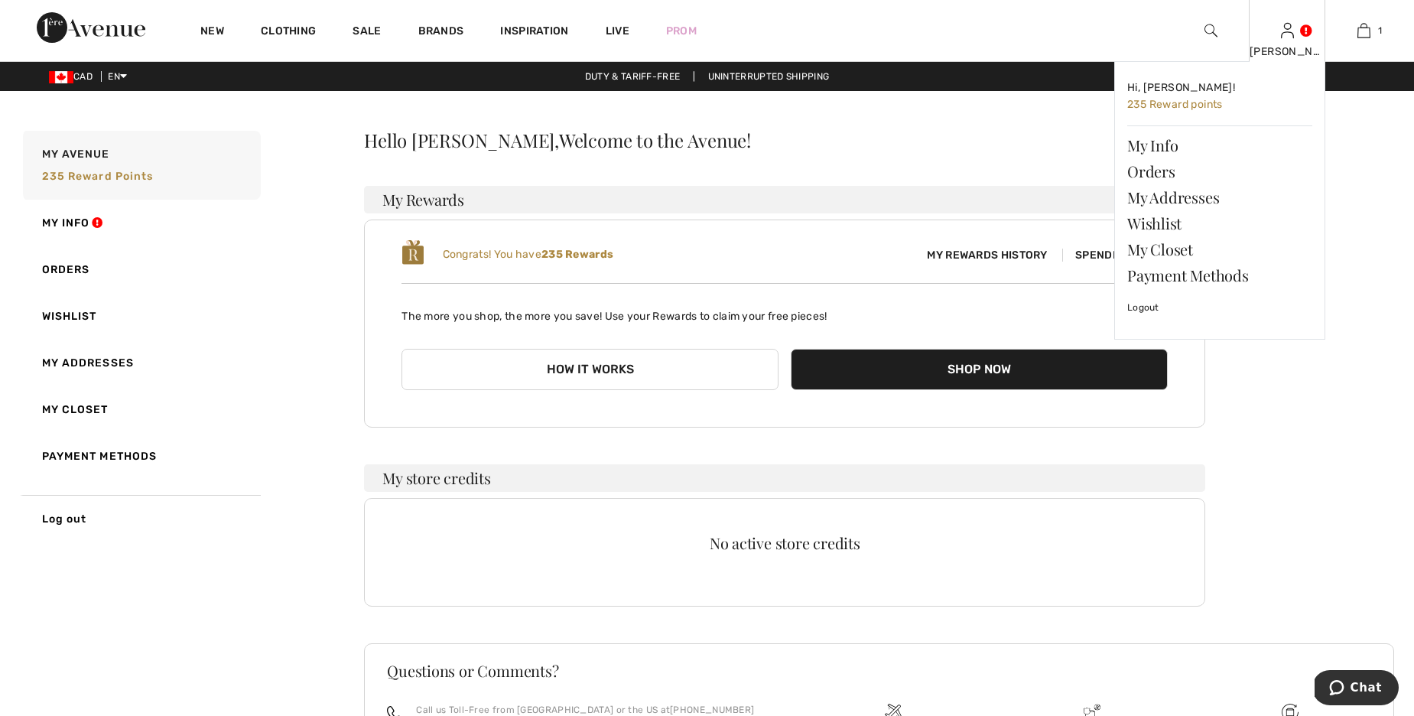
click at [1296, 34] on div "[PERSON_NAME] Hi, [PERSON_NAME]! 235 Reward points My Info Orders My Addresses …" at bounding box center [1287, 30] width 76 height 61
click at [1294, 28] on link at bounding box center [1287, 30] width 13 height 15
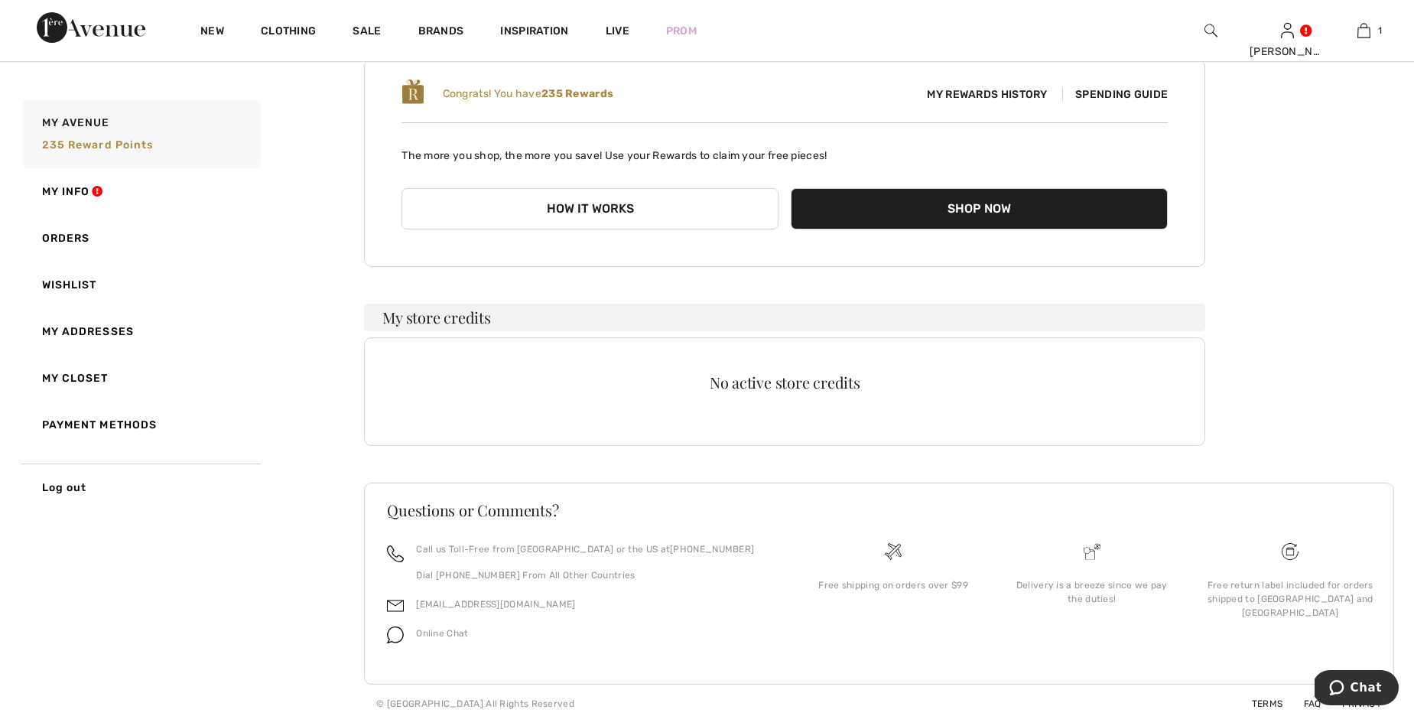
scroll to position [167, 0]
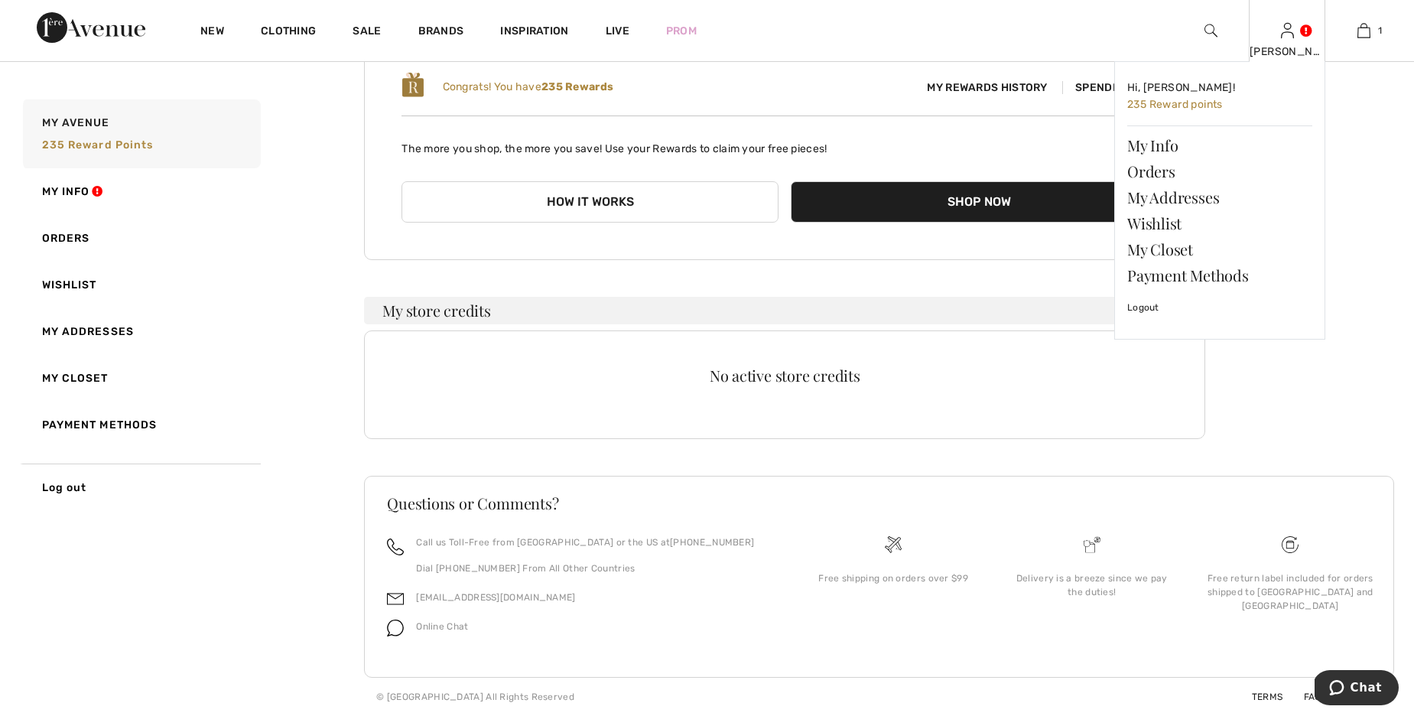
click at [1294, 31] on link at bounding box center [1287, 30] width 13 height 15
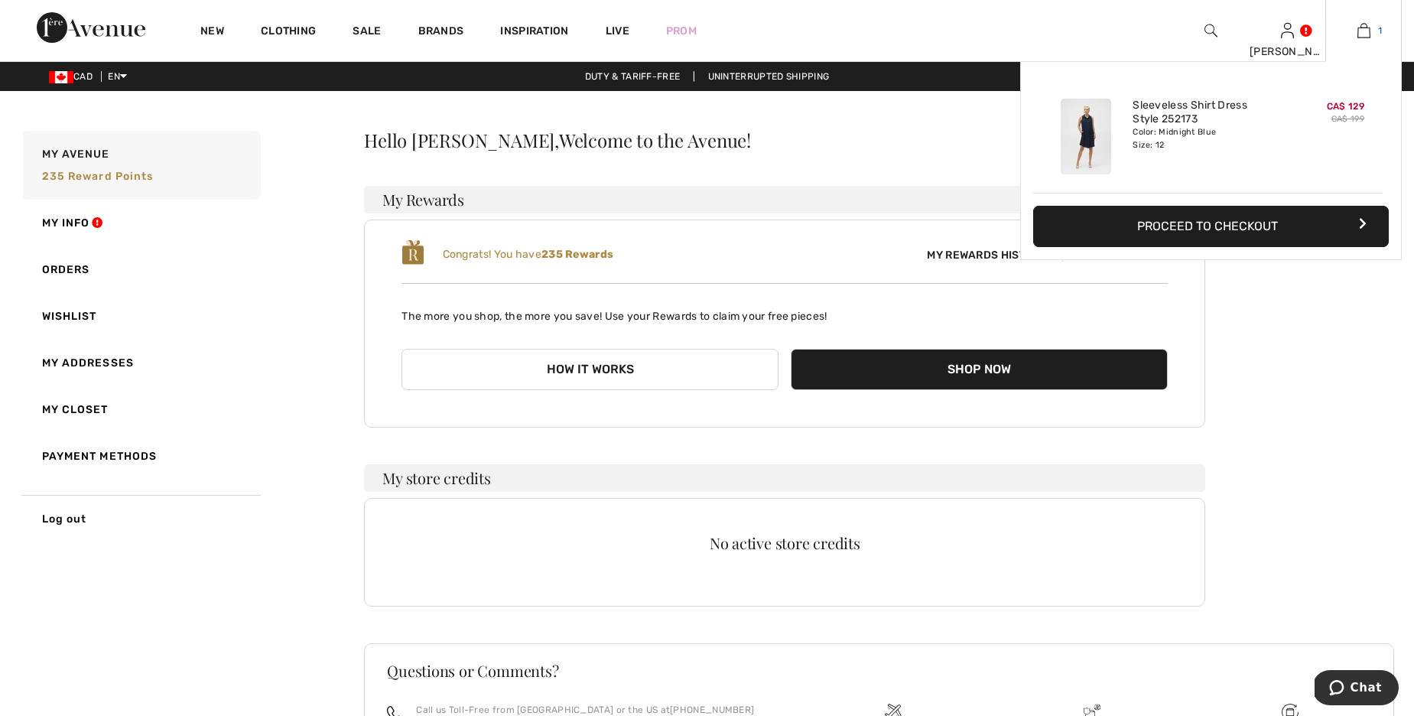
click at [1363, 30] on img at bounding box center [1363, 30] width 13 height 18
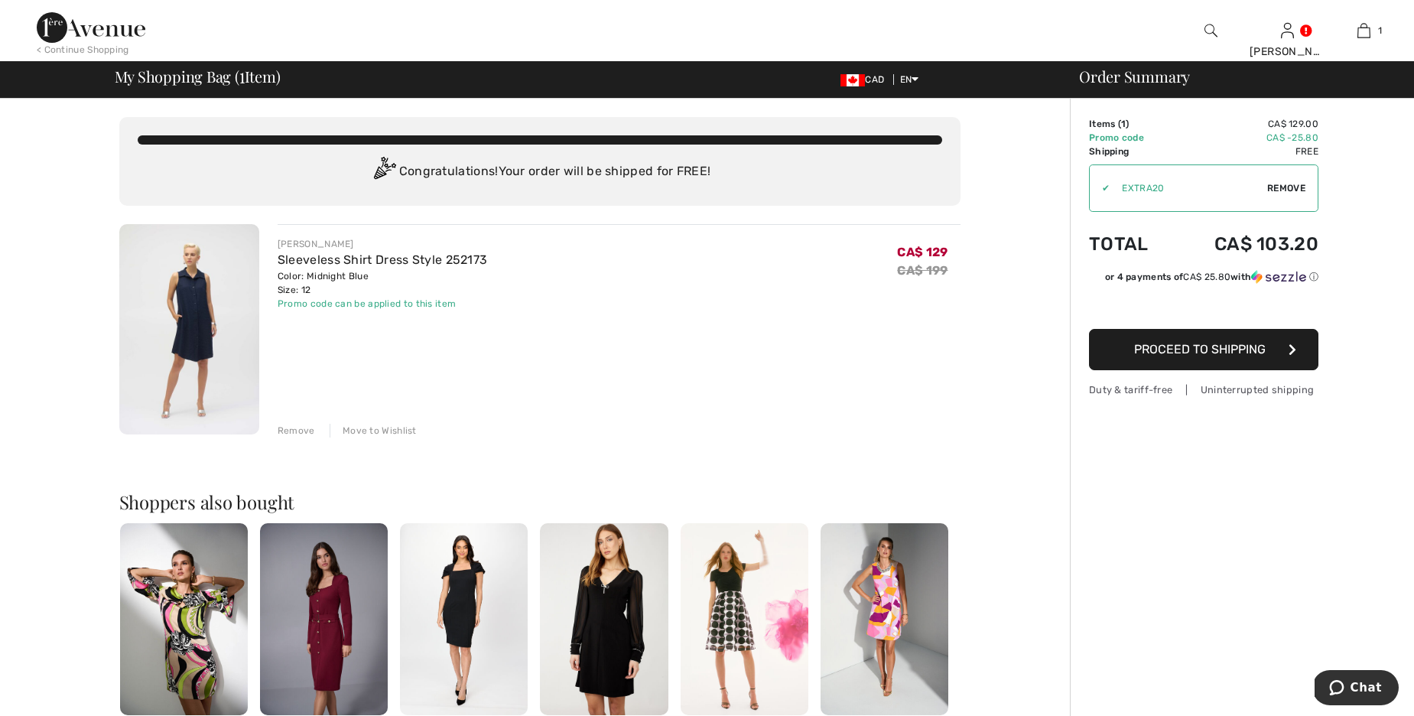
scroll to position [3, 0]
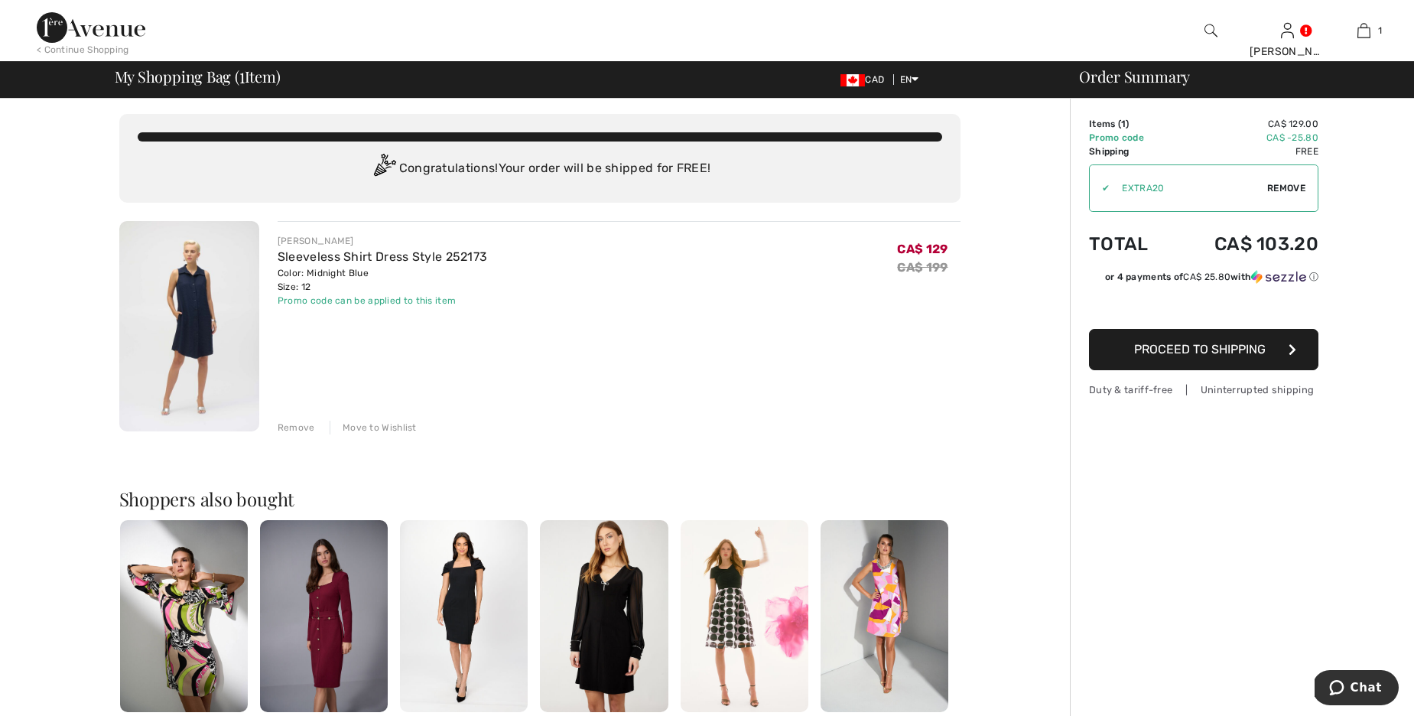
click at [1195, 350] on span "Proceed to Shipping" at bounding box center [1200, 349] width 132 height 15
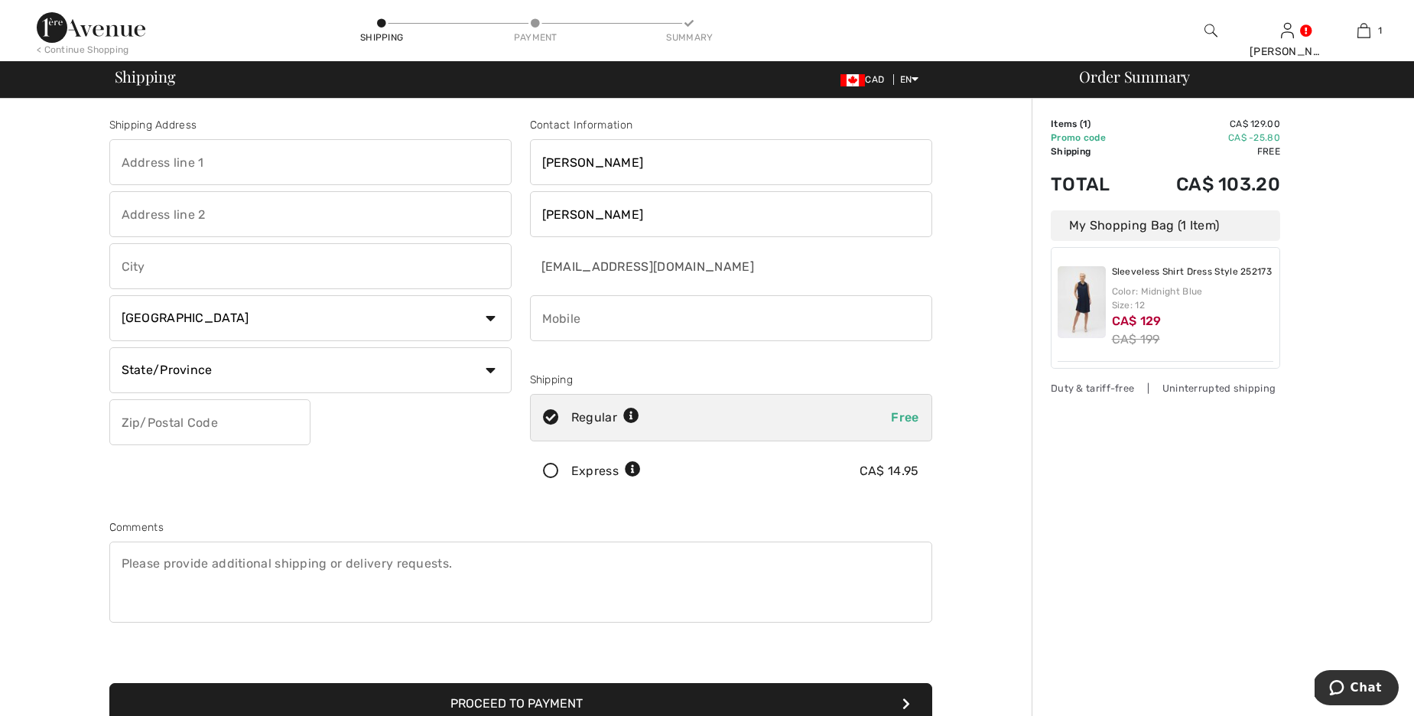
click at [268, 144] on input "text" at bounding box center [310, 162] width 402 height 46
type input "[STREET_ADDRESS]"
type input "Oakville"
select select "ON"
type input "L6M 3K9"
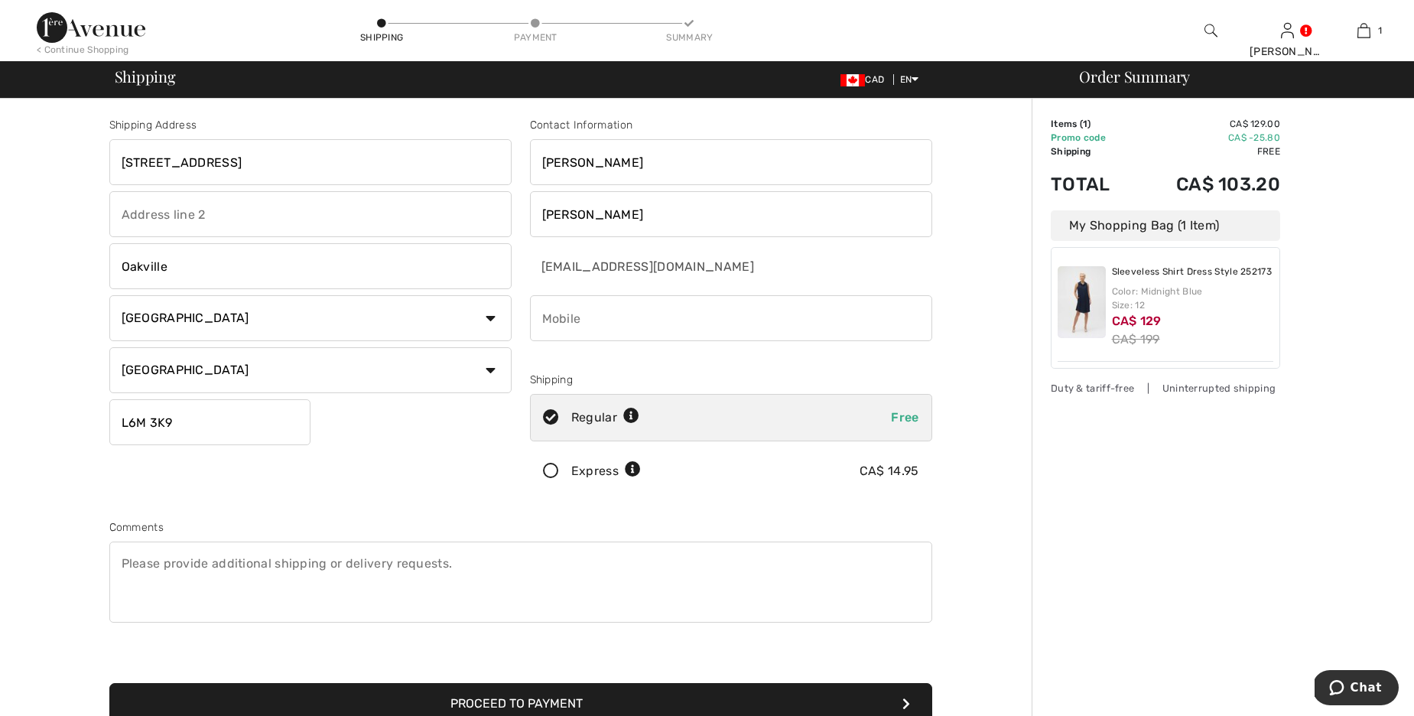
type input "4169963077"
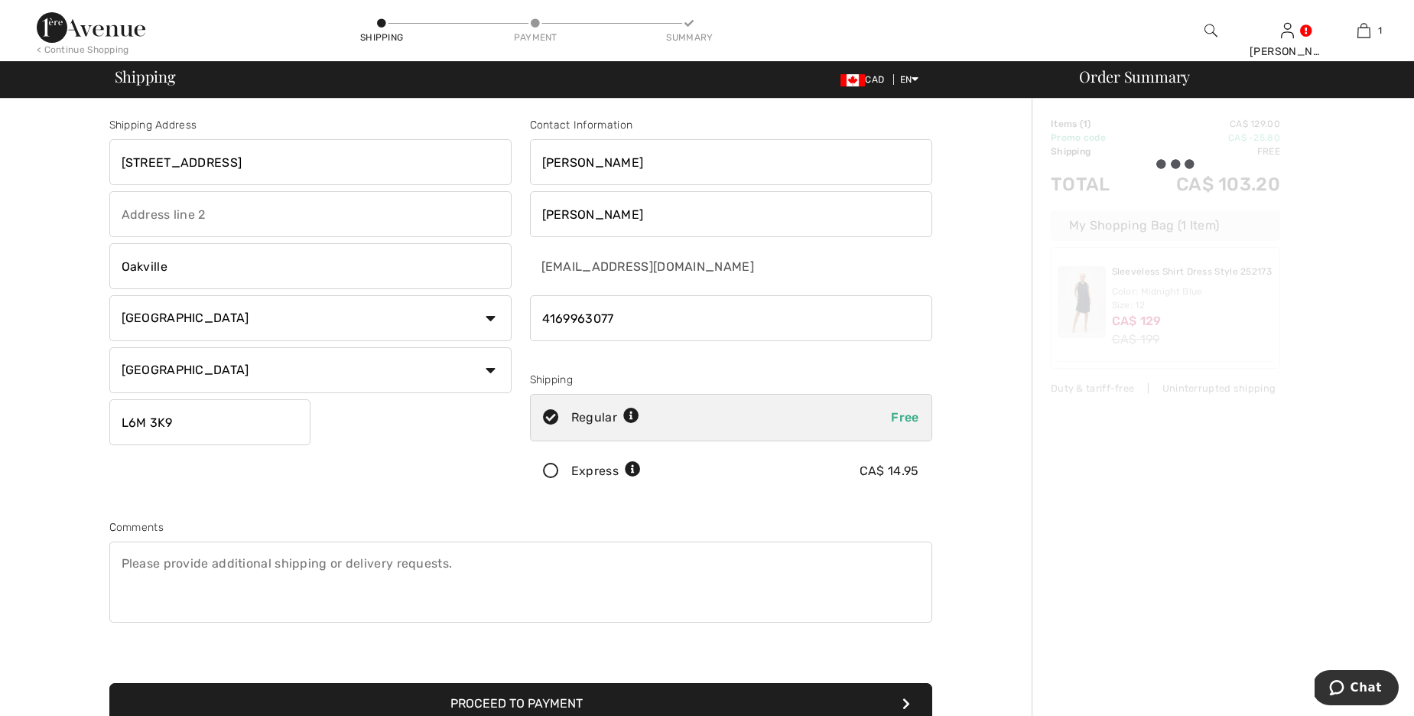
type input "L6M3K9"
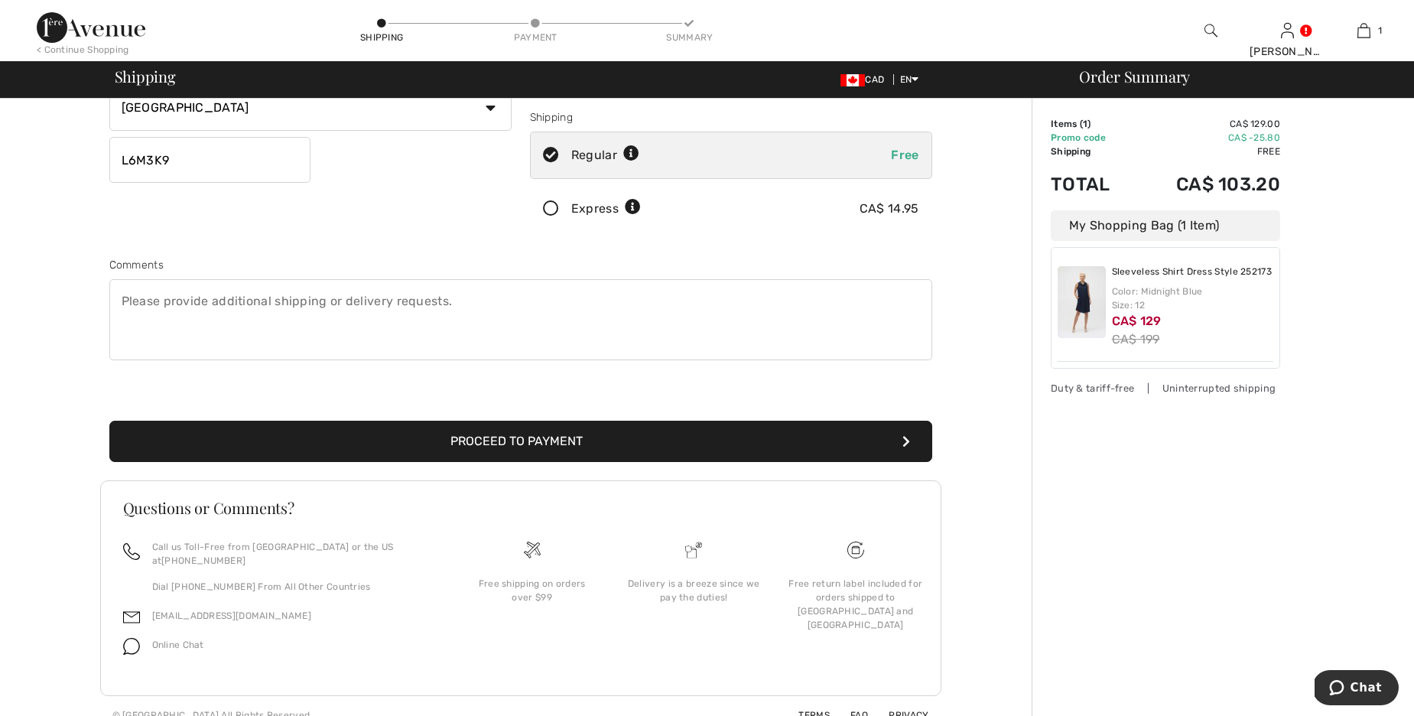
scroll to position [266, 0]
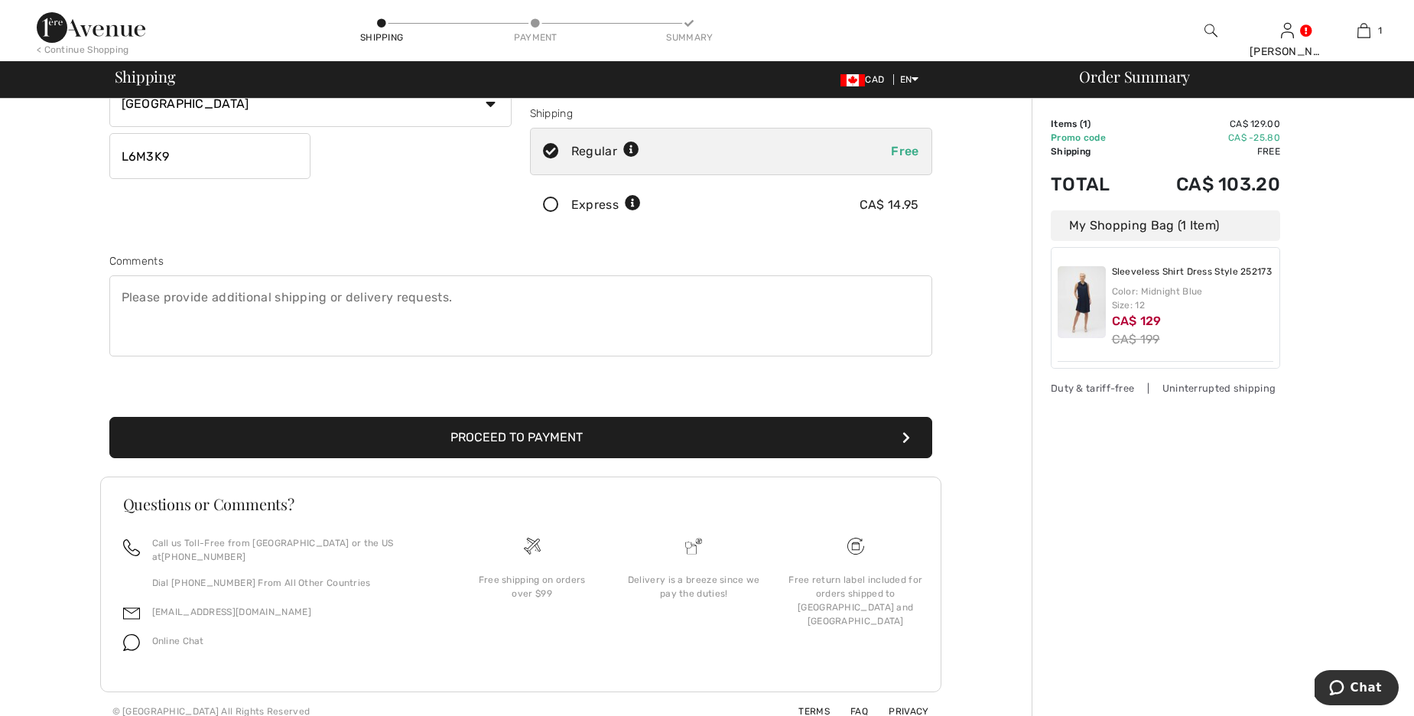
click at [473, 437] on button "Proceed to Payment" at bounding box center [520, 437] width 823 height 41
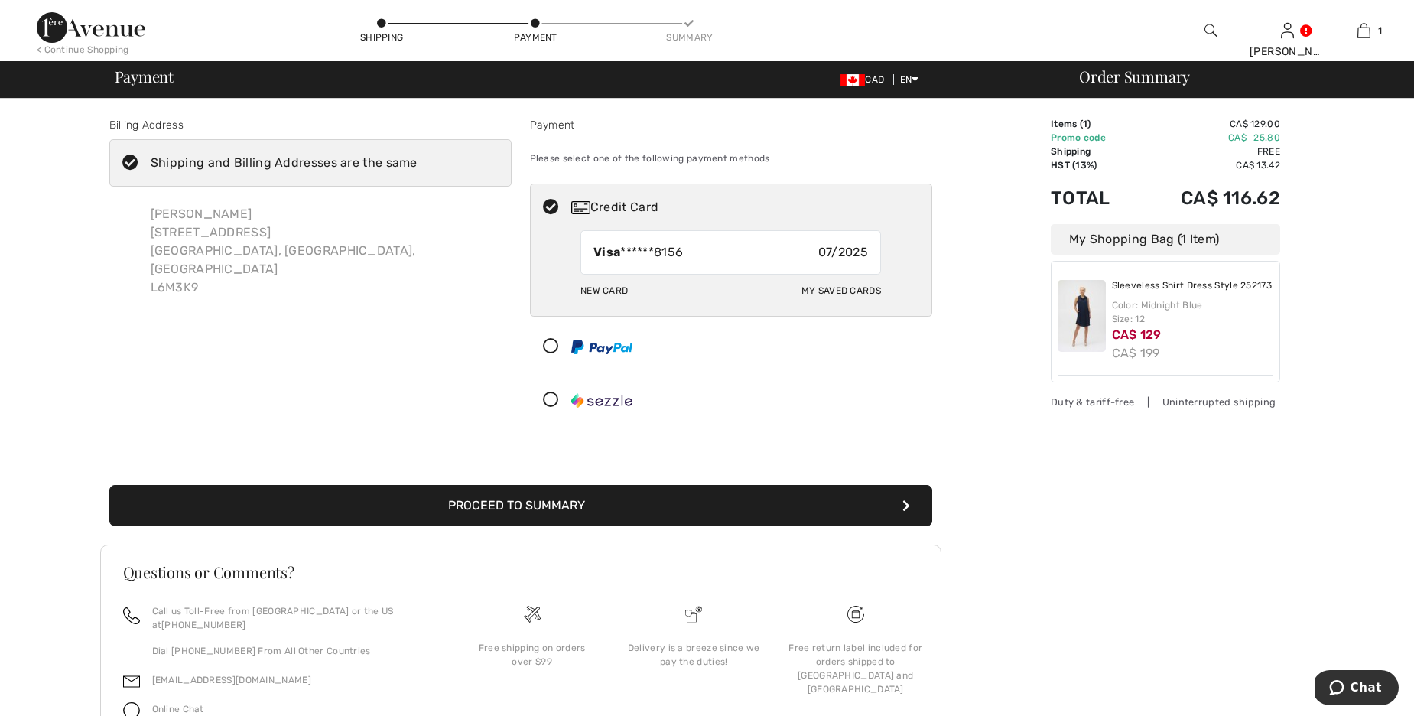
click at [603, 290] on div "New Card" at bounding box center [603, 291] width 47 height 26
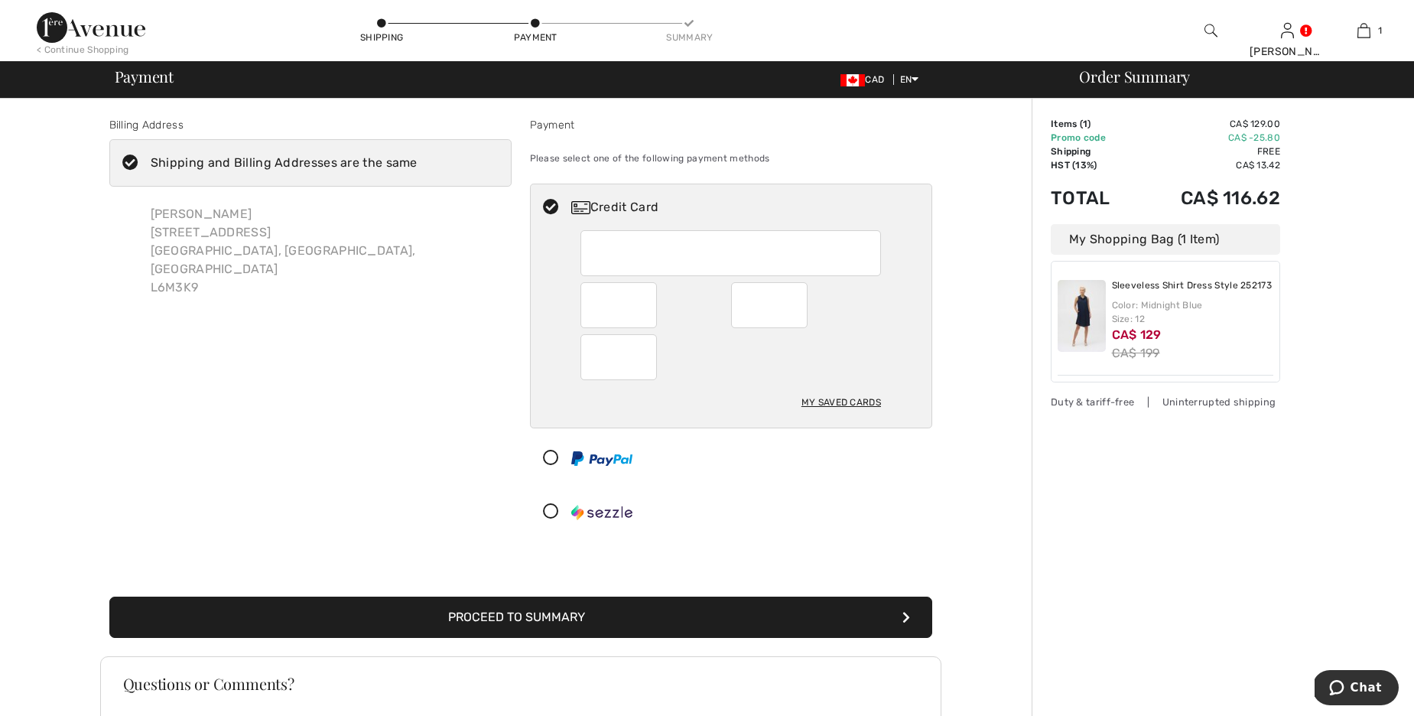
click at [814, 403] on div "My Saved Cards" at bounding box center [841, 402] width 80 height 26
radio input "true"
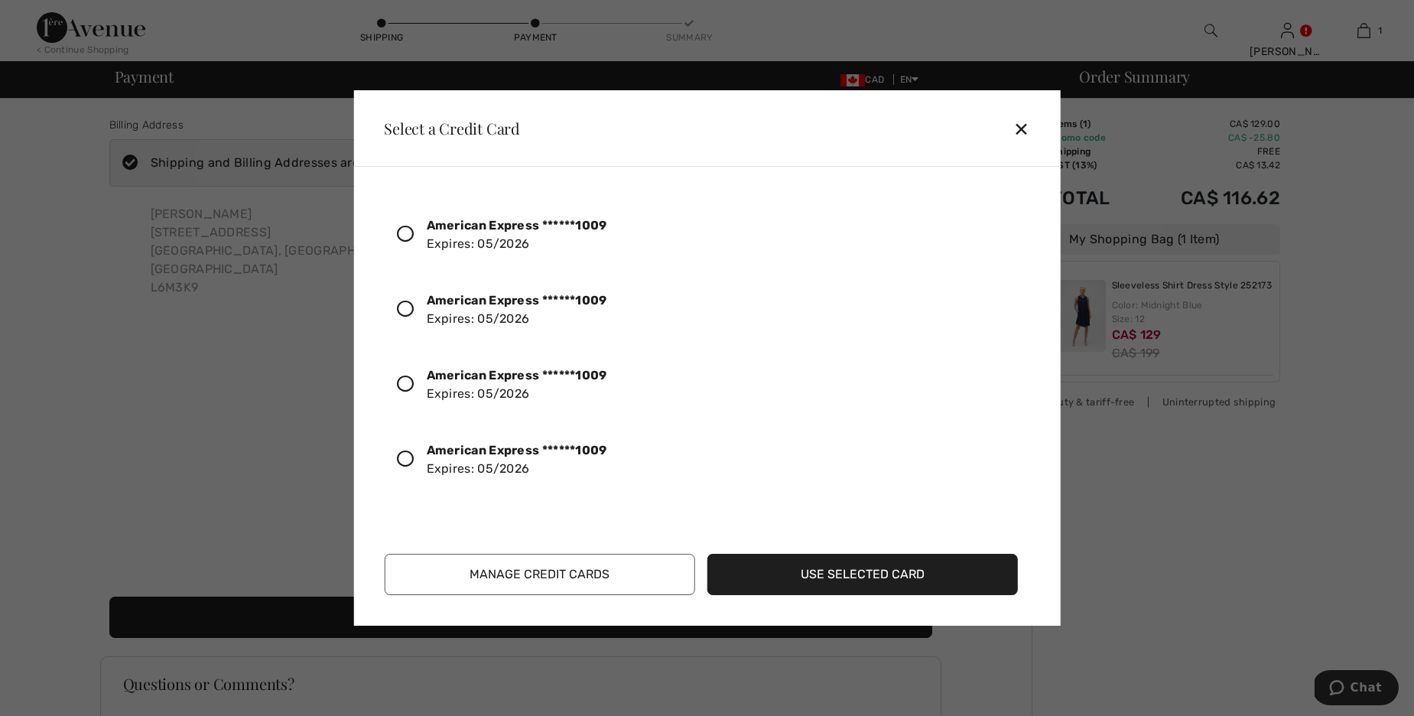
click at [402, 229] on icon at bounding box center [405, 234] width 17 height 17
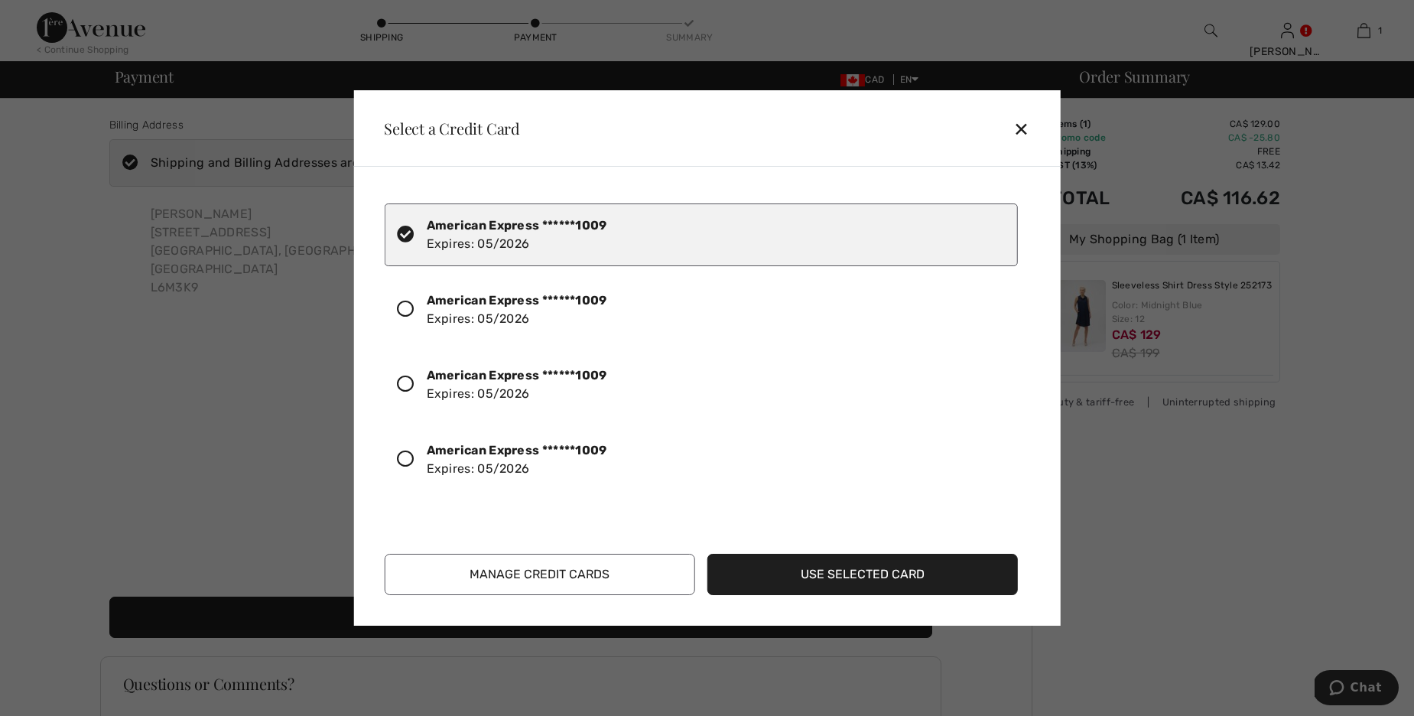
click at [798, 578] on button "Use Selected Card" at bounding box center [862, 574] width 310 height 41
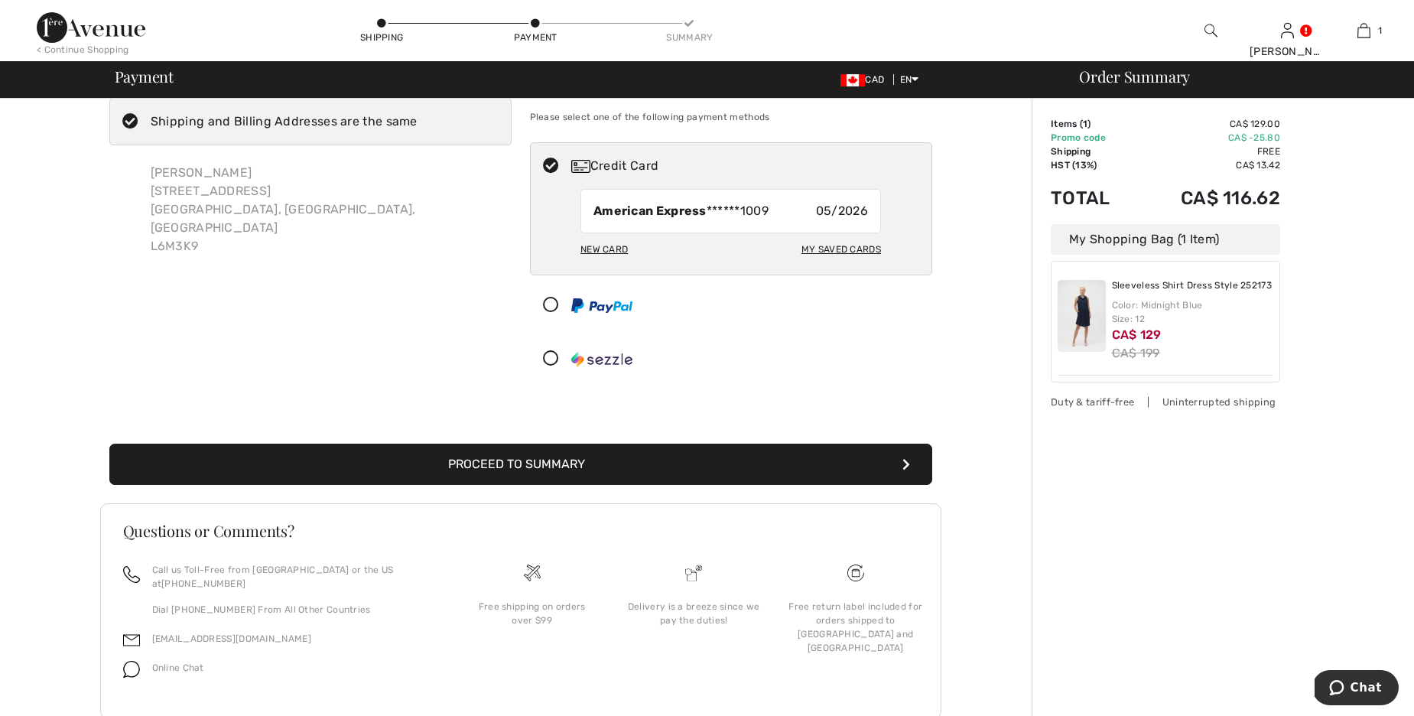
scroll to position [59, 0]
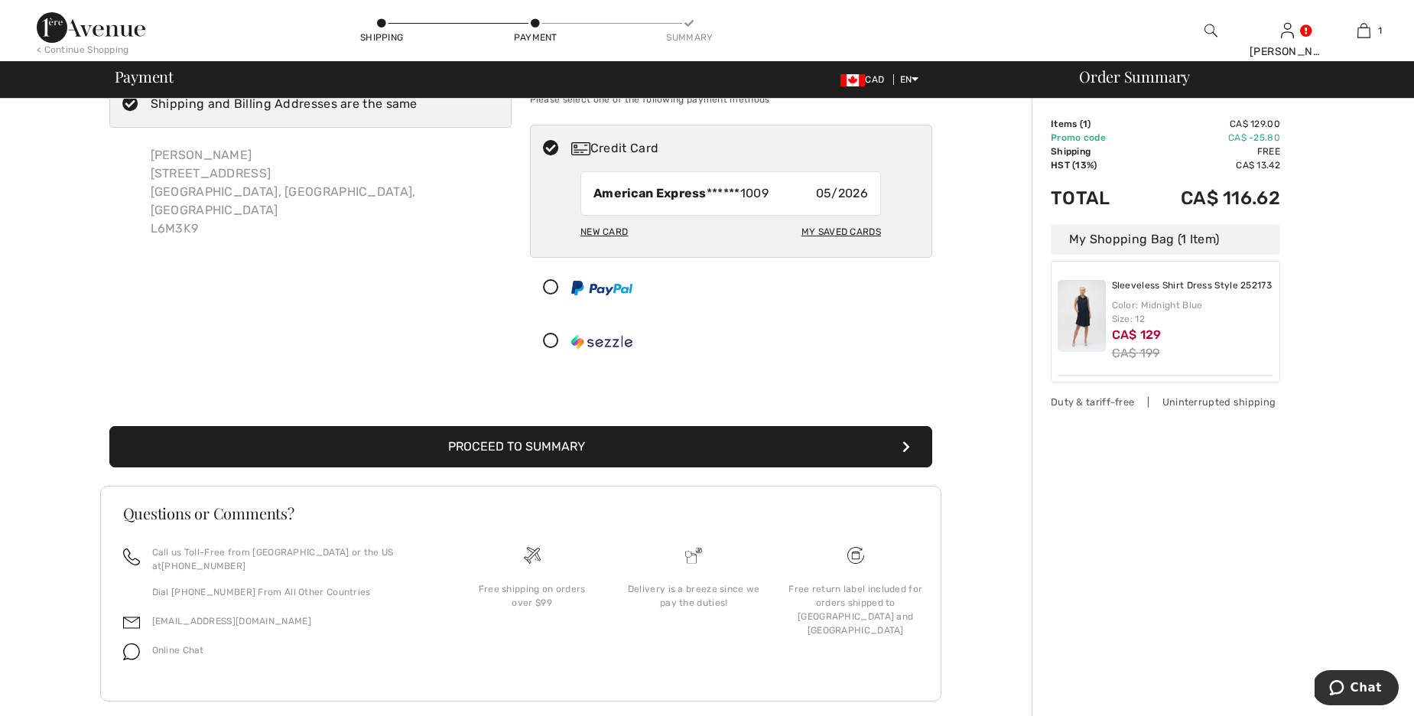
click at [583, 447] on button "Proceed to Summary" at bounding box center [520, 446] width 823 height 41
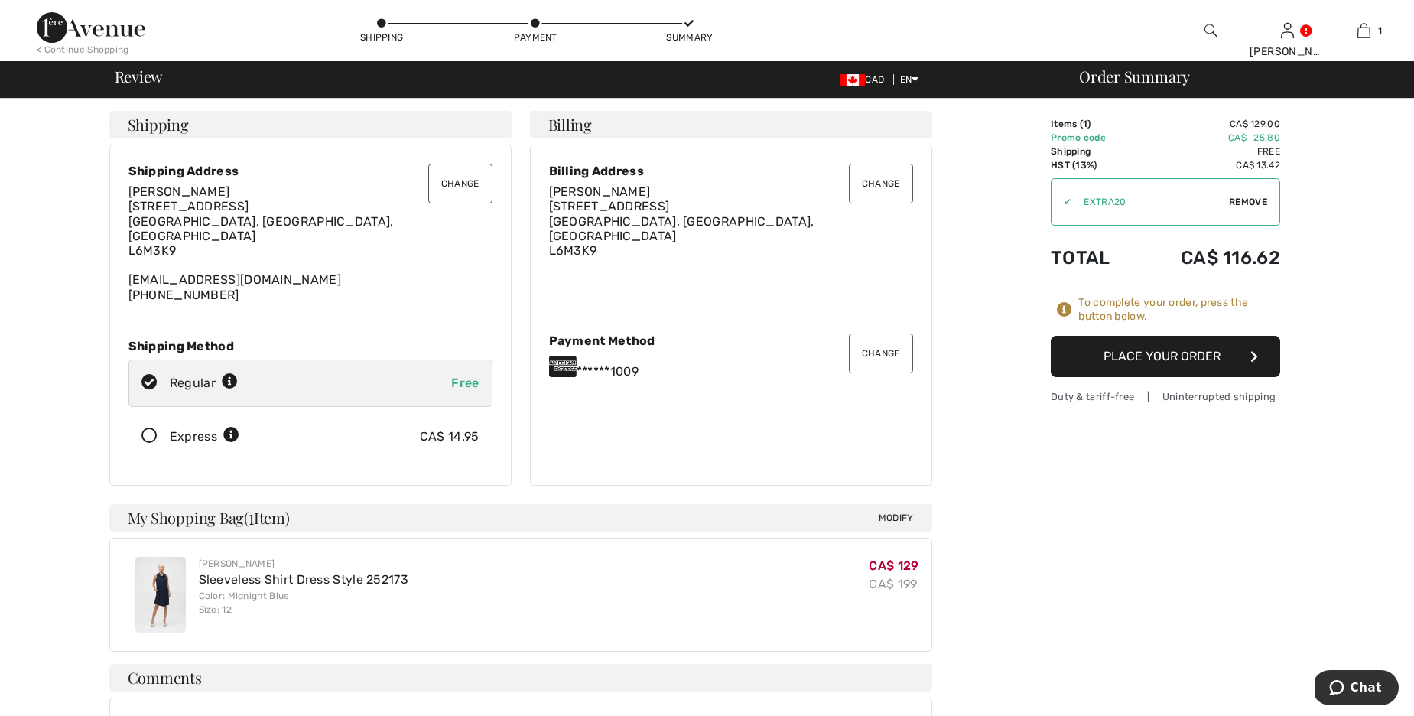
scroll to position [5, 0]
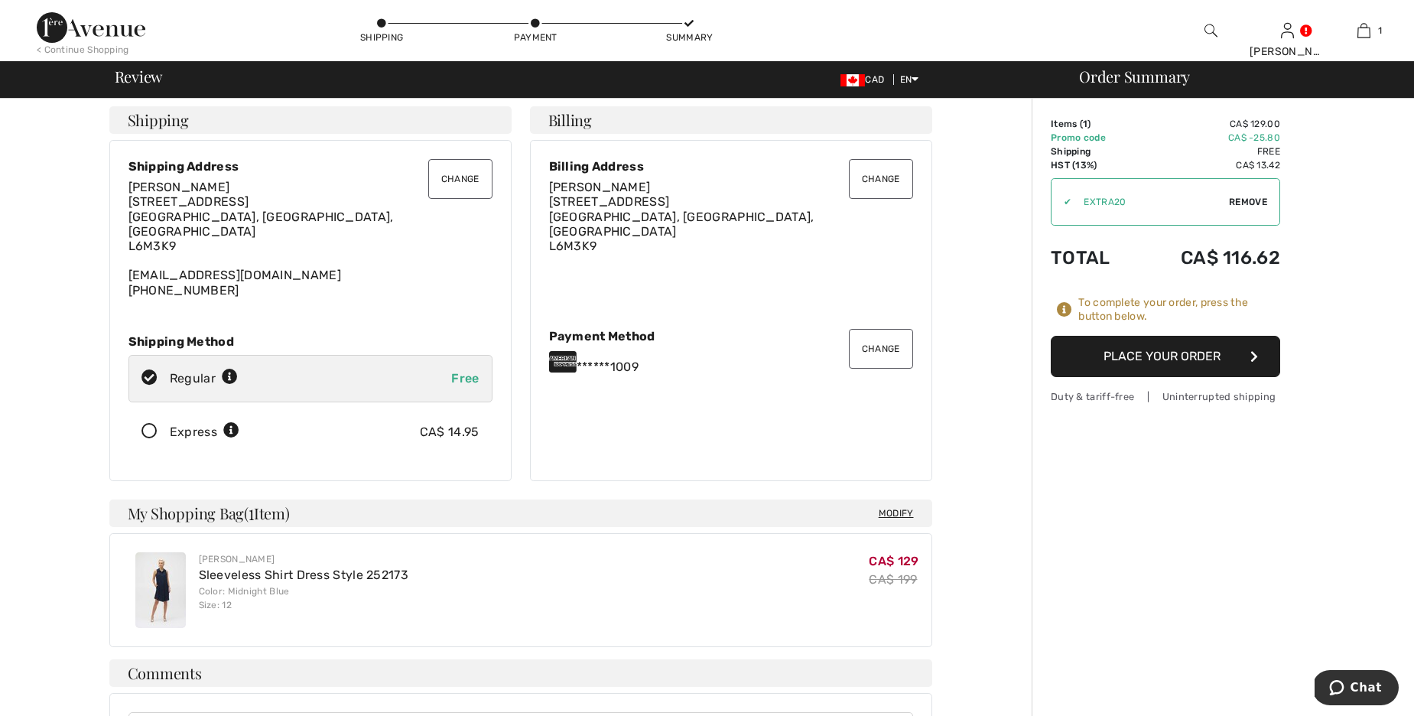
click at [1178, 357] on button "Place Your Order" at bounding box center [1165, 356] width 229 height 41
